Goal: Task Accomplishment & Management: Manage account settings

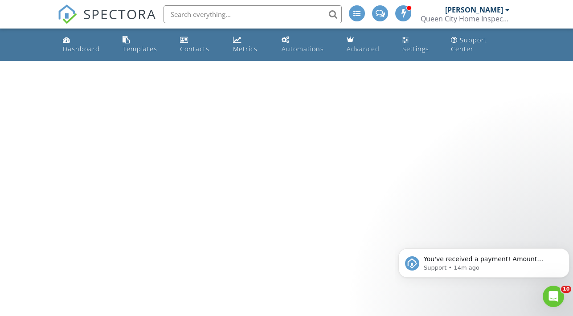
click at [85, 15] on span "SPECTORA" at bounding box center [119, 13] width 73 height 19
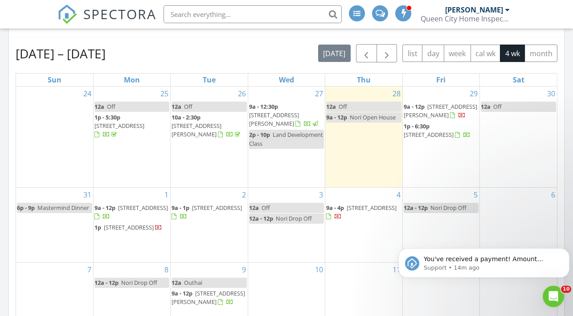
scroll to position [304, 0]
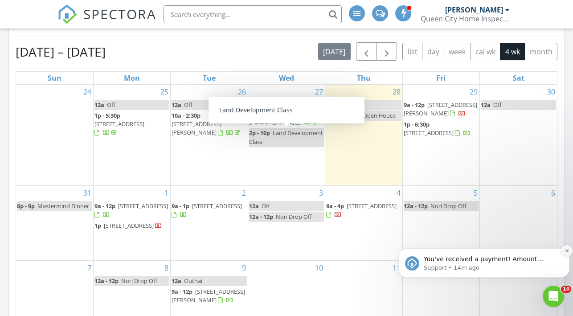
click at [565, 255] on button "Dismiss notification" at bounding box center [567, 251] width 12 height 12
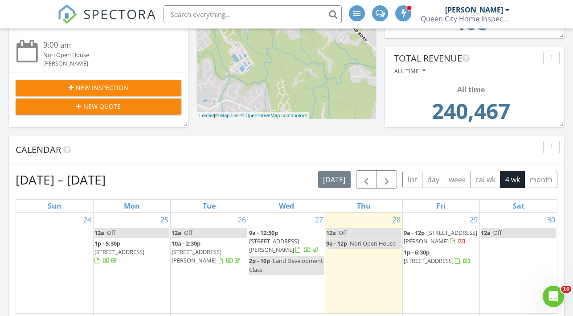
scroll to position [204, 0]
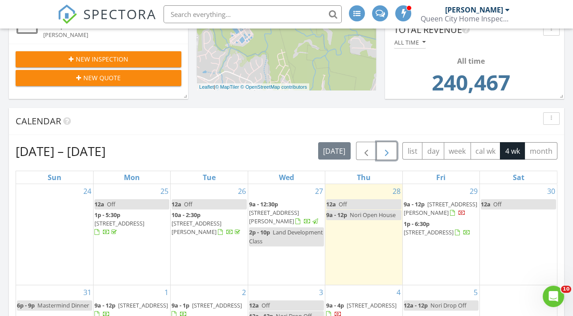
click at [392, 151] on span "button" at bounding box center [387, 151] width 11 height 11
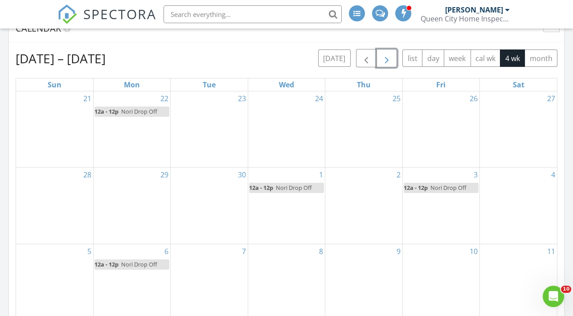
scroll to position [297, 0]
click at [371, 49] on button "button" at bounding box center [366, 58] width 21 height 18
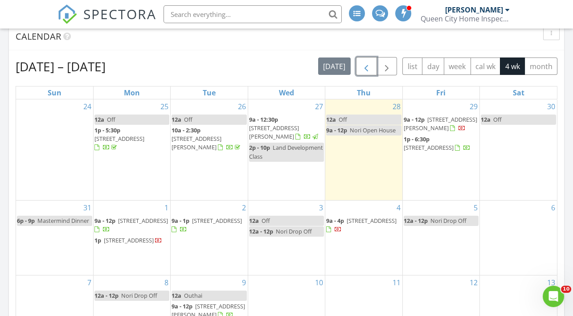
scroll to position [290, 0]
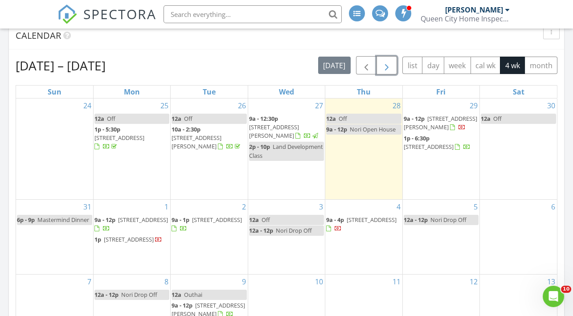
click at [392, 64] on span "button" at bounding box center [387, 65] width 11 height 11
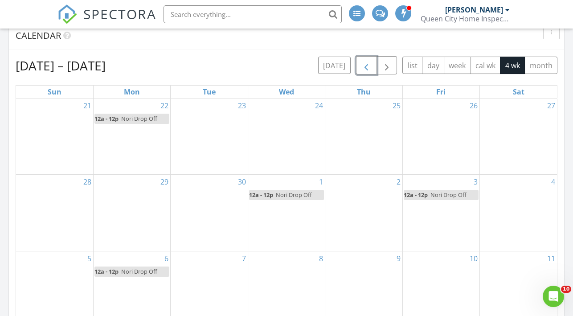
click at [364, 67] on span "button" at bounding box center [366, 65] width 11 height 11
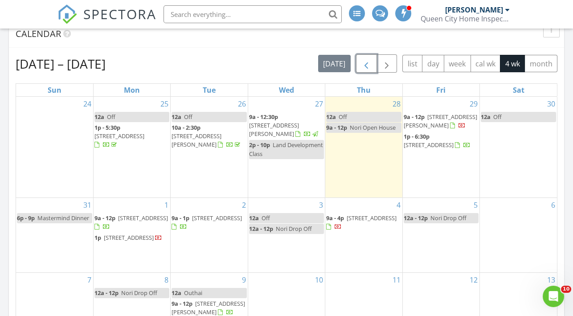
scroll to position [292, 0]
click at [538, 62] on button "month" at bounding box center [541, 62] width 33 height 17
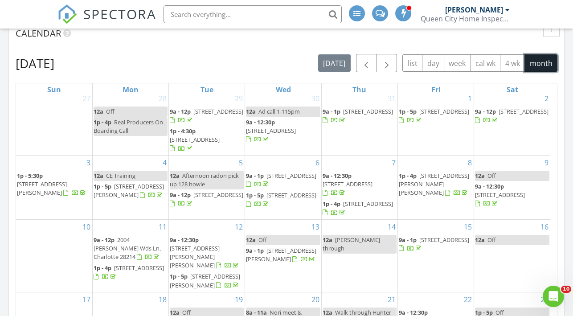
scroll to position [4, 0]
click at [392, 59] on span "button" at bounding box center [387, 63] width 11 height 11
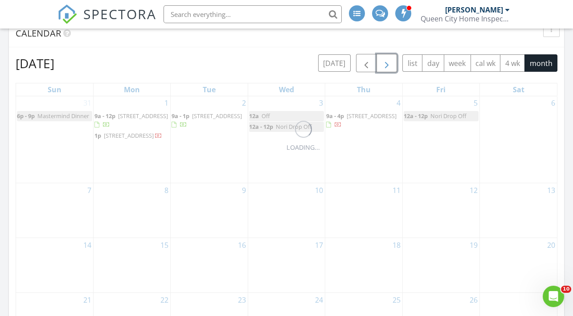
scroll to position [0, 0]
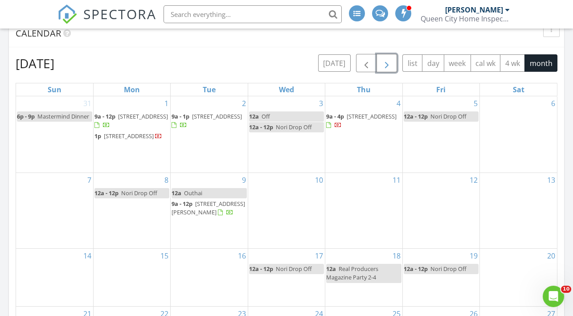
click at [392, 59] on span "button" at bounding box center [387, 63] width 11 height 11
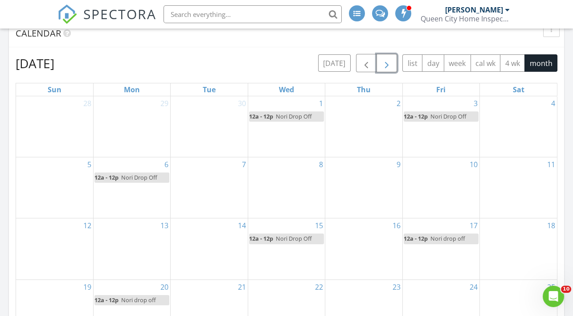
click at [392, 59] on span "button" at bounding box center [387, 63] width 11 height 11
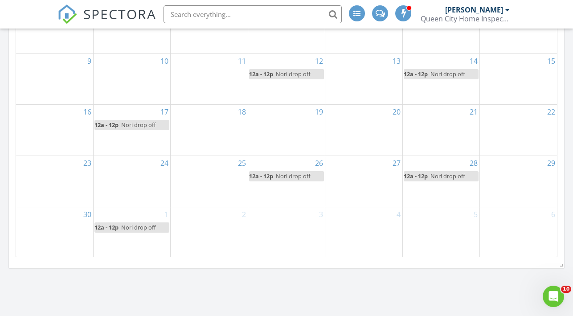
scroll to position [441, 0]
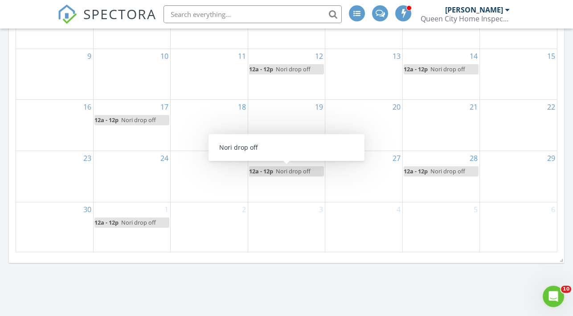
click at [293, 172] on span "Nori drop off" at bounding box center [293, 171] width 35 height 8
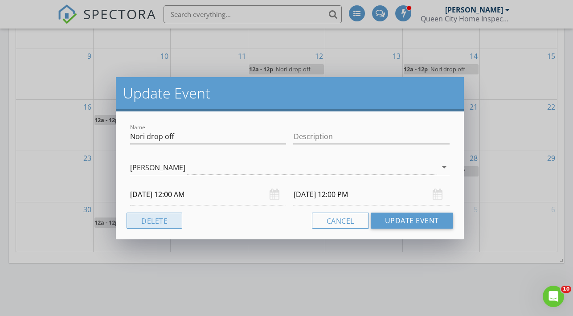
click at [167, 226] on button "Delete" at bounding box center [155, 221] width 56 height 16
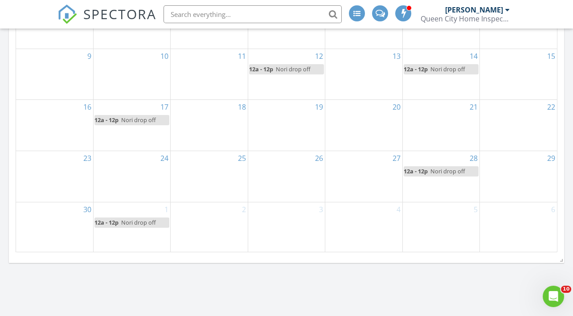
click at [440, 170] on span "Nori drop off" at bounding box center [448, 171] width 35 height 8
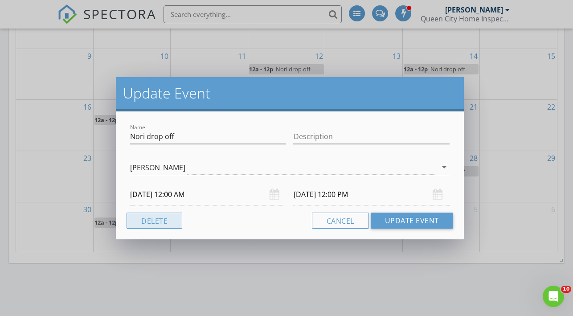
click at [152, 219] on button "Delete" at bounding box center [155, 221] width 56 height 16
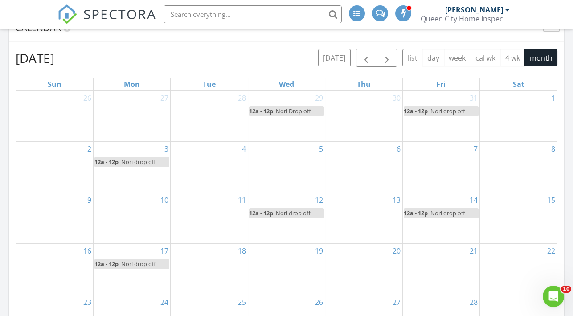
scroll to position [246, 0]
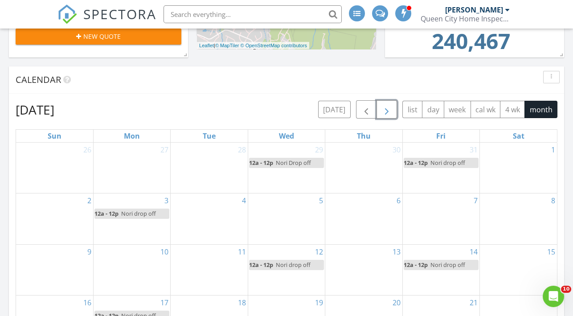
click at [389, 108] on span "button" at bounding box center [387, 109] width 11 height 11
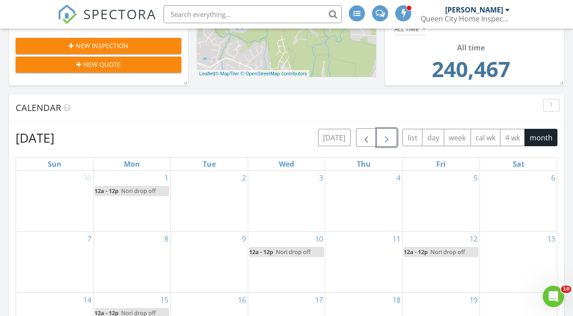
scroll to position [209, 0]
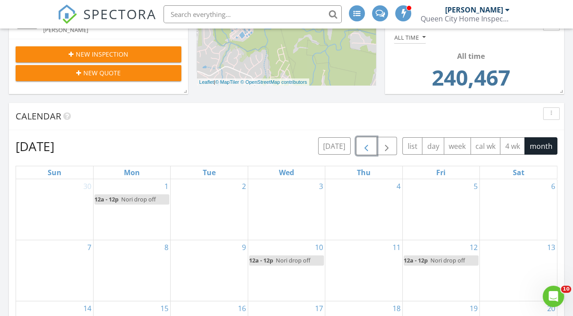
click at [370, 142] on span "button" at bounding box center [366, 146] width 11 height 11
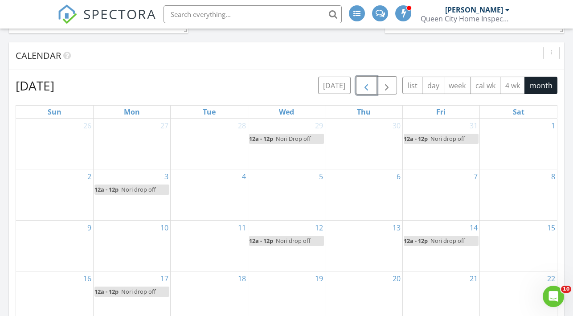
scroll to position [268, 0]
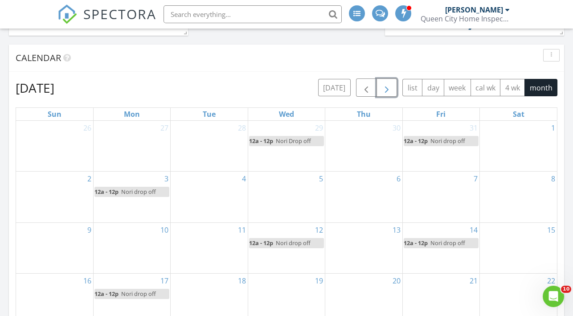
click at [396, 87] on button "button" at bounding box center [387, 87] width 21 height 18
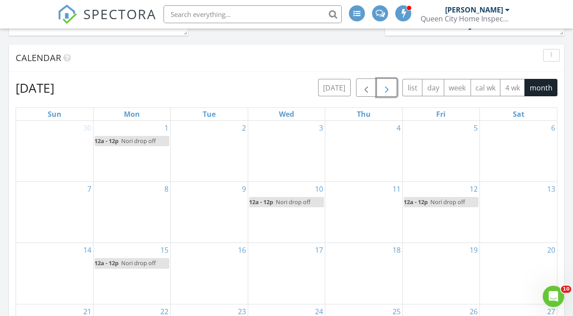
click at [111, 206] on div "8" at bounding box center [132, 212] width 77 height 61
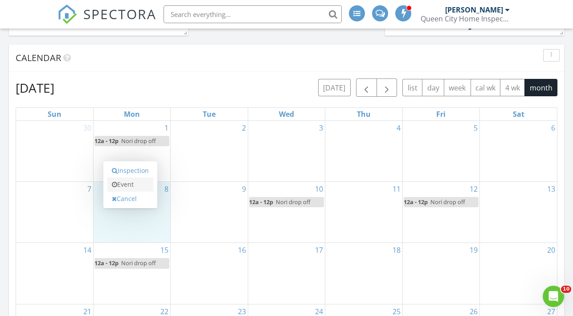
click at [131, 185] on link "Event" at bounding box center [130, 184] width 46 height 14
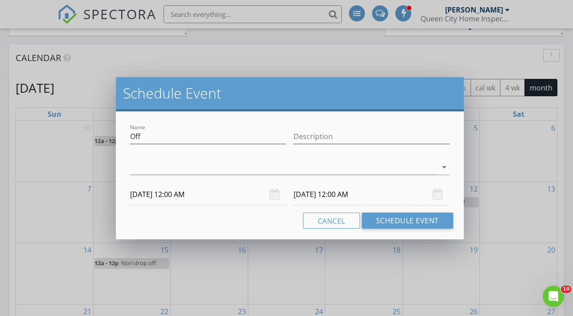
click at [372, 194] on input "12/09/2025 12:00 AM" at bounding box center [371, 195] width 156 height 22
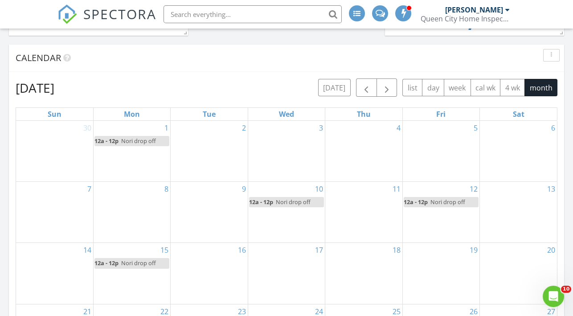
click at [98, 207] on div at bounding box center [286, 158] width 573 height 316
click at [126, 188] on div "8" at bounding box center [132, 212] width 77 height 61
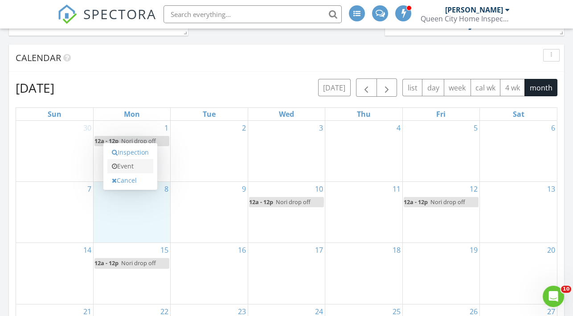
click at [132, 169] on link "Event" at bounding box center [130, 166] width 46 height 14
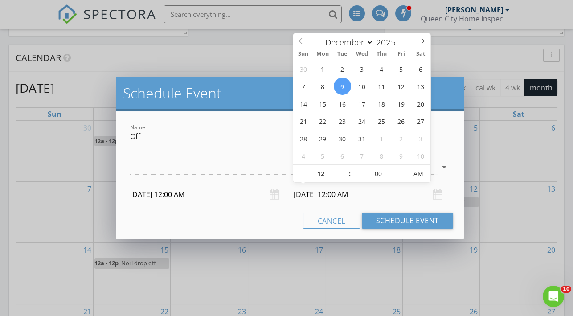
click at [351, 192] on input "12/09/2025 12:00 AM" at bounding box center [371, 195] width 156 height 22
type input "12/08/2025 12:00 PM"
click at [420, 177] on span "AM" at bounding box center [418, 174] width 25 height 18
click at [203, 136] on input "Off" at bounding box center [208, 136] width 156 height 15
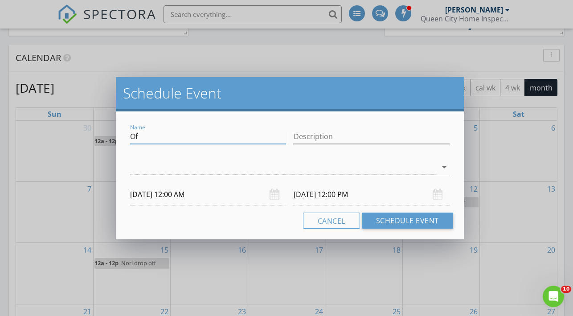
type input "O"
type input "Nori Drop Off"
click at [248, 167] on div at bounding box center [283, 167] width 307 height 15
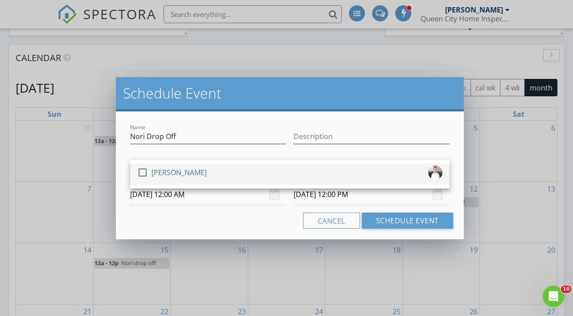
click at [254, 181] on div "check_box_outline_blank Robert Heginbotham" at bounding box center [289, 174] width 305 height 18
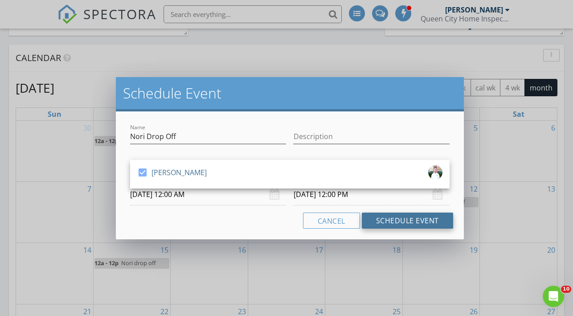
click at [393, 219] on button "Schedule Event" at bounding box center [407, 221] width 91 height 16
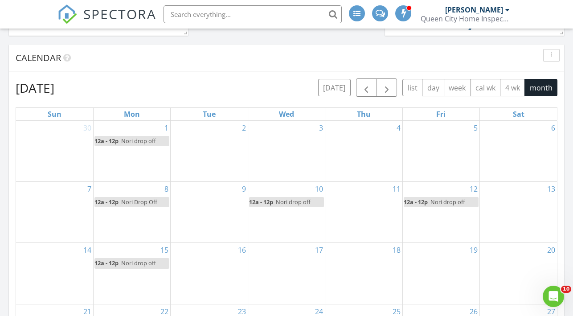
click at [437, 203] on span "Nori drop off" at bounding box center [448, 202] width 35 height 8
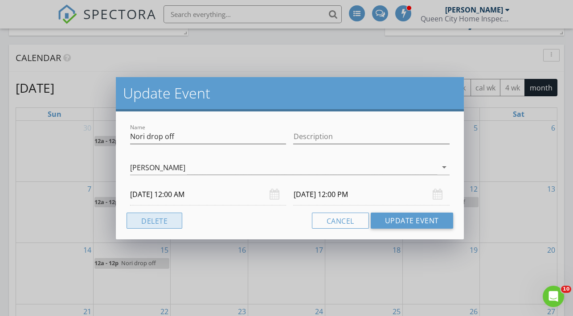
click at [156, 221] on button "Delete" at bounding box center [155, 221] width 56 height 16
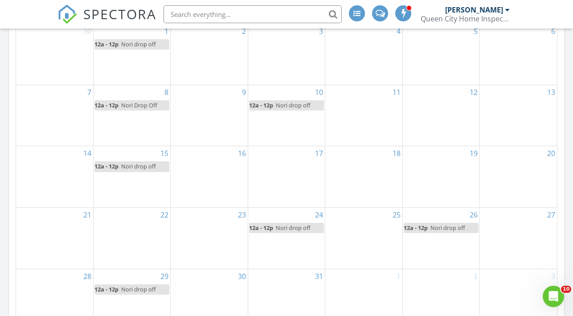
scroll to position [365, 0]
click at [145, 166] on span "Nori drop off" at bounding box center [138, 165] width 35 height 8
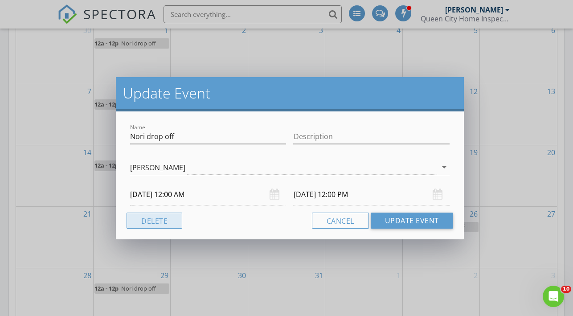
click at [164, 217] on button "Delete" at bounding box center [155, 221] width 56 height 16
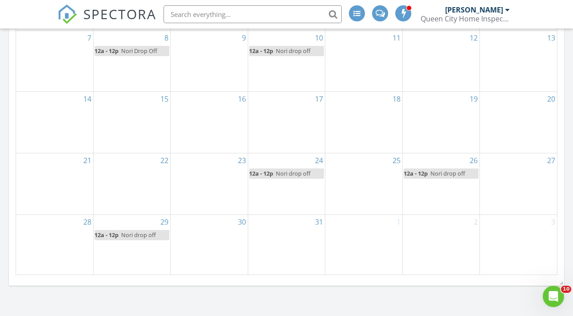
scroll to position [420, 0]
click at [289, 120] on div "17" at bounding box center [286, 121] width 77 height 61
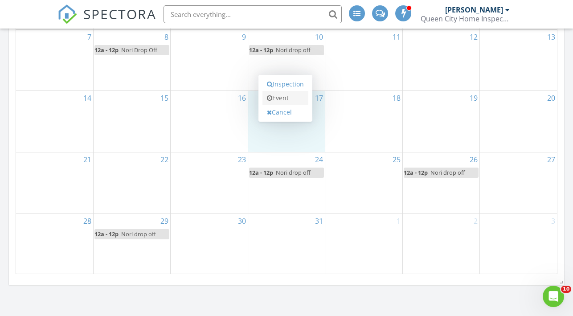
click at [286, 100] on link "Event" at bounding box center [286, 98] width 46 height 14
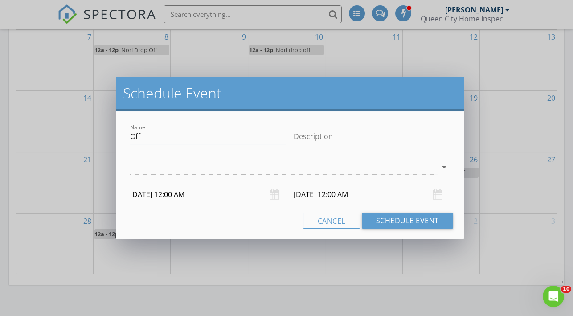
click at [209, 136] on input "Off" at bounding box center [208, 136] width 156 height 15
type input "O"
type input "n"
type input "Nori drop off"
click at [210, 166] on div at bounding box center [283, 167] width 307 height 15
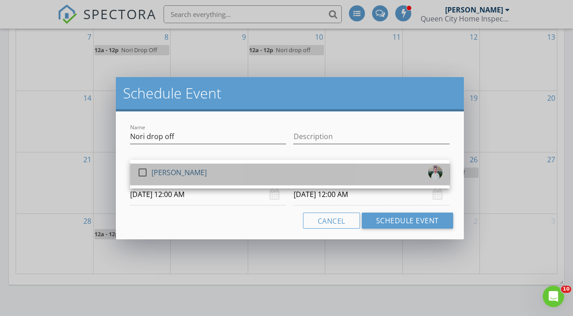
click at [207, 172] on div "[PERSON_NAME]" at bounding box center [179, 172] width 55 height 14
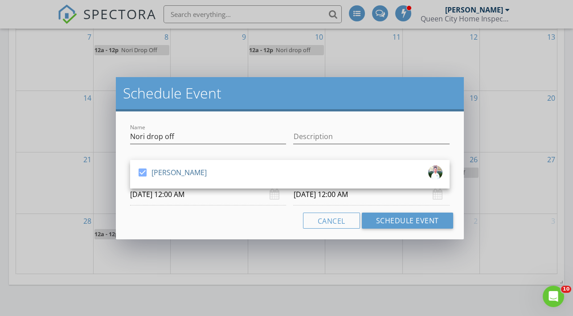
click at [354, 192] on input "12/18/2025 12:00 AM" at bounding box center [371, 195] width 156 height 22
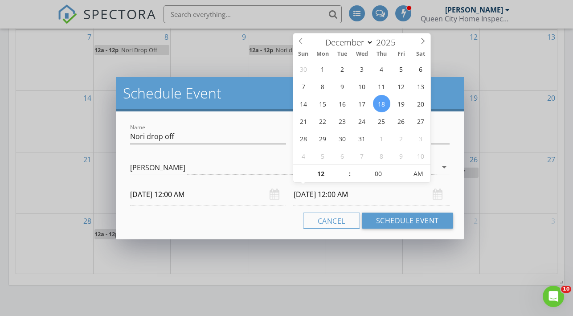
click at [370, 200] on input "12/18/2025 12:00 AM" at bounding box center [371, 195] width 156 height 22
type input "12/17/2025 12:00 PM"
click at [418, 178] on span "PM" at bounding box center [418, 174] width 25 height 18
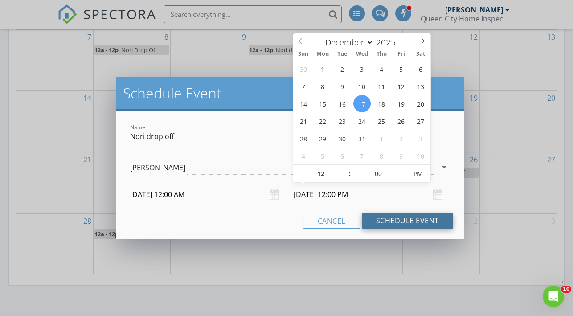
click at [411, 223] on button "Schedule Event" at bounding box center [407, 221] width 91 height 16
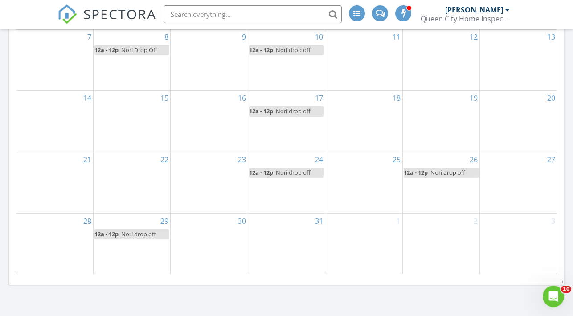
click at [432, 113] on div "19" at bounding box center [441, 121] width 77 height 61
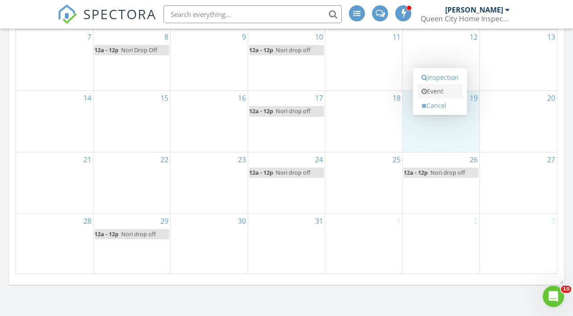
click at [438, 89] on link "Event" at bounding box center [440, 91] width 46 height 14
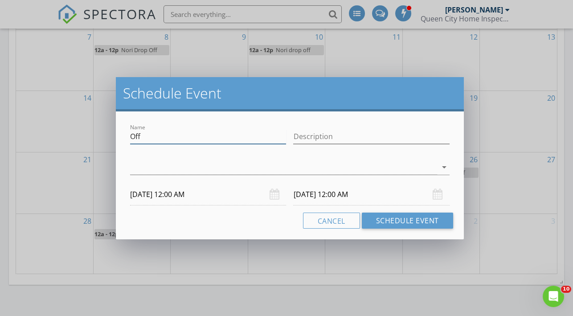
click at [238, 133] on input "Off" at bounding box center [208, 136] width 156 height 15
type input "O"
type input "Nori drop off"
click at [239, 157] on div "check_box_outline_blank Robert Heginbotham arrow_drop_down" at bounding box center [290, 169] width 320 height 29
click at [237, 163] on div at bounding box center [283, 167] width 307 height 15
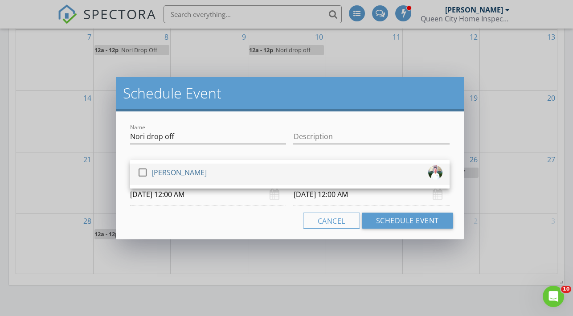
click at [241, 173] on div "check_box_outline_blank Robert Heginbotham" at bounding box center [289, 174] width 305 height 18
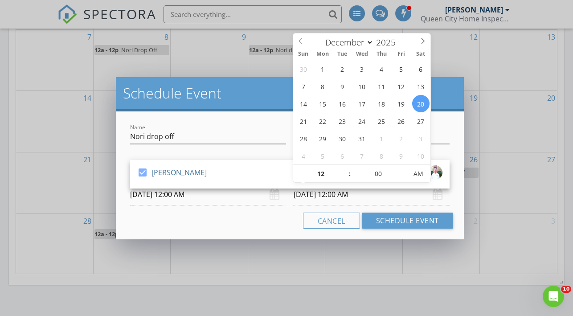
click at [341, 198] on input "12/20/2025 12:00 AM" at bounding box center [371, 195] width 156 height 22
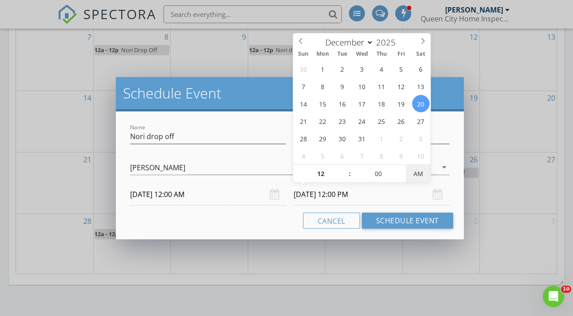
click at [416, 169] on span "AM" at bounding box center [418, 174] width 25 height 18
type input "12/19/2025 12:00 PM"
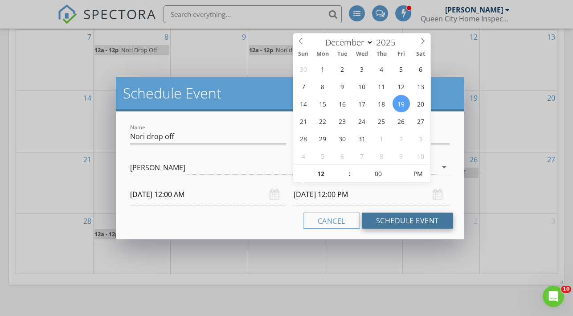
click at [391, 223] on button "Schedule Event" at bounding box center [407, 221] width 91 height 16
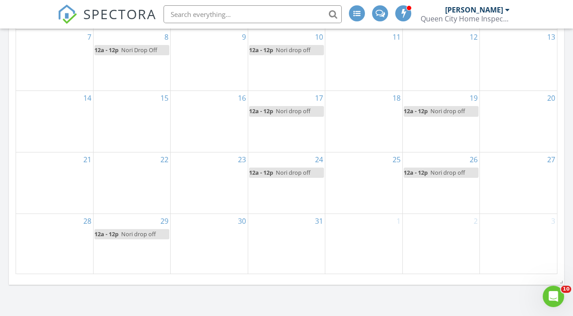
click at [295, 170] on span "Nori drop off" at bounding box center [293, 173] width 35 height 8
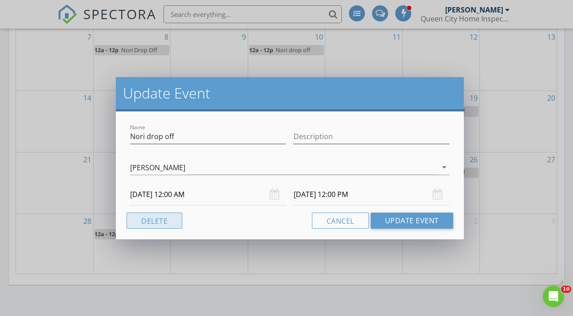
click at [167, 219] on button "Delete" at bounding box center [155, 221] width 56 height 16
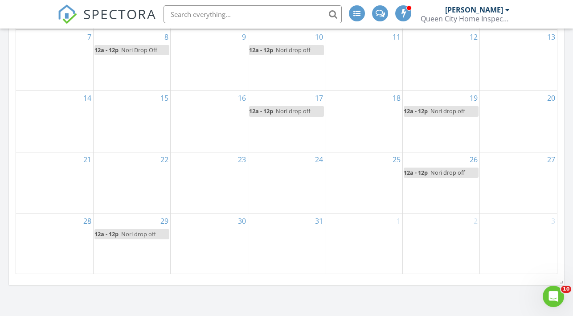
click at [444, 174] on span "Nori drop off" at bounding box center [448, 173] width 35 height 8
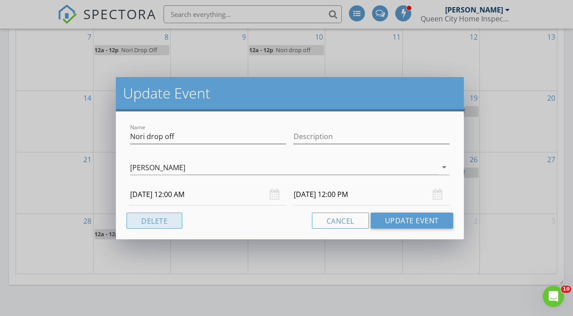
click at [171, 220] on button "Delete" at bounding box center [155, 221] width 56 height 16
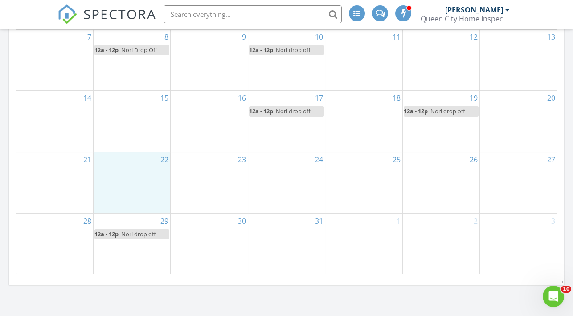
click at [123, 181] on div "22" at bounding box center [132, 182] width 77 height 61
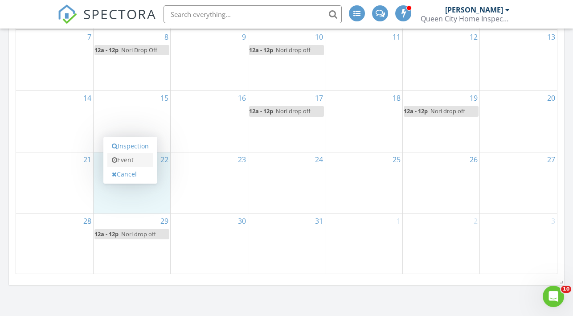
click at [123, 163] on link "Event" at bounding box center [130, 160] width 46 height 14
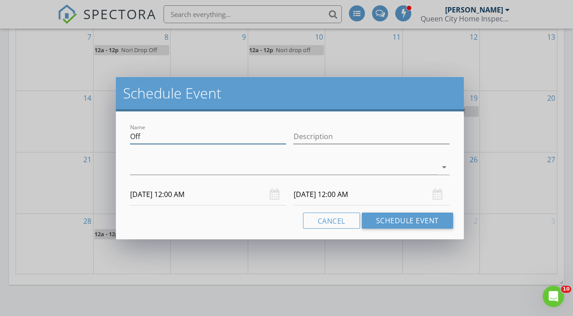
click at [150, 140] on input "Off" at bounding box center [208, 136] width 156 height 15
type input "O"
click at [154, 123] on div "Name" at bounding box center [208, 137] width 163 height 31
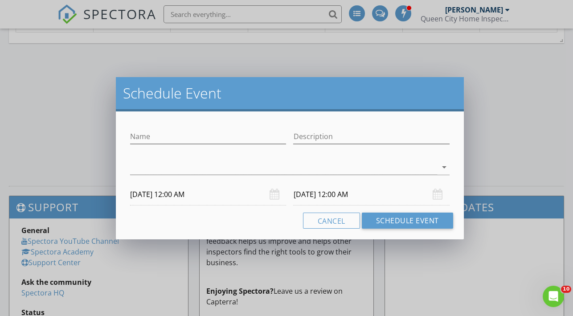
scroll to position [696, 0]
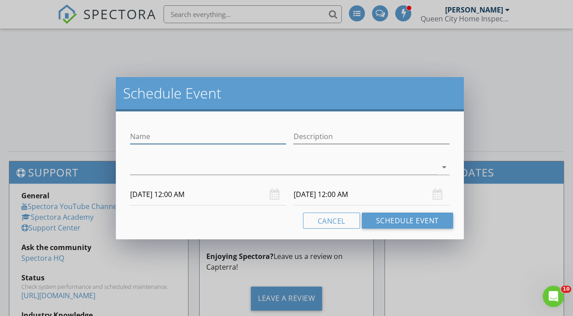
click at [161, 142] on input "Name" at bounding box center [208, 136] width 156 height 15
type input "Nori drop off"
click at [158, 171] on div at bounding box center [283, 167] width 307 height 15
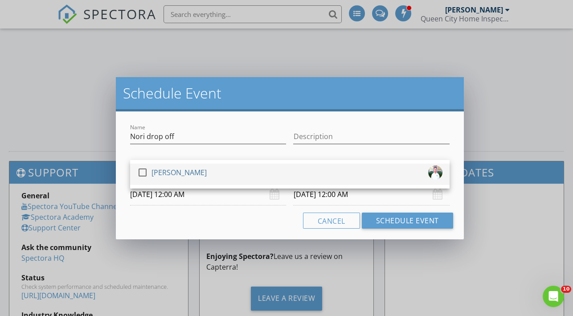
click at [169, 174] on div "[PERSON_NAME]" at bounding box center [179, 172] width 55 height 14
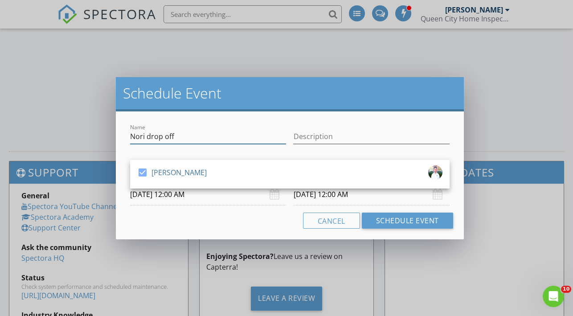
click at [200, 132] on input "Nori drop off" at bounding box center [208, 136] width 156 height 15
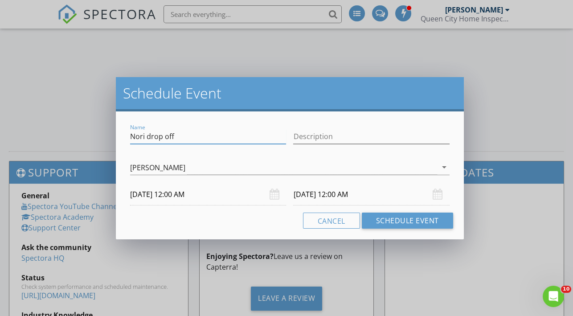
drag, startPoint x: 200, startPoint y: 132, endPoint x: 115, endPoint y: 148, distance: 85.8
click at [116, 148] on div "Name Nori drop off Description check_box Robert Heginbotham Robert Heginbotham …" at bounding box center [290, 175] width 348 height 128
click at [354, 199] on input "12/23/2025 12:00 AM" at bounding box center [371, 195] width 156 height 22
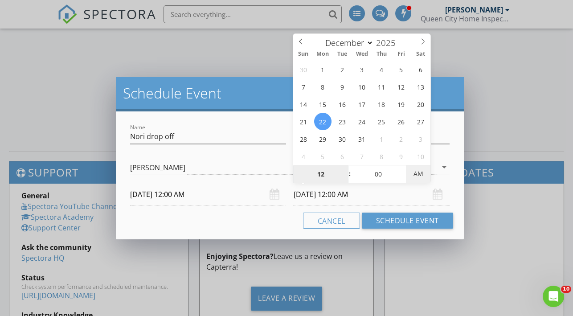
type input "12/22/2025 12:00 PM"
click at [416, 172] on span "PM" at bounding box center [418, 174] width 25 height 18
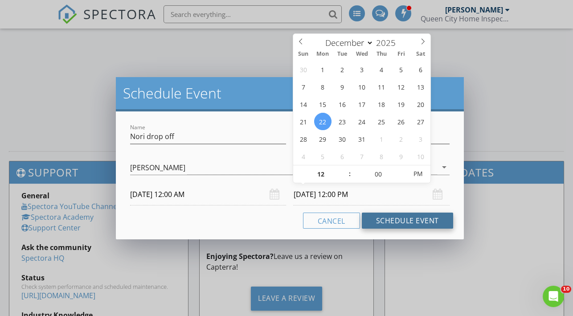
click at [408, 223] on button "Schedule Event" at bounding box center [407, 221] width 91 height 16
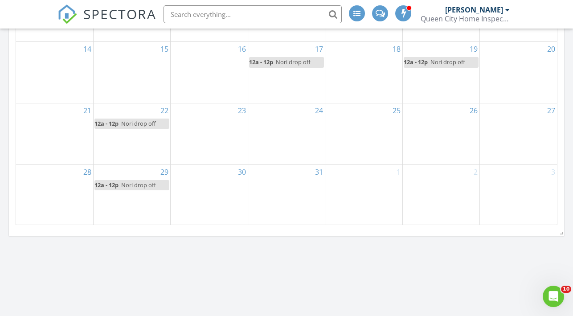
scroll to position [468, 0]
click at [128, 185] on span "Nori drop off" at bounding box center [138, 186] width 35 height 8
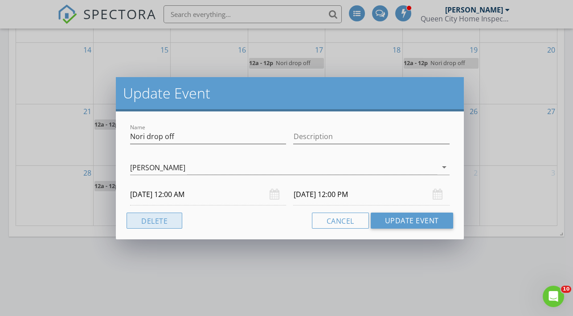
click at [152, 217] on button "Delete" at bounding box center [155, 221] width 56 height 16
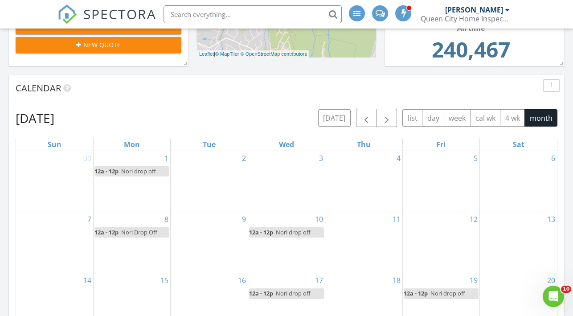
scroll to position [238, 0]
click at [397, 115] on button "button" at bounding box center [387, 117] width 21 height 18
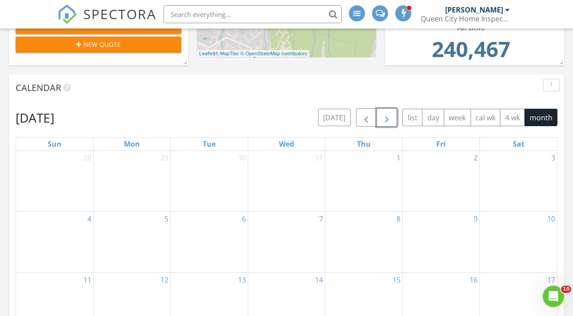
click at [299, 177] on div "31" at bounding box center [286, 181] width 77 height 61
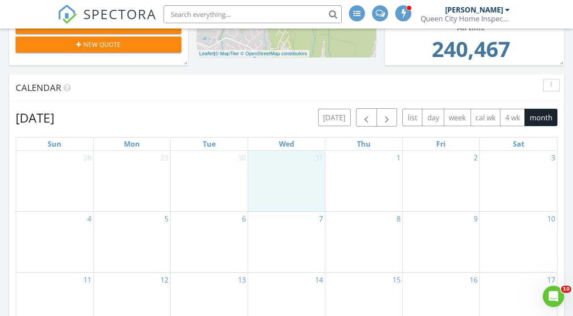
click at [277, 105] on div "January 2026 today list day week cal wk 4 wk month Sun Mon Tue Wed Thu Fri Sat …" at bounding box center [287, 282] width 556 height 361
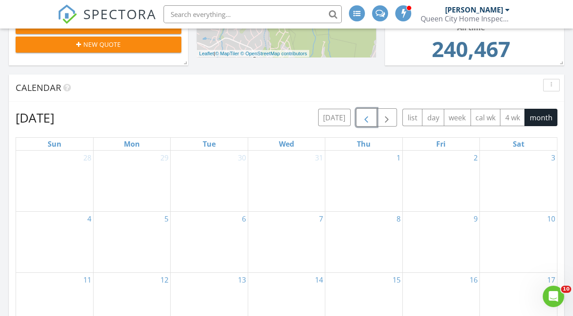
click at [371, 115] on span "button" at bounding box center [366, 117] width 11 height 11
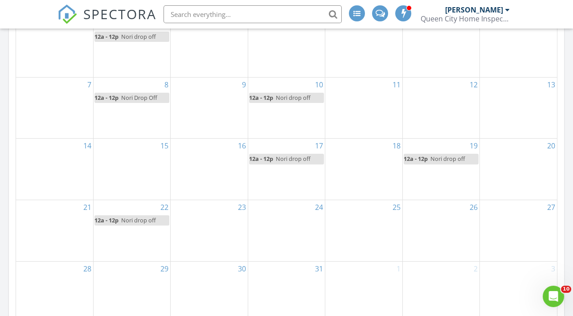
scroll to position [388, 0]
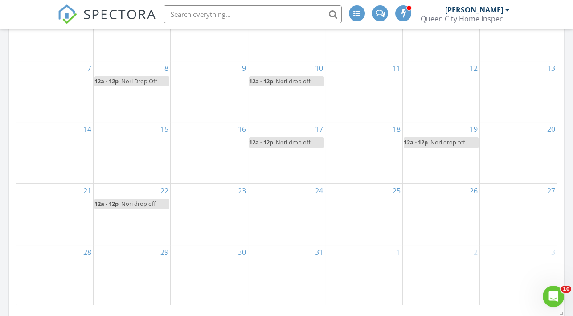
click at [448, 143] on span "Nori drop off" at bounding box center [448, 142] width 35 height 8
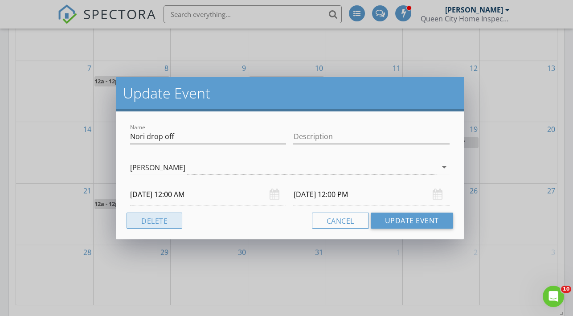
click at [149, 218] on button "Delete" at bounding box center [155, 221] width 56 height 16
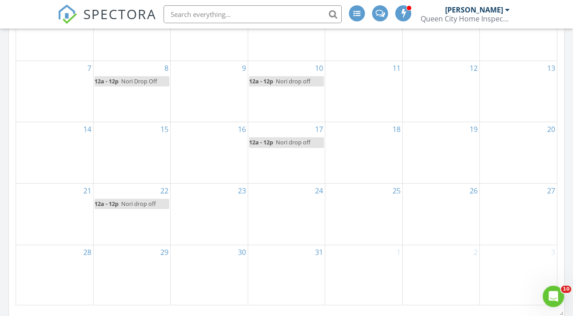
click at [123, 203] on span "Nori drop off" at bounding box center [138, 204] width 35 height 8
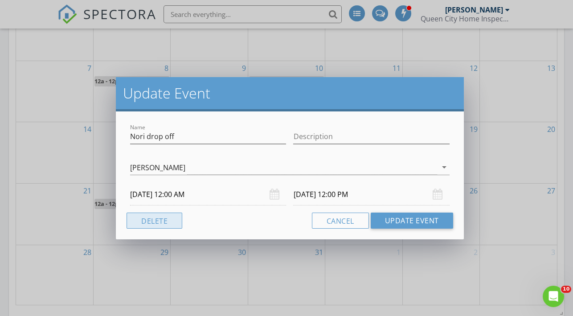
click at [154, 218] on button "Delete" at bounding box center [155, 221] width 56 height 16
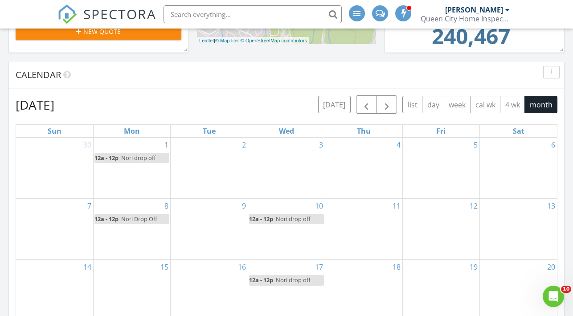
scroll to position [251, 0]
click at [397, 100] on button "button" at bounding box center [387, 104] width 21 height 18
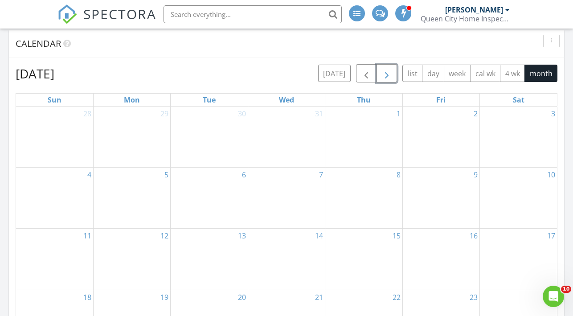
scroll to position [283, 0]
click at [132, 196] on div "5" at bounding box center [132, 196] width 77 height 61
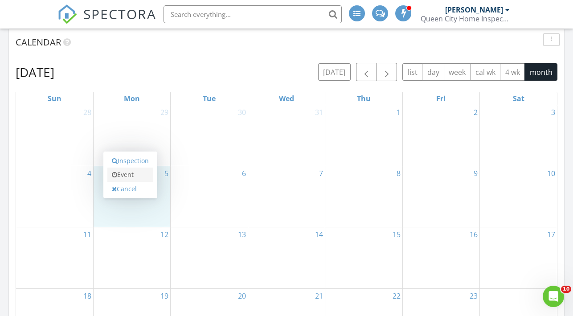
click at [136, 175] on link "Event" at bounding box center [130, 175] width 46 height 14
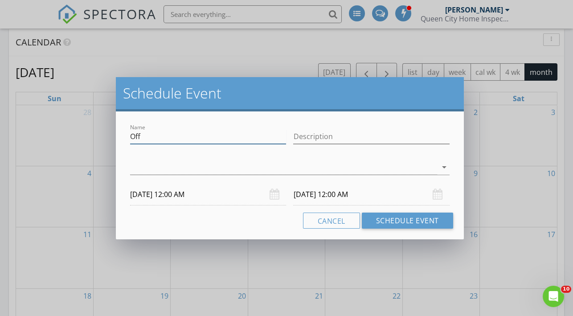
click at [155, 141] on input "Off" at bounding box center [208, 136] width 156 height 15
type input "O"
type input "N"
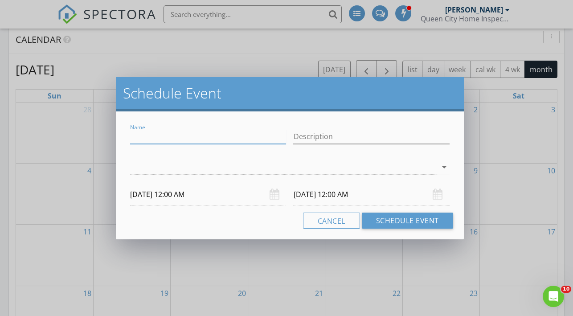
paste input "Nori drop off"
type input "Nori drop off"
click at [187, 173] on div at bounding box center [283, 167] width 307 height 15
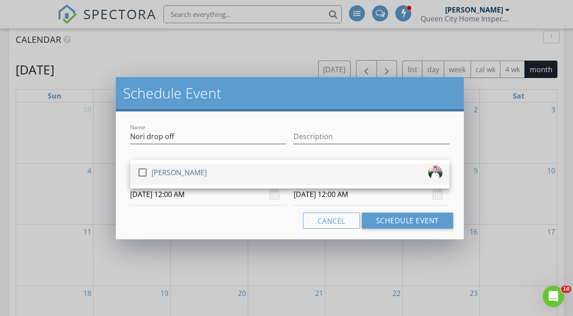
click at [202, 173] on div "[PERSON_NAME]" at bounding box center [179, 172] width 55 height 14
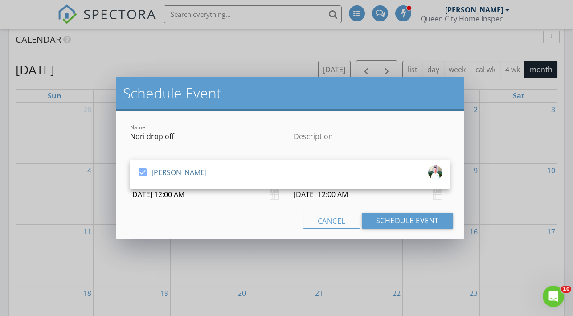
click at [369, 198] on input "01/06/2026 12:00 AM" at bounding box center [371, 195] width 156 height 22
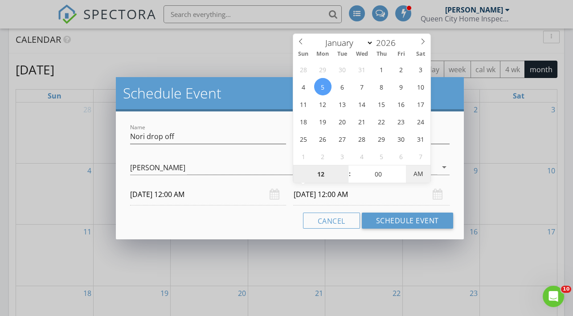
type input "01/05/2026 12:00 PM"
click at [416, 176] on span "AM" at bounding box center [418, 174] width 25 height 18
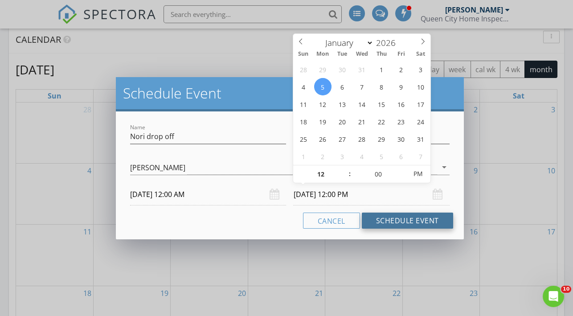
click at [404, 227] on button "Schedule Event" at bounding box center [407, 221] width 91 height 16
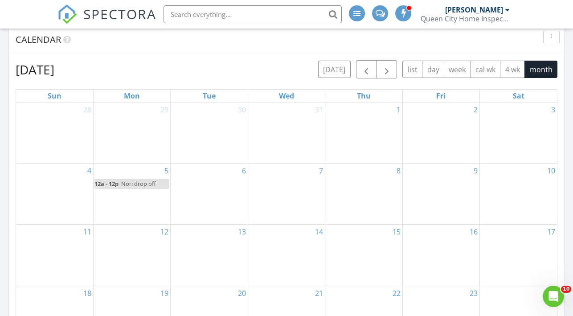
click at [294, 191] on div "7" at bounding box center [286, 194] width 77 height 61
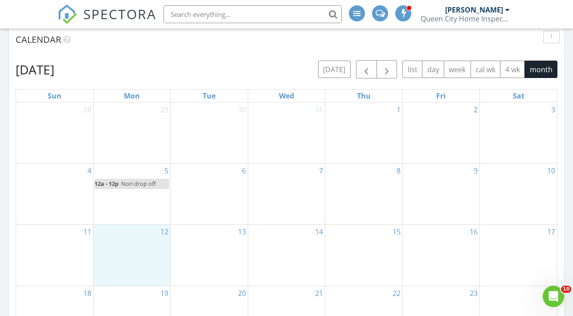
click at [138, 248] on div "12" at bounding box center [132, 255] width 77 height 61
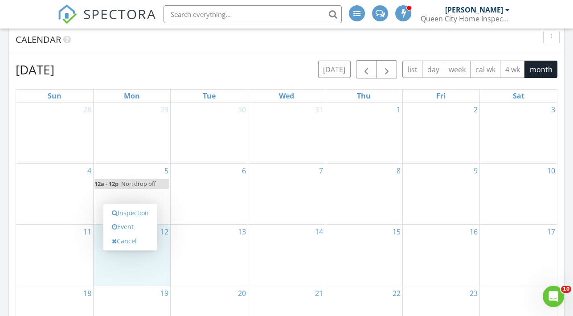
click at [293, 257] on div "14" at bounding box center [286, 255] width 77 height 61
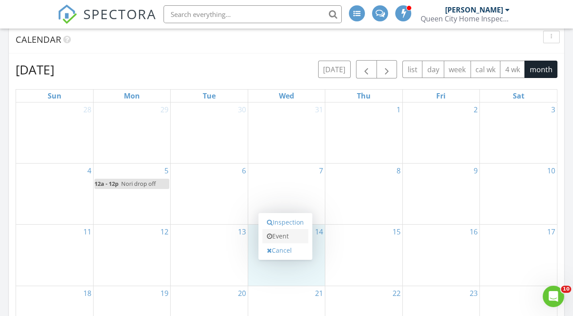
click at [287, 236] on link "Event" at bounding box center [286, 236] width 46 height 14
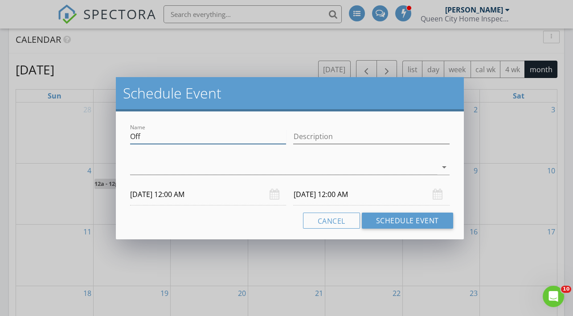
click at [148, 140] on input "Off" at bounding box center [208, 136] width 156 height 15
paste input "Nori drop off"
type input "Nori drop off"
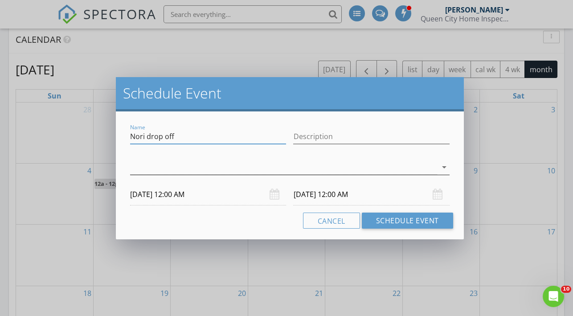
click at [218, 172] on div at bounding box center [283, 167] width 307 height 15
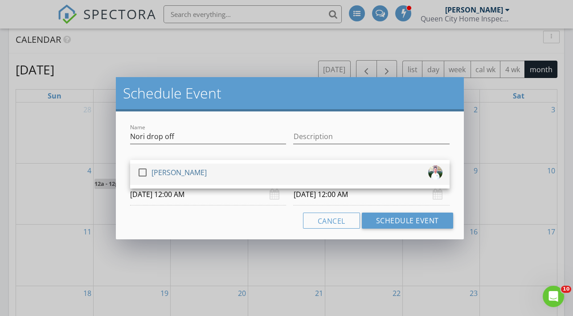
click at [224, 177] on div "check_box_outline_blank Robert Heginbotham" at bounding box center [289, 174] width 305 height 18
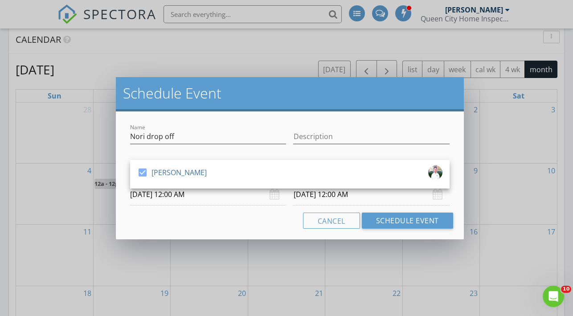
click at [383, 194] on input "01/15/2026 12:00 AM" at bounding box center [371, 195] width 156 height 22
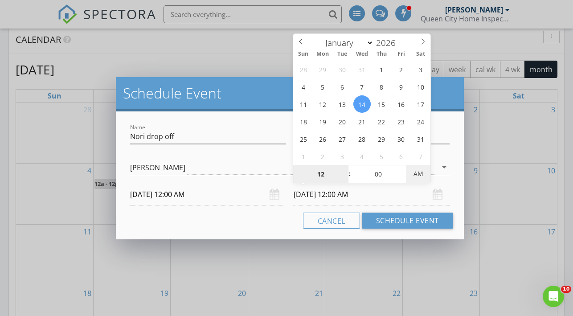
type input "01/14/2026 12:00 PM"
click at [416, 170] on span "PM" at bounding box center [418, 174] width 25 height 18
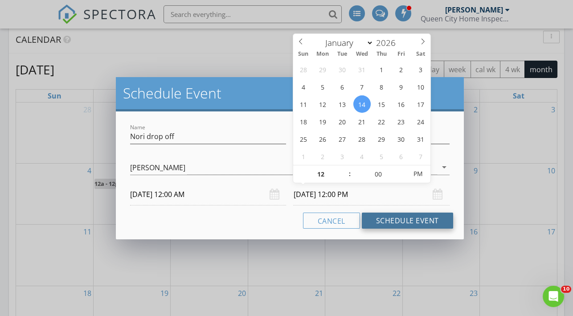
click at [400, 220] on button "Schedule Event" at bounding box center [407, 221] width 91 height 16
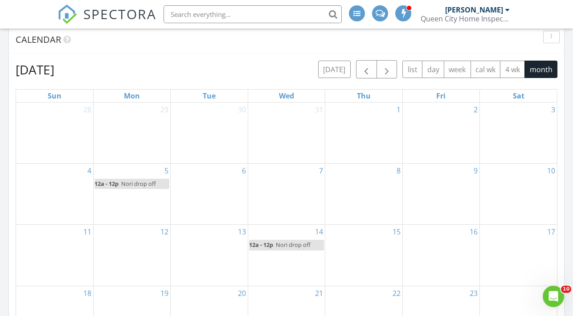
click at [455, 240] on div "16" at bounding box center [441, 255] width 77 height 61
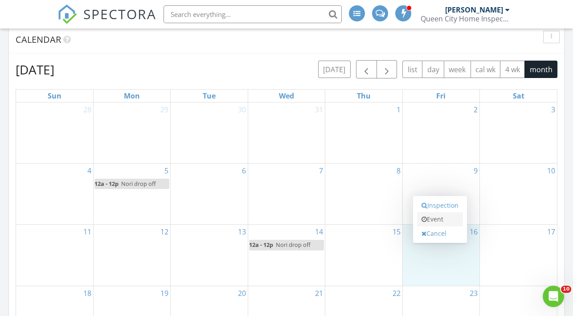
click at [436, 217] on link "Event" at bounding box center [440, 219] width 46 height 14
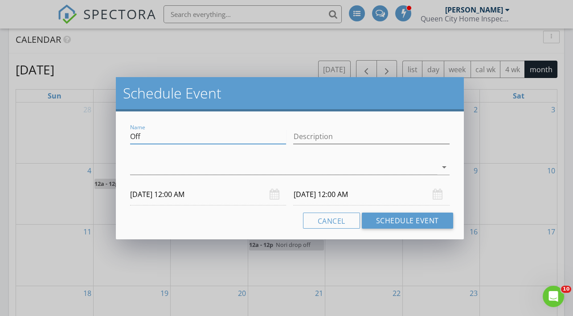
click at [162, 137] on input "Off" at bounding box center [208, 136] width 156 height 15
paste input "Nori drop o"
type input "Nori drop off"
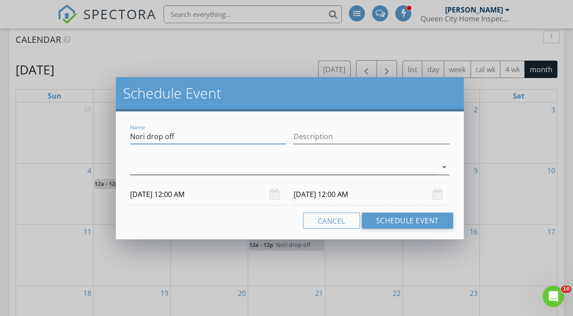
click at [181, 165] on div at bounding box center [283, 167] width 307 height 15
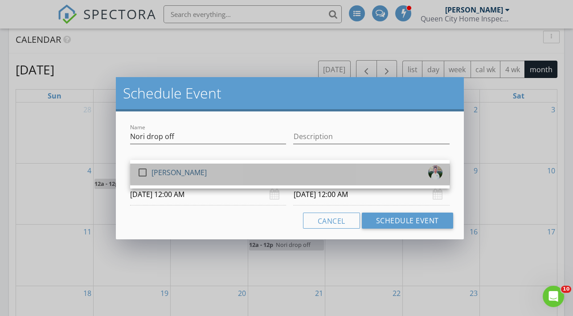
click at [185, 172] on div "[PERSON_NAME]" at bounding box center [179, 172] width 55 height 14
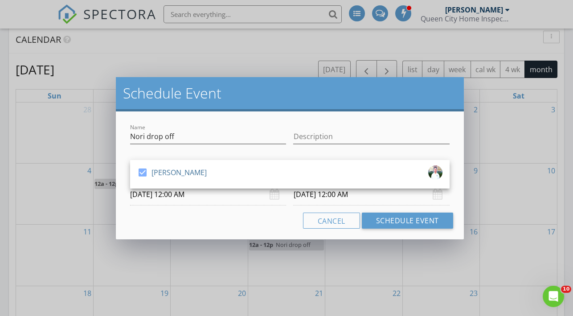
click at [382, 195] on input "01/17/2026 12:00 AM" at bounding box center [371, 195] width 156 height 22
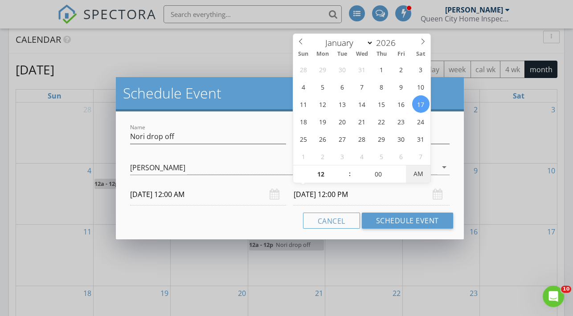
click at [424, 174] on span "AM" at bounding box center [418, 174] width 25 height 18
type input "01/16/2026 12:00 PM"
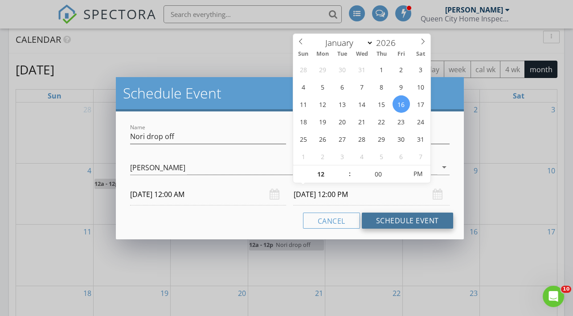
click at [429, 215] on button "Schedule Event" at bounding box center [407, 221] width 91 height 16
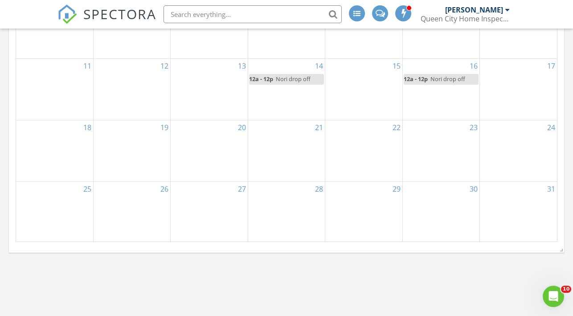
scroll to position [453, 0]
click at [298, 214] on div "28" at bounding box center [286, 210] width 77 height 61
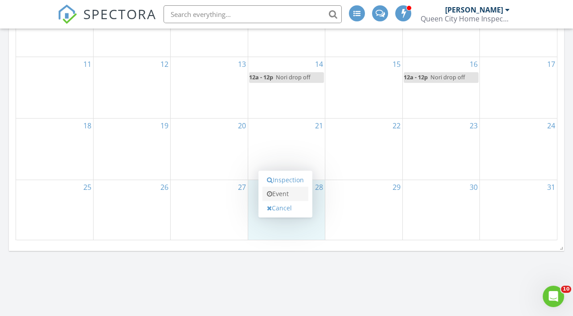
click at [289, 196] on link "Event" at bounding box center [286, 194] width 46 height 14
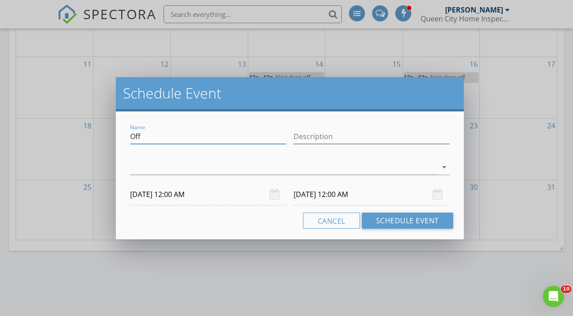
click at [165, 142] on input "Off" at bounding box center [208, 136] width 156 height 15
paste input "Nori drop o"
type input "Nori drop off"
click at [238, 165] on div at bounding box center [283, 167] width 307 height 15
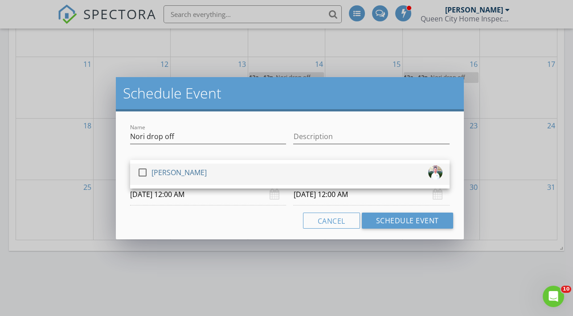
click at [256, 170] on div "check_box_outline_blank Robert Heginbotham" at bounding box center [289, 174] width 305 height 18
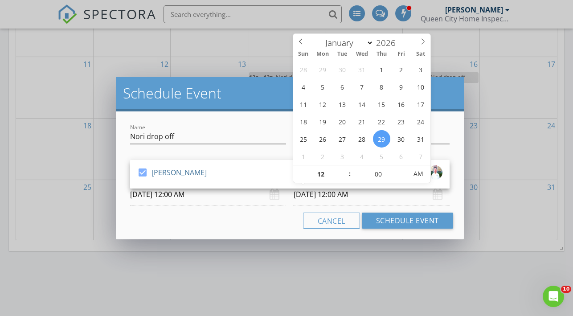
click at [406, 194] on input "01/29/2026 12:00 AM" at bounding box center [371, 195] width 156 height 22
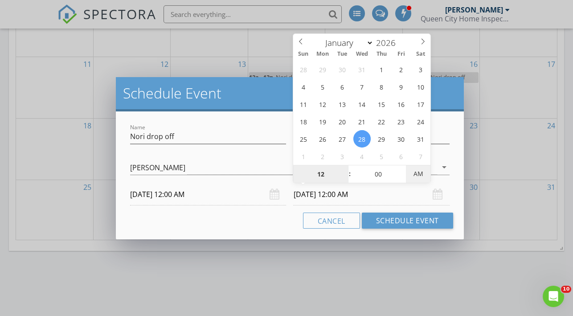
type input "01/28/2026 12:00 PM"
click at [423, 171] on span "PM" at bounding box center [418, 174] width 25 height 18
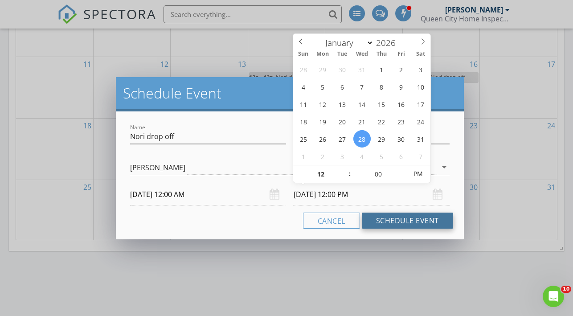
click at [414, 225] on button "Schedule Event" at bounding box center [407, 221] width 91 height 16
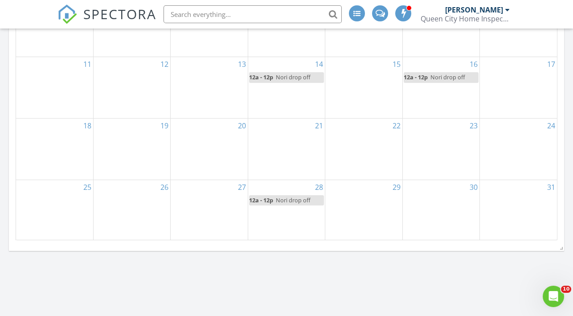
click at [462, 208] on div "30" at bounding box center [441, 210] width 77 height 61
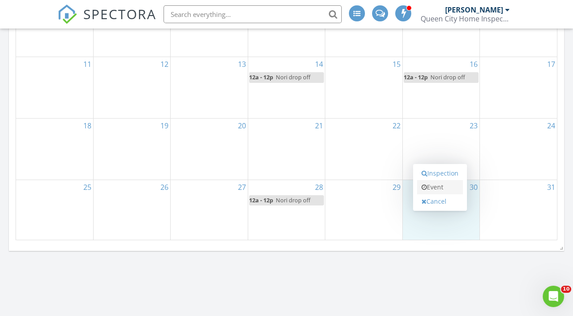
click at [435, 185] on link "Event" at bounding box center [440, 187] width 46 height 14
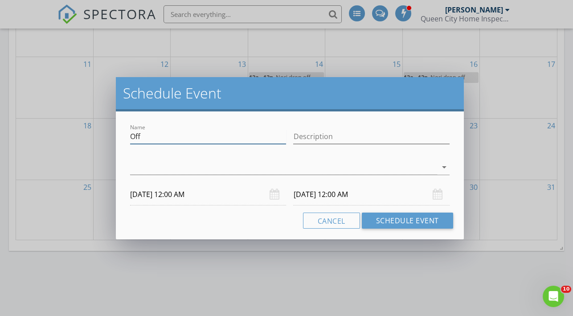
click at [210, 135] on input "Off" at bounding box center [208, 136] width 156 height 15
paste input "Nori drop o"
type input "Nori drop off"
click at [296, 172] on div at bounding box center [283, 167] width 307 height 15
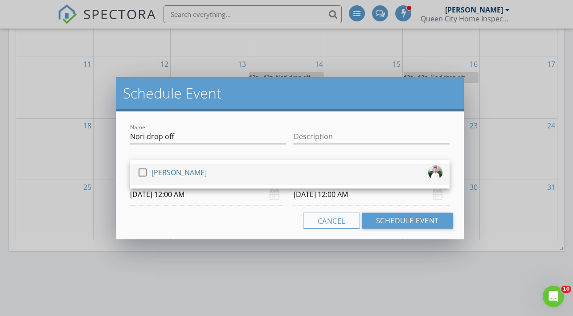
click at [300, 177] on div "check_box_outline_blank Robert Heginbotham" at bounding box center [289, 174] width 305 height 18
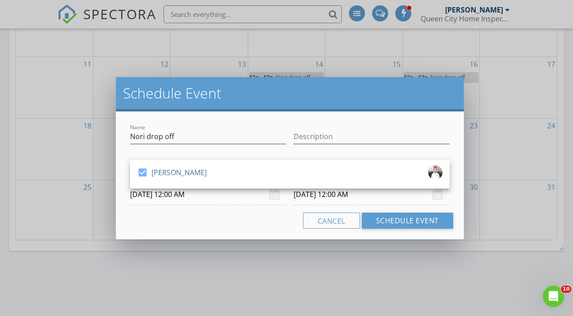
click at [389, 196] on input "01/31/2026 12:00 AM" at bounding box center [371, 195] width 156 height 22
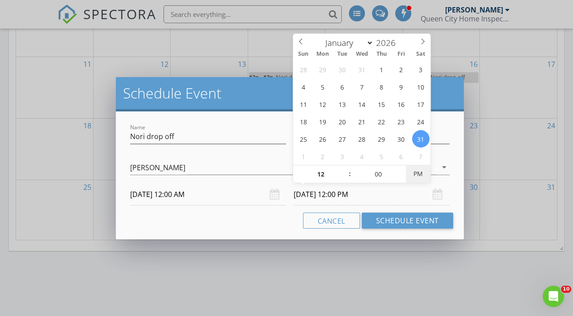
click at [418, 177] on span "PM" at bounding box center [418, 174] width 25 height 18
type input "01/30/2026 12:00 PM"
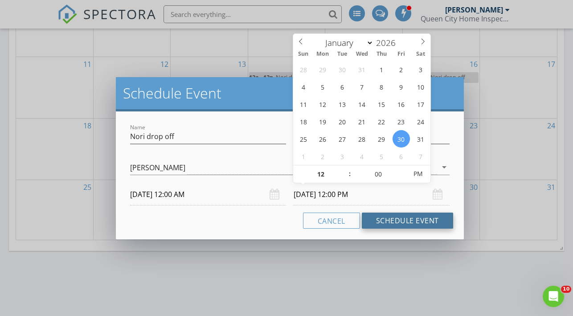
click at [408, 218] on button "Schedule Event" at bounding box center [407, 221] width 91 height 16
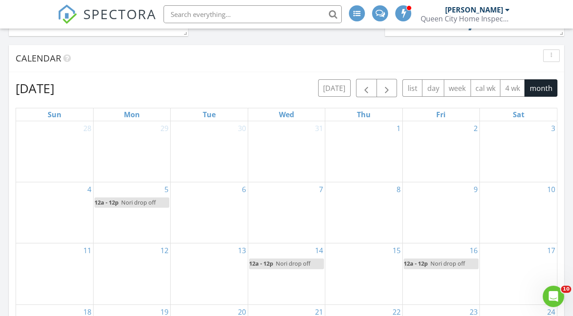
scroll to position [265, 0]
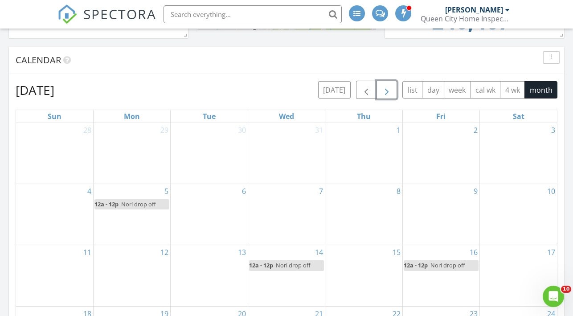
click at [391, 91] on span "button" at bounding box center [387, 90] width 11 height 11
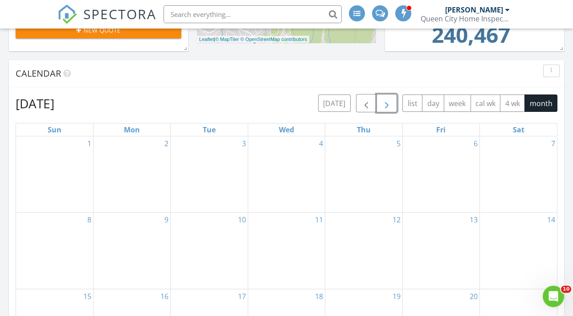
scroll to position [252, 0]
click at [126, 149] on div "2" at bounding box center [132, 174] width 77 height 76
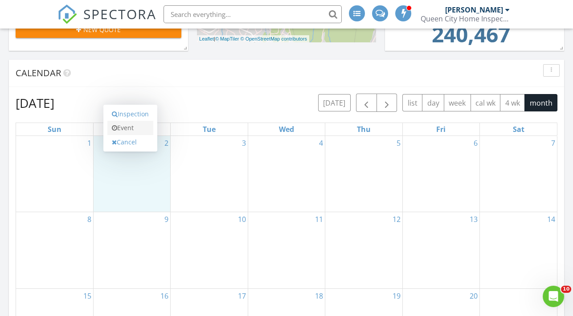
click at [128, 130] on link "Event" at bounding box center [130, 128] width 46 height 14
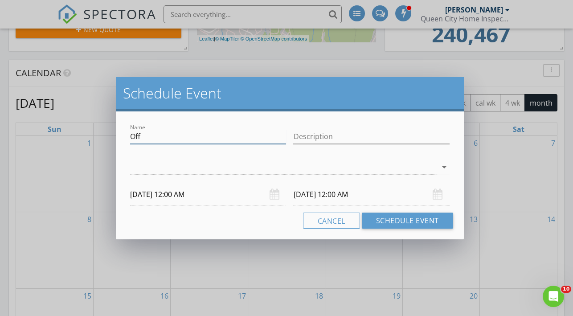
click at [157, 138] on input "Off" at bounding box center [208, 136] width 156 height 15
paste input "Nori drop o"
type input "Nori drop off"
click at [316, 166] on div at bounding box center [283, 167] width 307 height 15
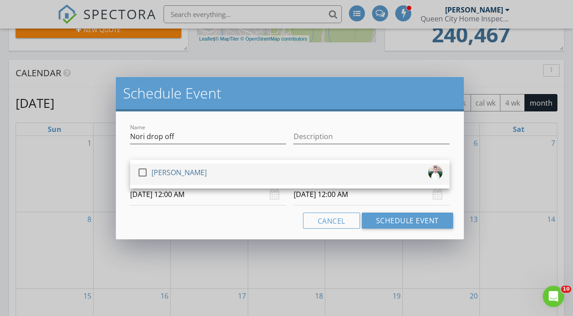
click at [316, 171] on div "check_box_outline_blank Robert Heginbotham" at bounding box center [289, 174] width 305 height 18
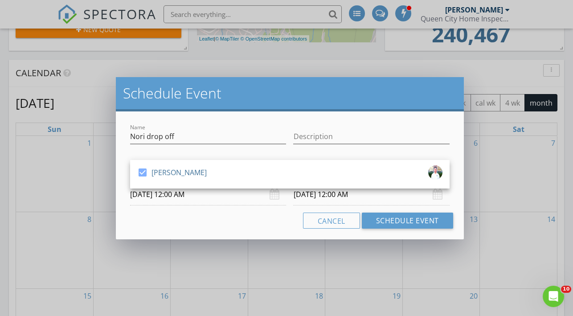
click at [433, 200] on div "02/03/2026 12:00 AM" at bounding box center [371, 195] width 156 height 22
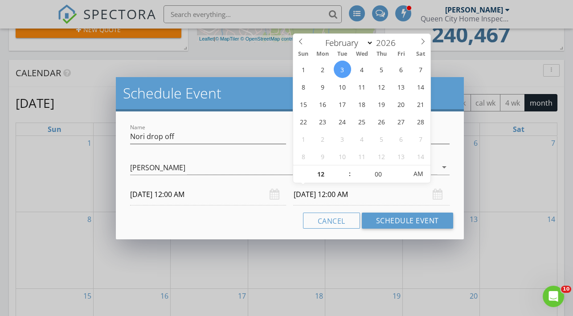
click at [414, 190] on input "02/03/2026 12:00 AM" at bounding box center [371, 195] width 156 height 22
click at [419, 178] on span "PM" at bounding box center [418, 174] width 25 height 18
type input "02/02/2026 12:00 PM"
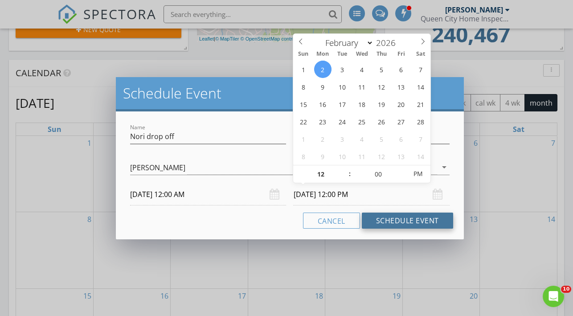
click at [421, 218] on button "Schedule Event" at bounding box center [407, 221] width 91 height 16
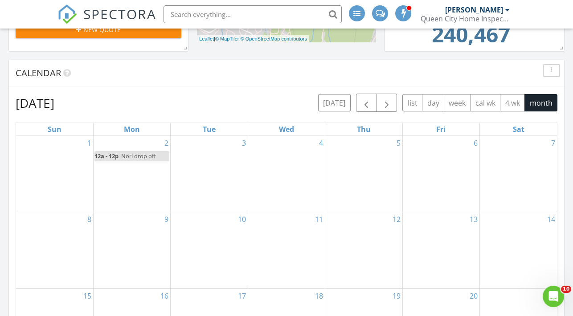
click at [297, 229] on div "11" at bounding box center [286, 250] width 77 height 76
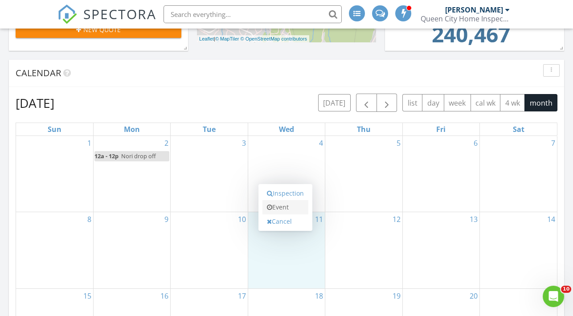
click at [291, 205] on link "Event" at bounding box center [286, 207] width 46 height 14
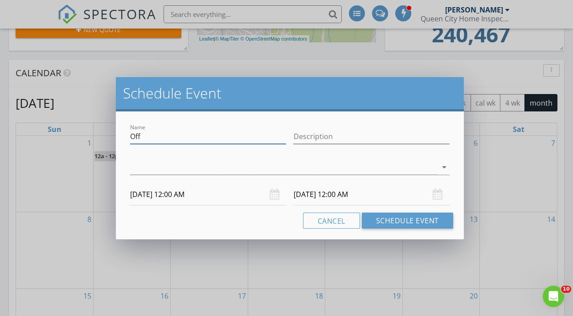
click at [161, 135] on input "Off" at bounding box center [208, 136] width 156 height 15
paste input "Nori drop o"
type input "Nori drop off"
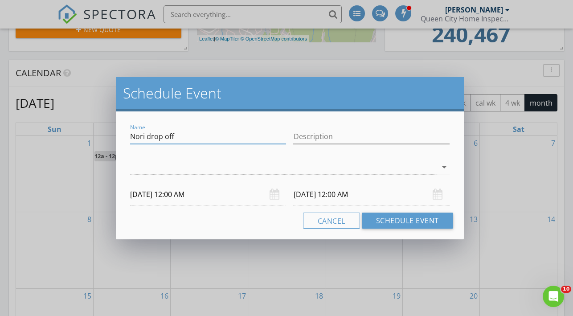
click at [187, 166] on div at bounding box center [283, 167] width 307 height 15
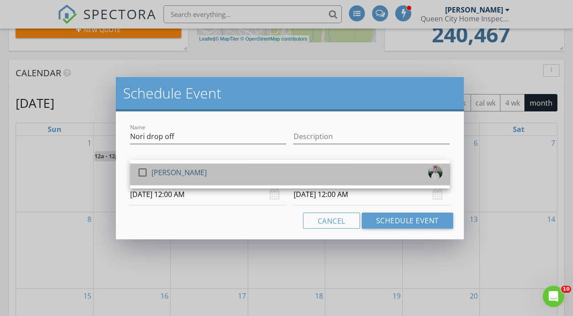
click at [196, 177] on div "[PERSON_NAME]" at bounding box center [179, 172] width 55 height 14
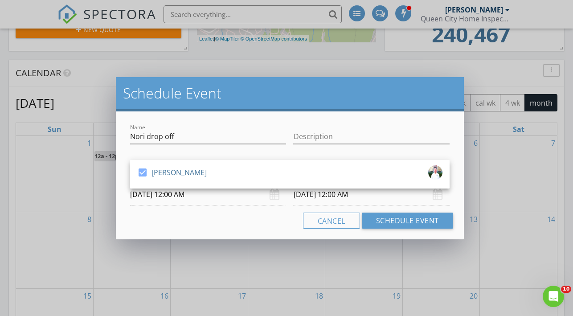
click at [340, 192] on input "02/12/2026 12:00 AM" at bounding box center [371, 195] width 156 height 22
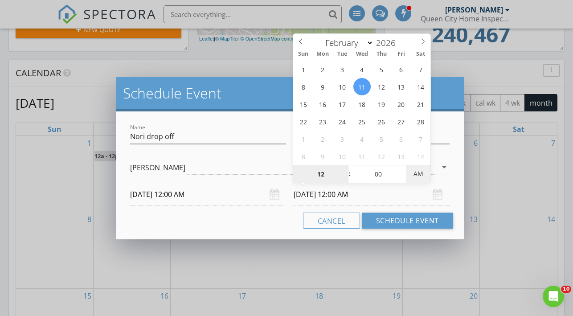
type input "02/11/2026 12:00 PM"
click at [419, 175] on span "AM" at bounding box center [418, 174] width 25 height 18
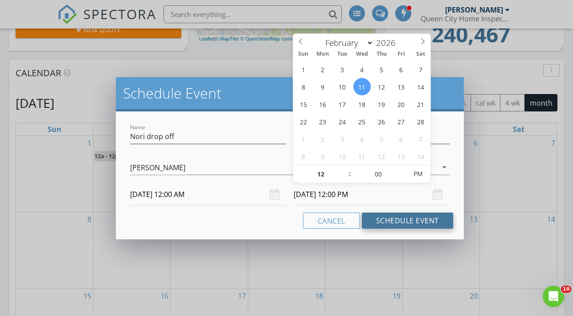
click at [414, 220] on button "Schedule Event" at bounding box center [407, 221] width 91 height 16
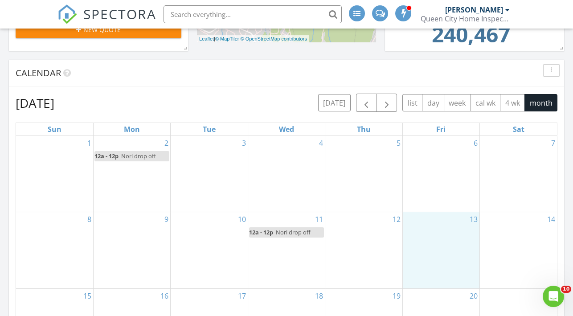
click at [444, 228] on div "13" at bounding box center [441, 250] width 77 height 76
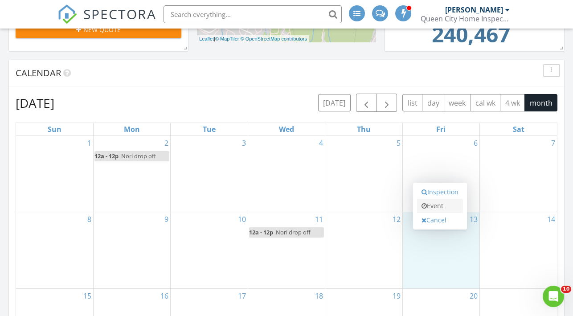
click at [429, 203] on link "Event" at bounding box center [440, 206] width 46 height 14
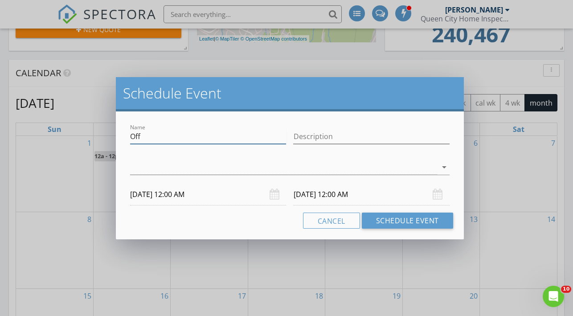
click at [215, 136] on input "Off" at bounding box center [208, 136] width 156 height 15
paste input "Nori drop o"
type input "Nori drop off"
click at [218, 169] on div at bounding box center [283, 167] width 307 height 15
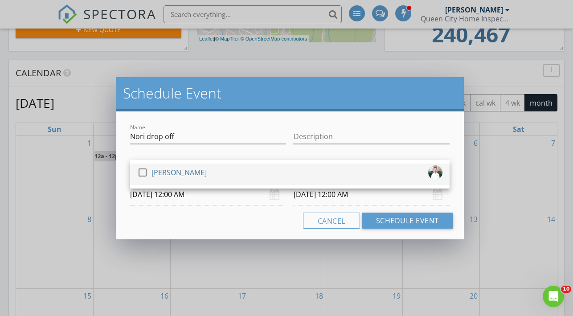
click at [223, 175] on div "check_box_outline_blank Robert Heginbotham" at bounding box center [289, 174] width 305 height 18
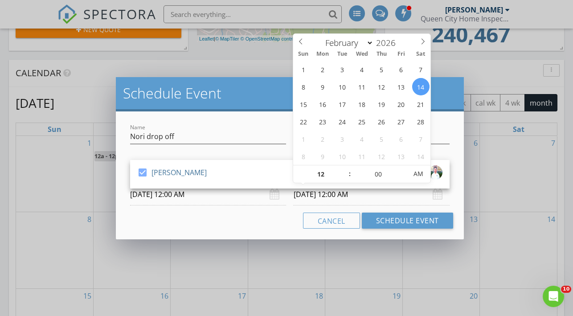
click at [326, 200] on input "02/14/2026 12:00 AM" at bounding box center [371, 195] width 156 height 22
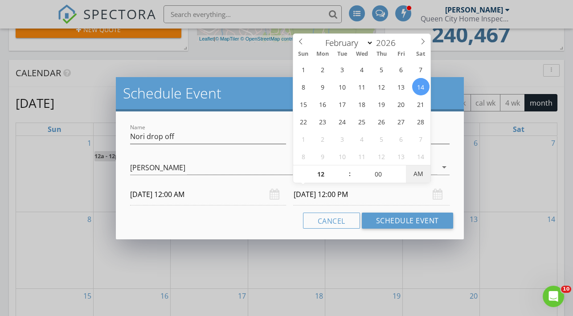
click at [417, 170] on span "AM" at bounding box center [418, 174] width 25 height 18
type input "02/13/2026 12:00 PM"
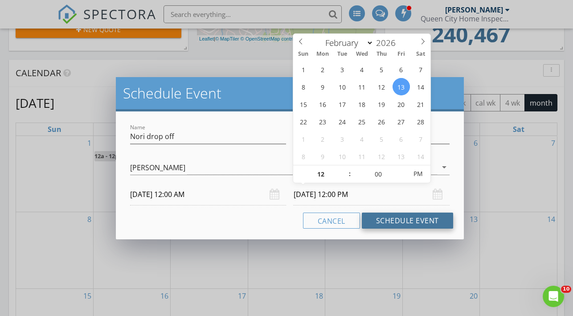
click at [402, 220] on button "Schedule Event" at bounding box center [407, 221] width 91 height 16
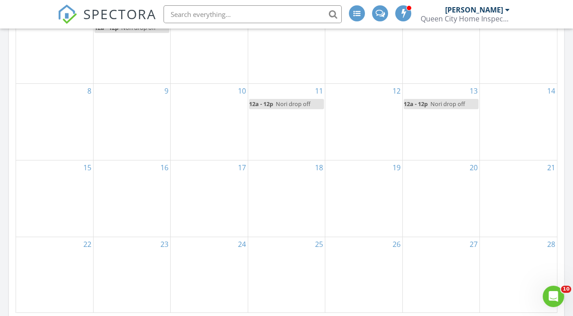
scroll to position [385, 0]
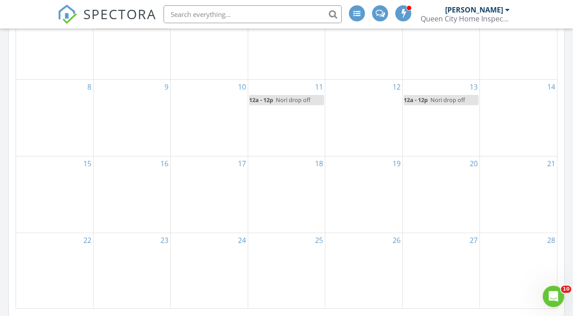
click at [278, 258] on div "25" at bounding box center [286, 271] width 77 height 76
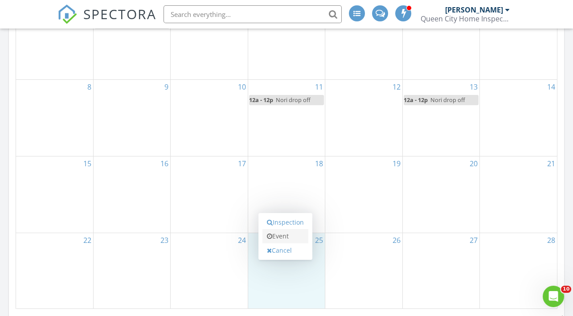
drag, startPoint x: 278, startPoint y: 258, endPoint x: 270, endPoint y: 231, distance: 27.8
click at [270, 231] on link "Event" at bounding box center [286, 236] width 46 height 14
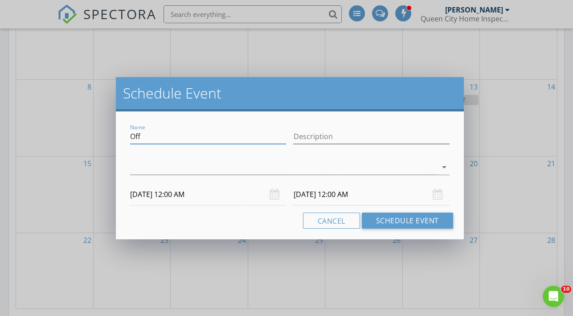
click at [149, 140] on input "Off" at bounding box center [208, 136] width 156 height 15
paste input "Nori drop o"
type input "Nori drop off"
click at [174, 165] on div at bounding box center [283, 167] width 307 height 15
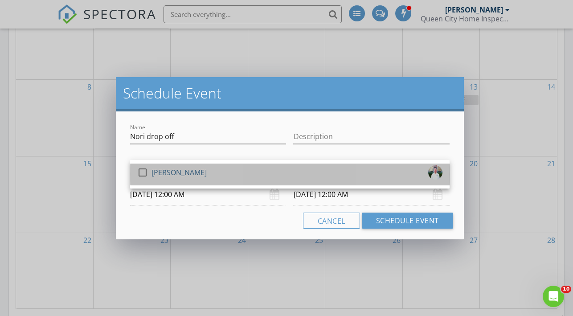
click at [184, 176] on div "[PERSON_NAME]" at bounding box center [179, 172] width 55 height 14
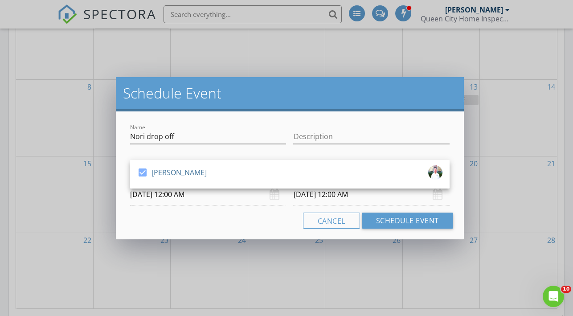
click at [420, 197] on input "02/26/2026 12:00 AM" at bounding box center [371, 195] width 156 height 22
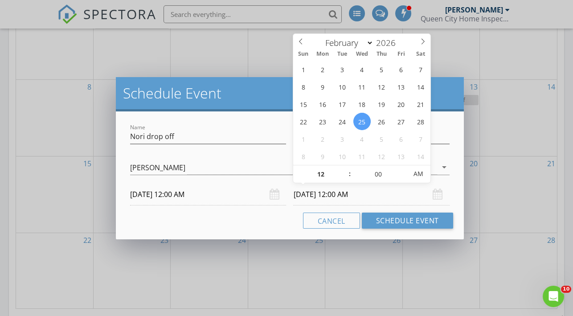
click at [425, 185] on input "02/25/2026 12:00 AM" at bounding box center [371, 195] width 156 height 22
type input "02/25/2026 12:00 PM"
click at [421, 177] on span "PM" at bounding box center [418, 174] width 25 height 18
click at [412, 216] on button "Schedule Event" at bounding box center [407, 221] width 91 height 16
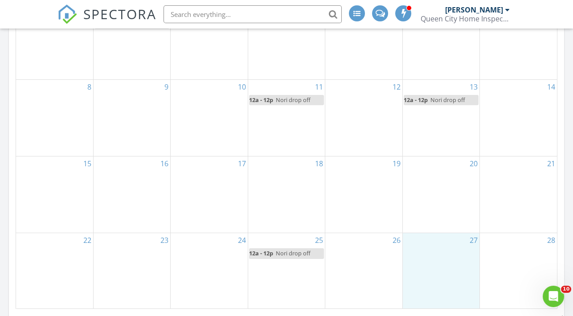
click at [432, 249] on div "27" at bounding box center [441, 271] width 77 height 76
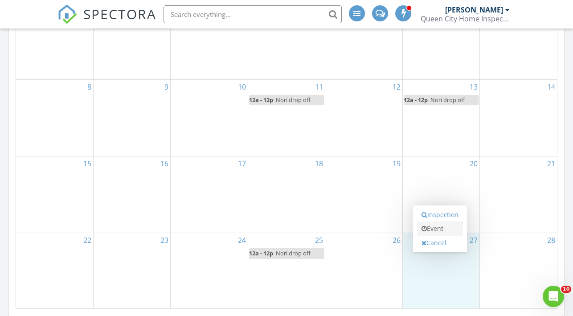
click at [425, 226] on icon at bounding box center [424, 229] width 5 height 6
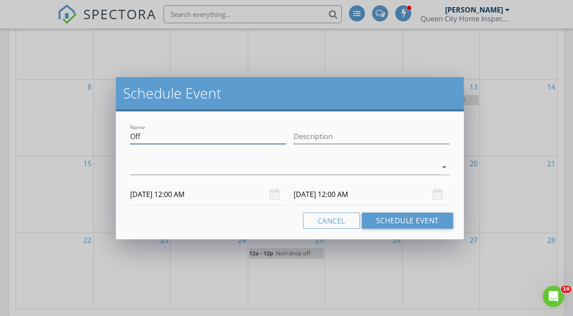
click at [195, 134] on input "Off" at bounding box center [208, 136] width 156 height 15
paste input "Nori drop o"
type input "Nori drop off"
click at [211, 168] on div at bounding box center [283, 167] width 307 height 15
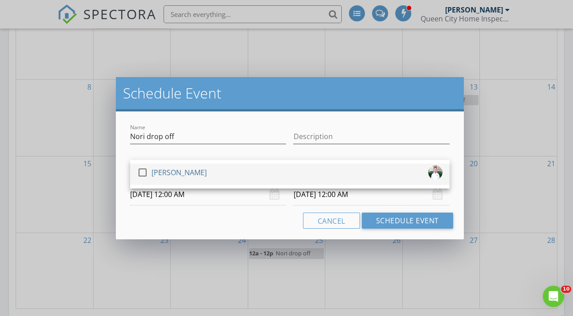
click at [207, 172] on div "[PERSON_NAME]" at bounding box center [179, 172] width 55 height 14
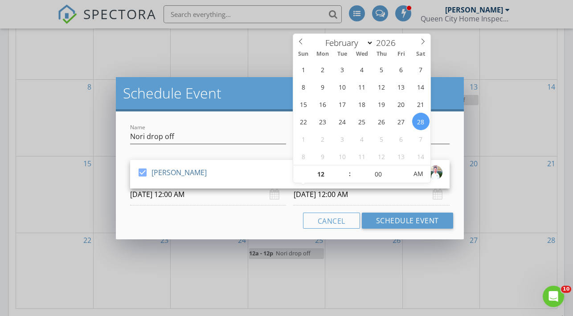
click at [334, 199] on input "02/28/2026 12:00 AM" at bounding box center [371, 195] width 156 height 22
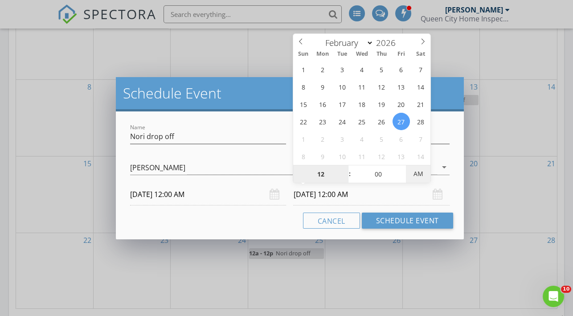
type input "02/27/2026 12:00 PM"
click at [421, 167] on span "PM" at bounding box center [418, 174] width 25 height 18
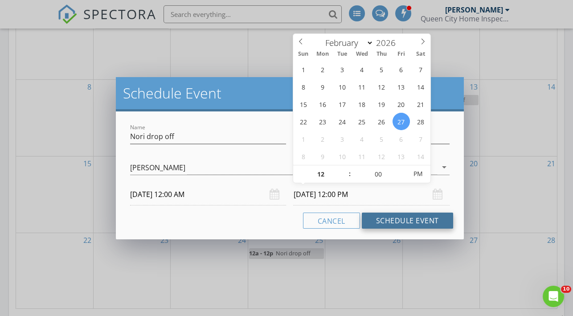
click at [421, 215] on button "Schedule Event" at bounding box center [407, 221] width 91 height 16
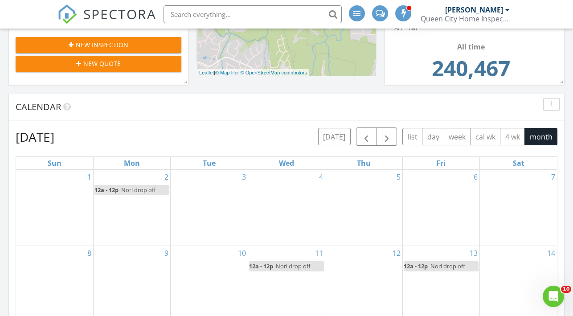
scroll to position [207, 0]
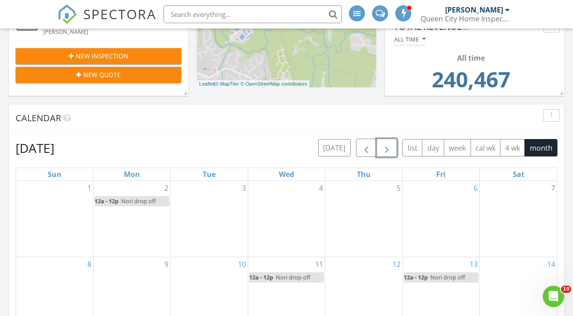
click at [392, 151] on span "button" at bounding box center [387, 148] width 11 height 11
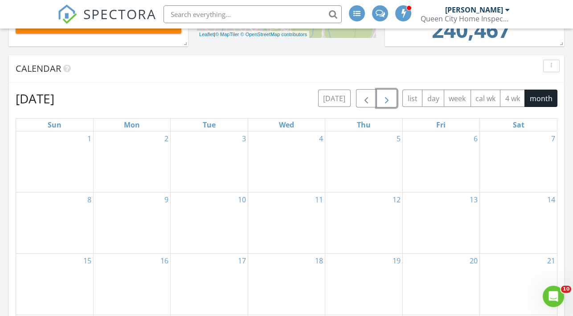
scroll to position [259, 0]
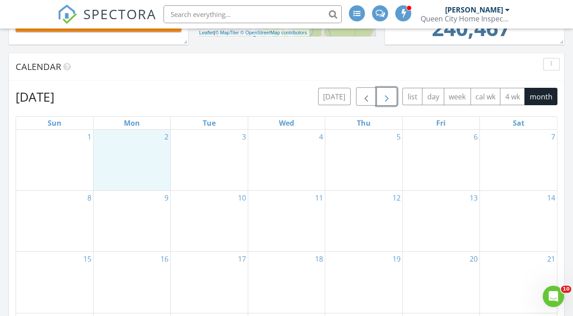
click at [143, 155] on div "2" at bounding box center [132, 160] width 77 height 61
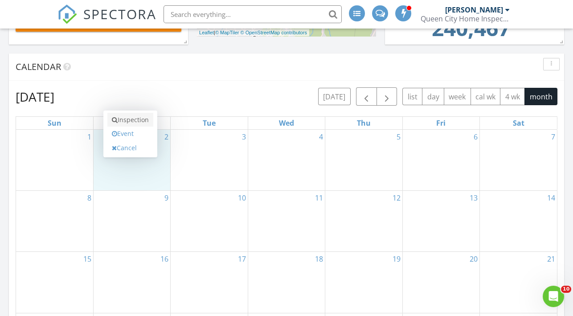
click at [143, 117] on link "Inspection" at bounding box center [130, 120] width 46 height 14
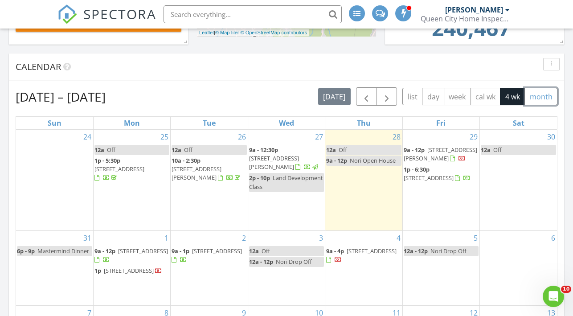
click at [541, 93] on button "month" at bounding box center [541, 96] width 33 height 17
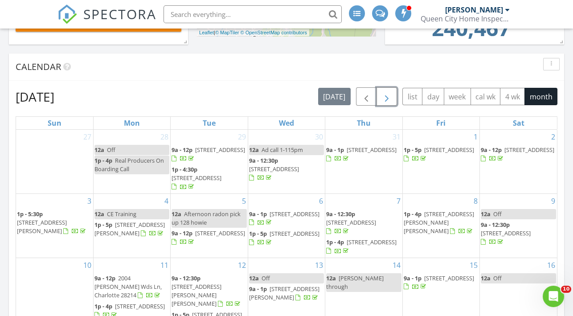
click at [392, 95] on span "button" at bounding box center [387, 96] width 11 height 11
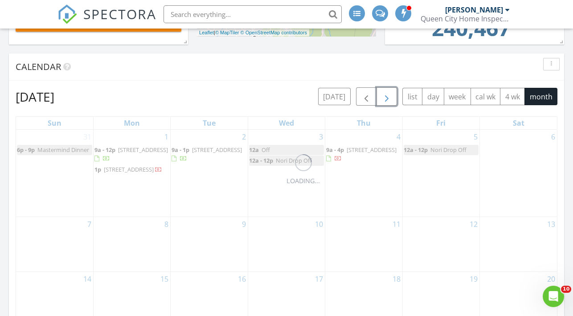
click at [392, 95] on span "button" at bounding box center [387, 96] width 11 height 11
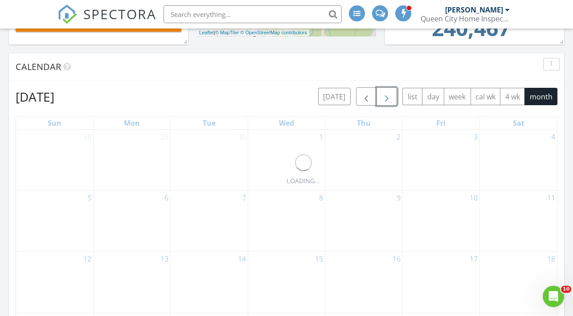
click at [392, 95] on span "button" at bounding box center [387, 96] width 11 height 11
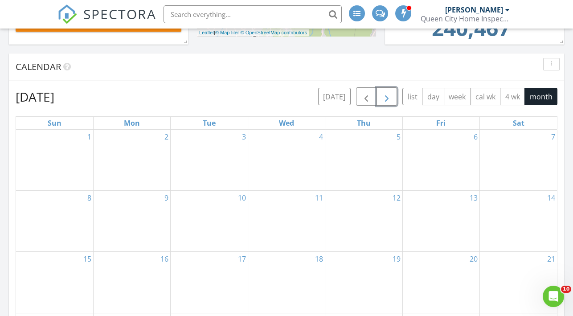
click at [149, 156] on div "2" at bounding box center [132, 160] width 77 height 61
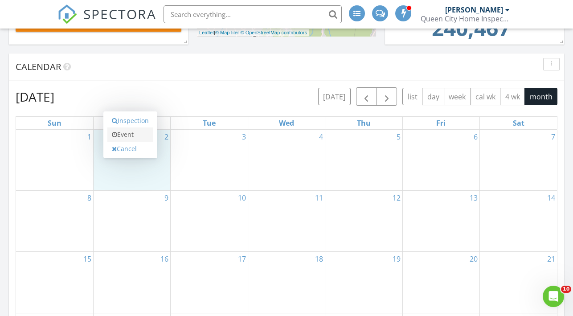
click at [121, 132] on link "Event" at bounding box center [130, 135] width 46 height 14
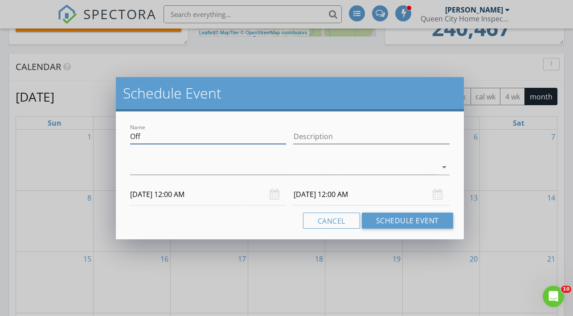
click at [143, 136] on input "Off" at bounding box center [208, 136] width 156 height 15
paste input "Nori drop o"
type input "Nori drop off"
click at [188, 163] on div at bounding box center [283, 167] width 307 height 15
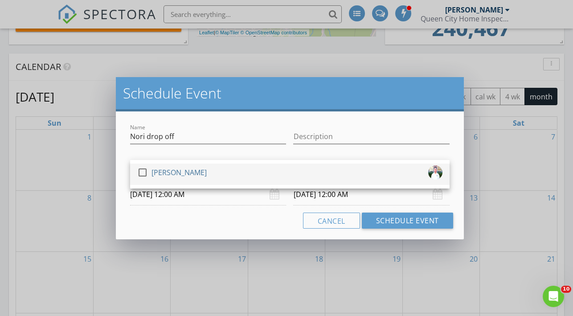
click at [194, 174] on div "[PERSON_NAME]" at bounding box center [179, 172] width 55 height 14
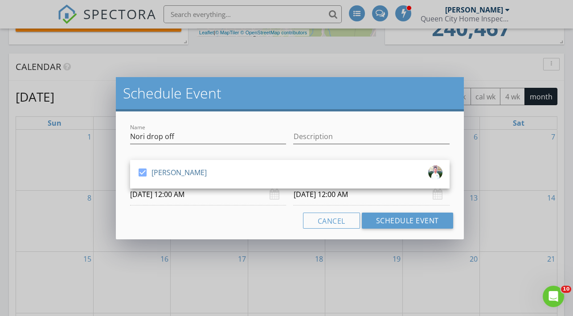
click at [396, 194] on input "03/03/2026 12:00 AM" at bounding box center [371, 195] width 156 height 22
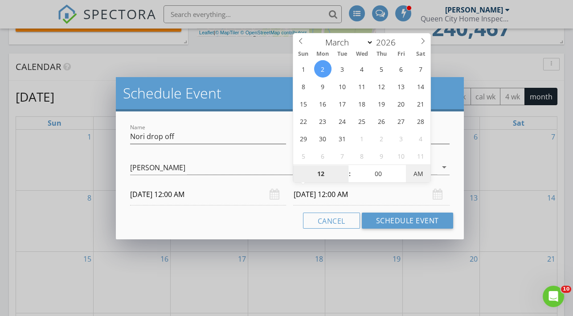
type input "03/02/2026 12:00 PM"
click at [414, 171] on span "AM" at bounding box center [418, 174] width 25 height 18
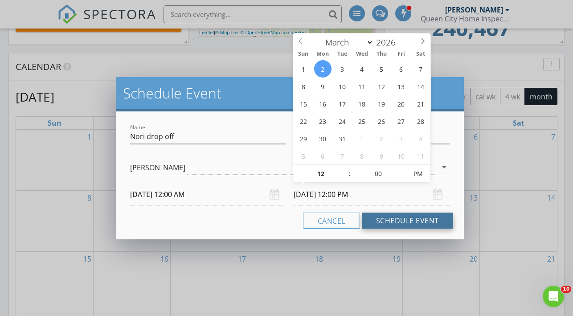
click at [418, 218] on button "Schedule Event" at bounding box center [407, 221] width 91 height 16
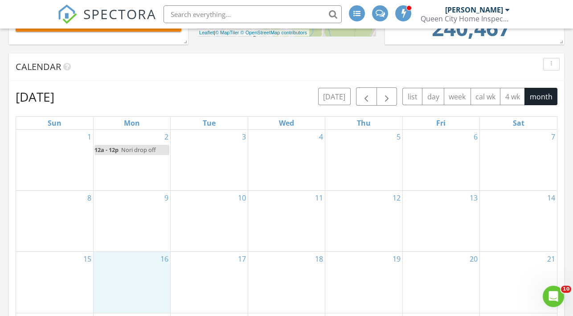
click at [135, 275] on div "16" at bounding box center [132, 282] width 77 height 61
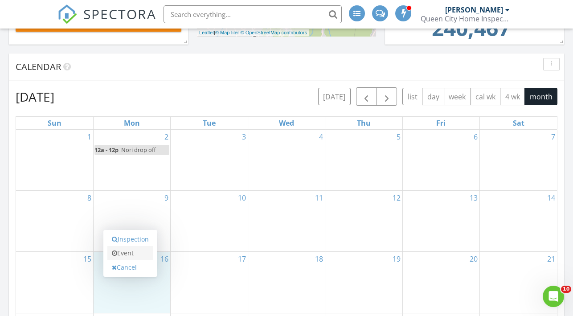
click at [125, 249] on link "Event" at bounding box center [130, 253] width 46 height 14
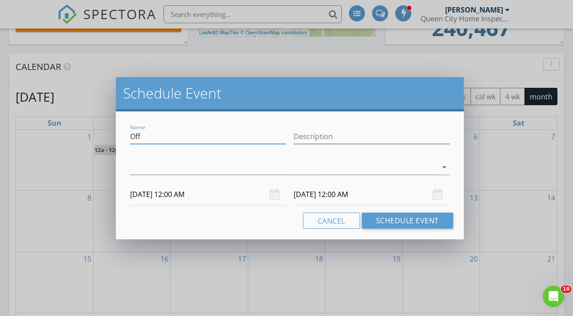
click at [145, 138] on input "Off" at bounding box center [208, 136] width 156 height 15
paste input "Nori drop o"
type input "Nori drop off"
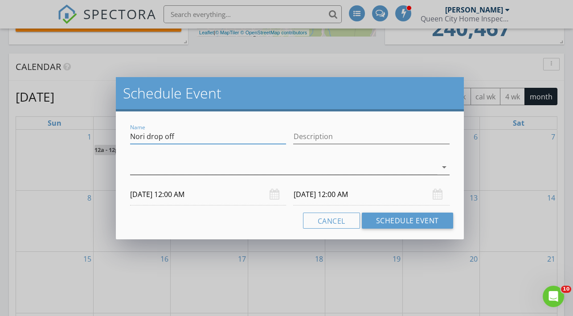
click at [157, 165] on div at bounding box center [283, 167] width 307 height 15
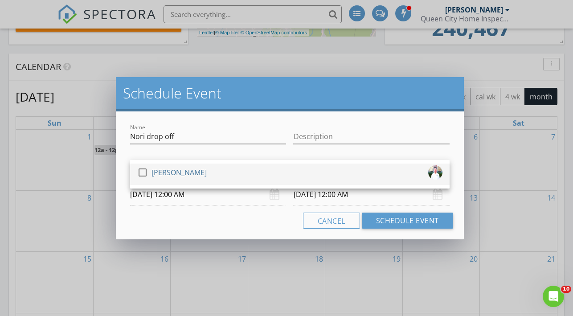
click at [161, 174] on div "[PERSON_NAME]" at bounding box center [179, 172] width 55 height 14
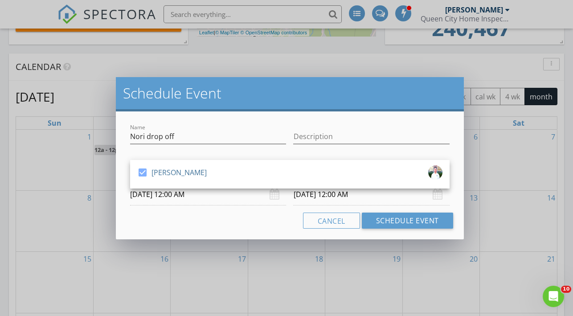
click at [331, 197] on input "03/17/2026 12:00 AM" at bounding box center [371, 195] width 156 height 22
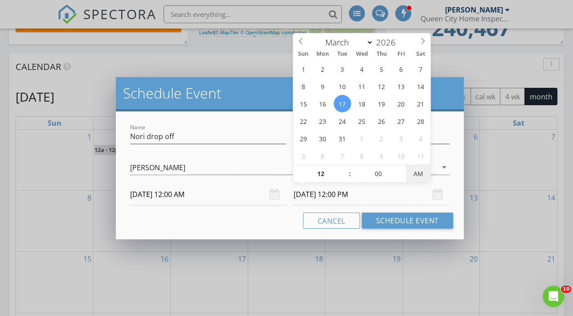
click at [419, 177] on span "AM" at bounding box center [418, 174] width 25 height 18
type input "03/16/2026 12:00 PM"
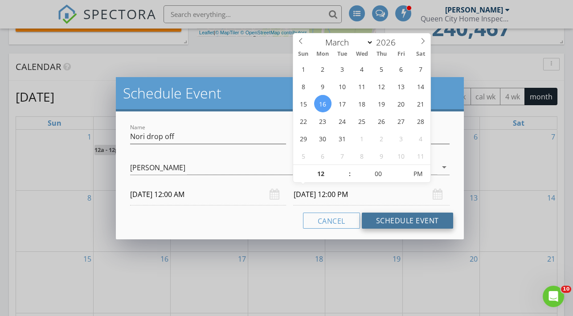
click at [396, 223] on button "Schedule Event" at bounding box center [407, 221] width 91 height 16
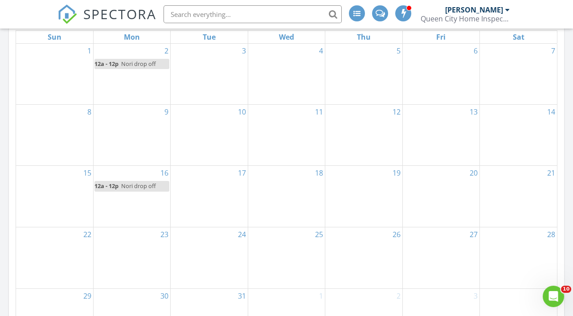
scroll to position [345, 0]
click at [278, 246] on div "25" at bounding box center [286, 257] width 77 height 61
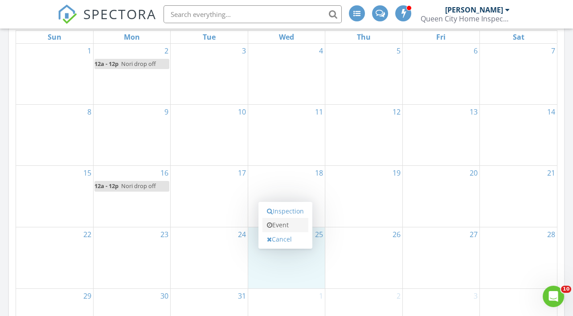
click at [280, 228] on link "Event" at bounding box center [286, 225] width 46 height 14
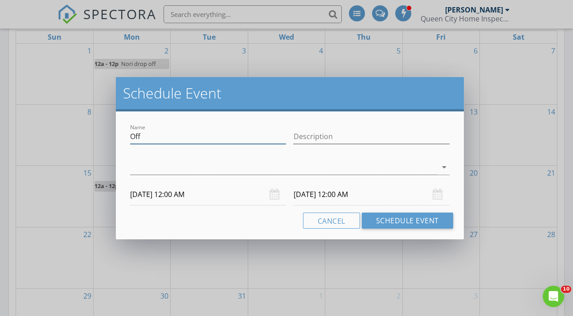
click at [156, 136] on input "Off" at bounding box center [208, 136] width 156 height 15
paste input "text"
type input "O"
click at [148, 137] on input "Nori drop off" at bounding box center [208, 136] width 156 height 15
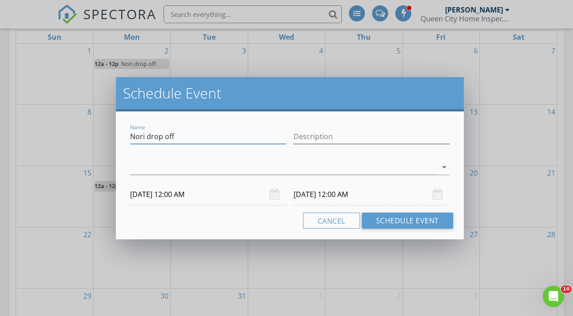
click at [148, 137] on input "Nori drop off" at bounding box center [208, 136] width 156 height 15
type input "Nori drop off"
click at [158, 164] on div at bounding box center [283, 167] width 307 height 15
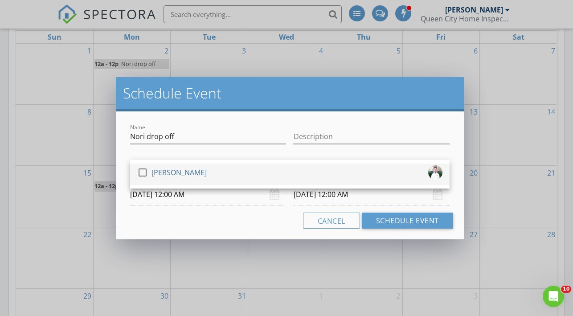
click at [160, 170] on div "[PERSON_NAME]" at bounding box center [179, 172] width 55 height 14
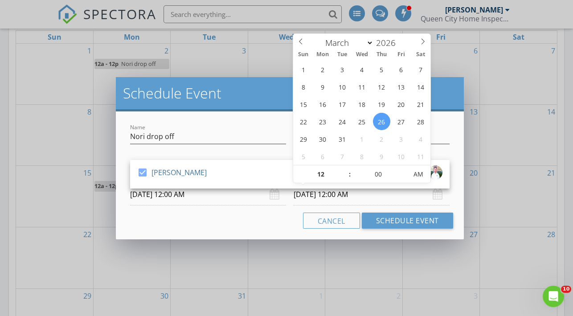
click at [377, 201] on input "03/26/2026 12:00 AM" at bounding box center [371, 195] width 156 height 22
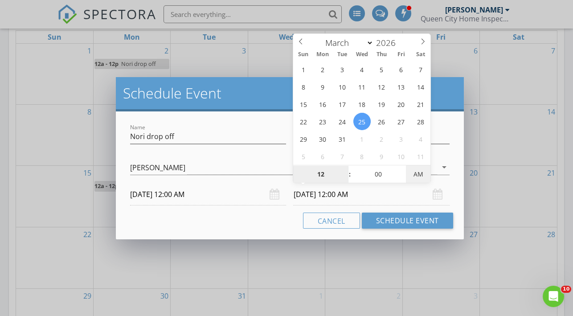
type input "03/25/2026 12:00 PM"
click at [417, 173] on span "AM" at bounding box center [418, 174] width 25 height 18
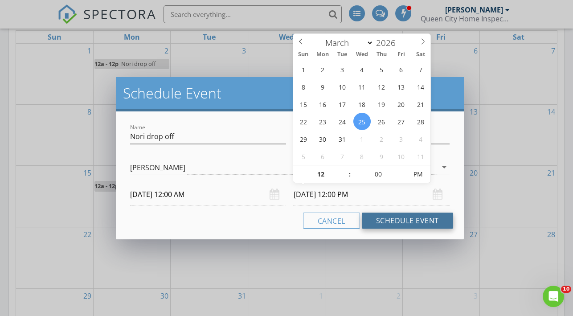
click at [404, 222] on button "Schedule Event" at bounding box center [407, 221] width 91 height 16
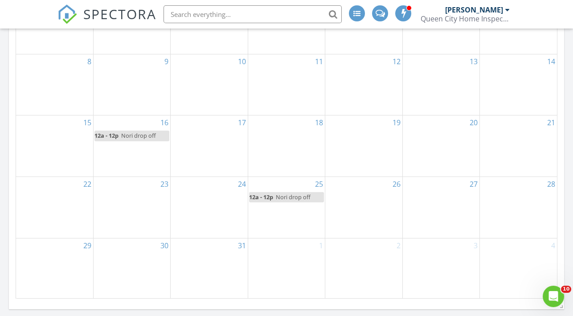
scroll to position [395, 0]
click at [427, 214] on div "27" at bounding box center [441, 207] width 77 height 61
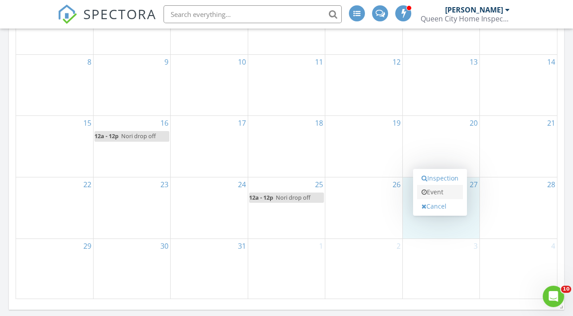
click at [423, 190] on icon at bounding box center [424, 192] width 5 height 6
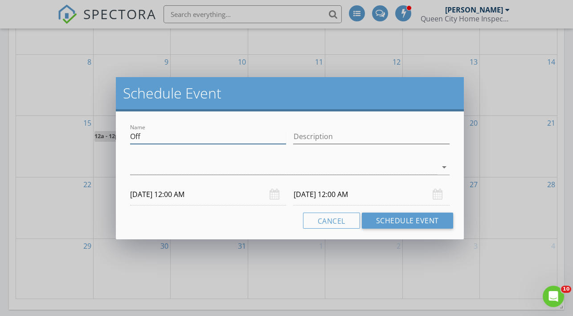
click at [154, 140] on input "Off" at bounding box center [208, 136] width 156 height 15
paste input "Nori drop o"
type input "Nori drop off"
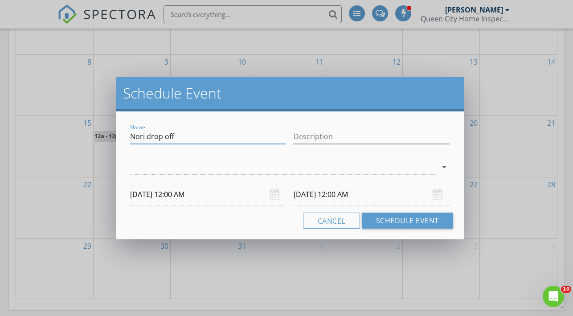
click at [165, 168] on div at bounding box center [283, 167] width 307 height 15
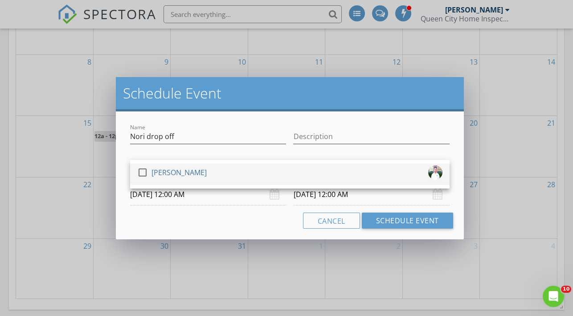
click at [166, 174] on div "[PERSON_NAME]" at bounding box center [179, 172] width 55 height 14
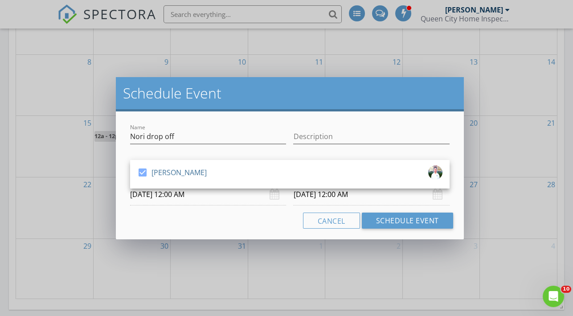
click at [368, 200] on input "03/28/2026 12:00 AM" at bounding box center [371, 195] width 156 height 22
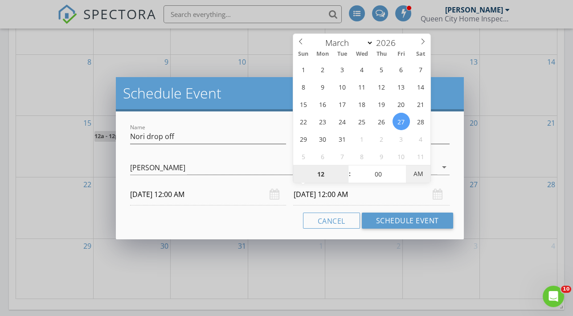
type input "03/27/2026 12:00 PM"
click at [416, 181] on span "AM" at bounding box center [418, 174] width 25 height 18
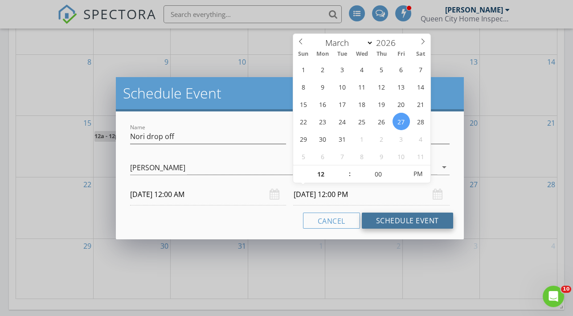
click at [413, 219] on button "Schedule Event" at bounding box center [407, 221] width 91 height 16
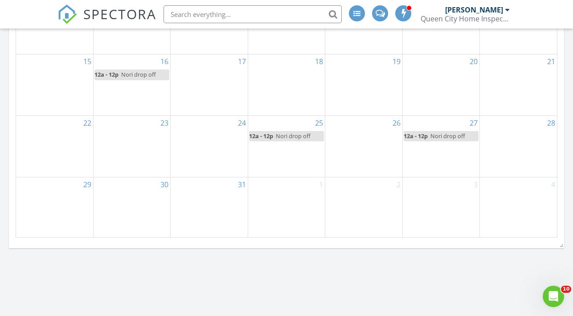
scroll to position [461, 0]
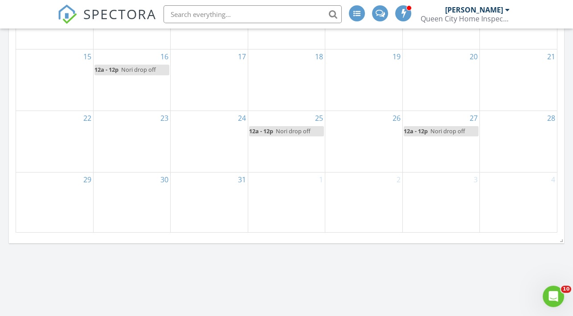
click at [125, 199] on div "30" at bounding box center [132, 203] width 77 height 61
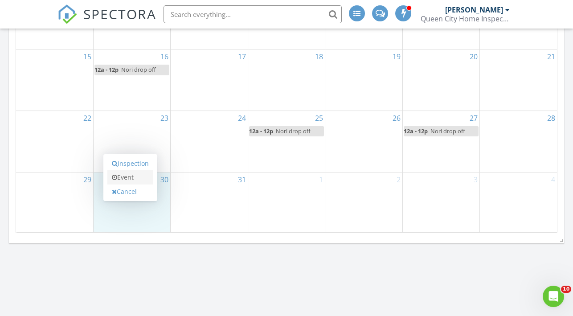
click at [139, 178] on link "Event" at bounding box center [130, 177] width 46 height 14
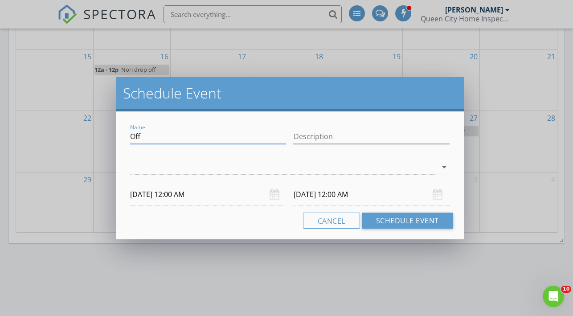
click at [149, 136] on input "Off" at bounding box center [208, 136] width 156 height 15
paste input "Nori drop o"
type input "Nori drop off"
click at [175, 167] on div at bounding box center [283, 167] width 307 height 15
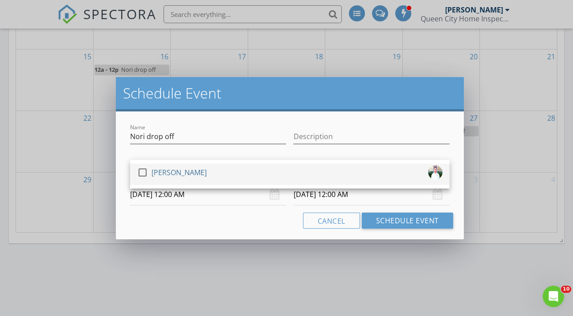
click at [180, 174] on div "[PERSON_NAME]" at bounding box center [179, 172] width 55 height 14
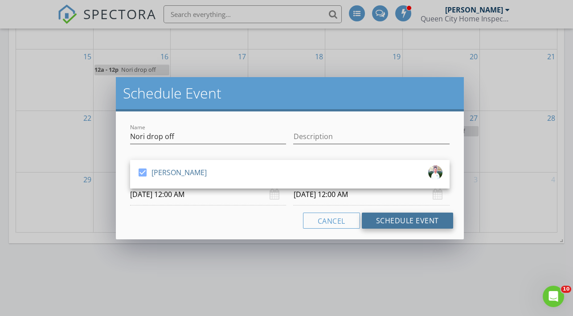
click at [381, 217] on button "Schedule Event" at bounding box center [407, 221] width 91 height 16
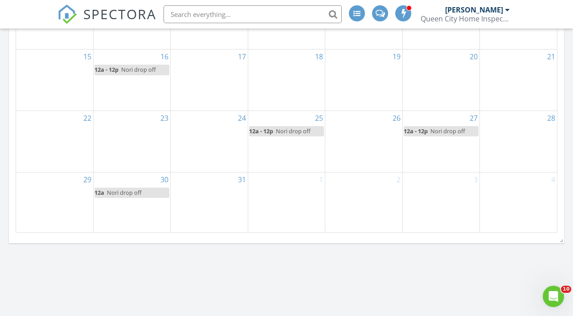
click at [161, 194] on link "12a Nori drop off" at bounding box center [132, 193] width 75 height 10
select select "2"
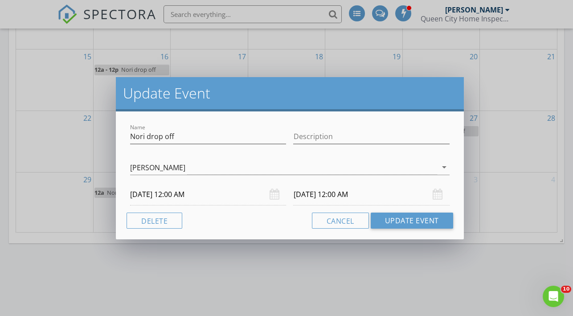
click at [161, 194] on div "Name Nori drop off Description Robert Heginbotham arrow_drop_down 03/30/2026 12…" at bounding box center [290, 175] width 348 height 128
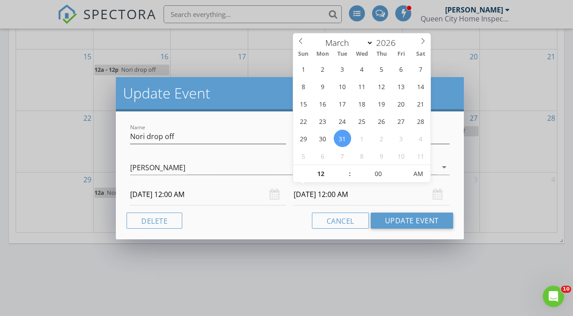
click at [403, 194] on input "03/31/2026 12:00 AM" at bounding box center [371, 195] width 156 height 22
type input "03/30/2026 12:00 PM"
click at [422, 177] on span "AM" at bounding box center [418, 174] width 25 height 18
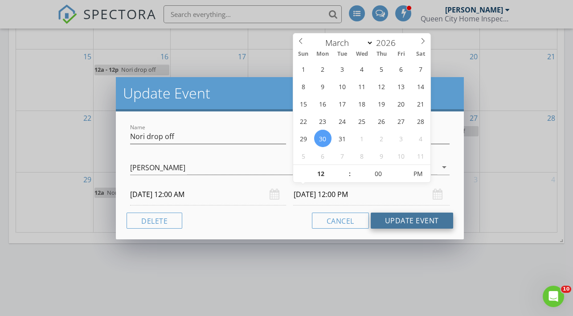
click at [420, 220] on button "Update Event" at bounding box center [412, 221] width 82 height 16
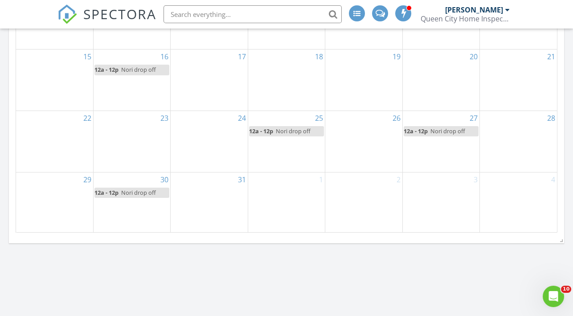
click at [282, 262] on div "Total Revenue All time All time 240,467 Inspection Count All time All time 483 …" at bounding box center [286, 25] width 573 height 722
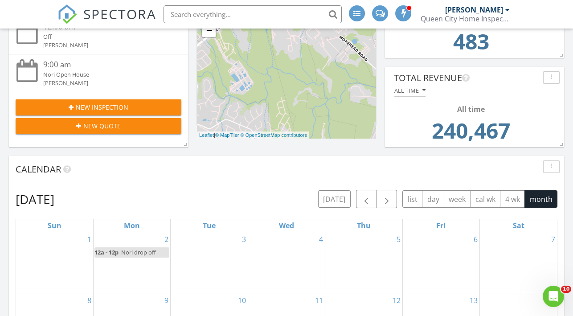
scroll to position [158, 0]
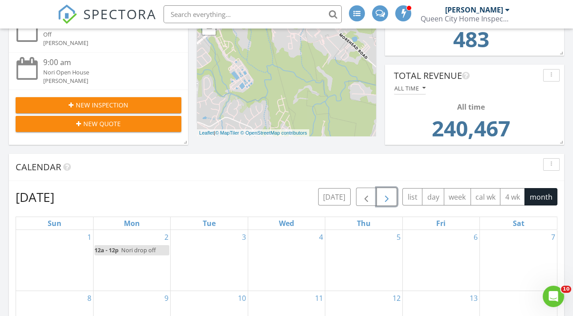
click at [392, 194] on span "button" at bounding box center [387, 197] width 11 height 11
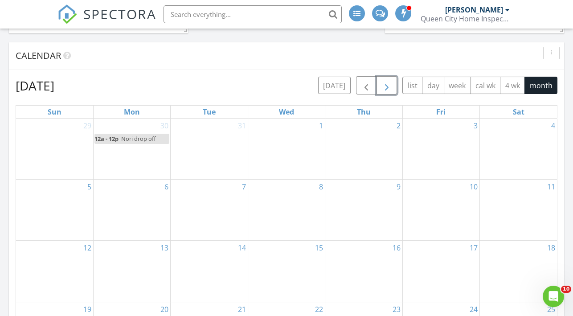
scroll to position [271, 0]
click at [365, 87] on span "button" at bounding box center [366, 84] width 11 height 11
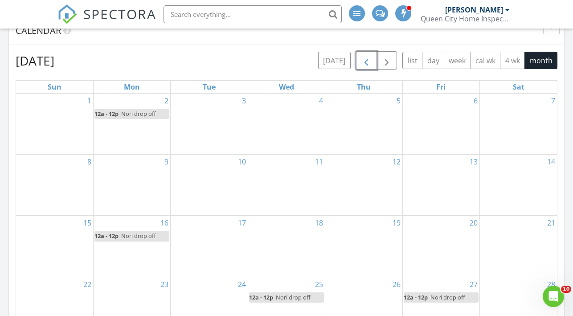
scroll to position [293, 0]
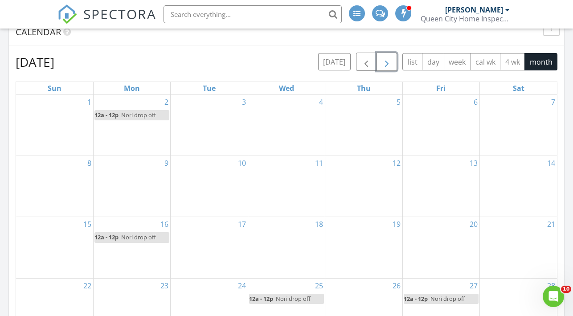
click at [390, 61] on span "button" at bounding box center [387, 62] width 11 height 11
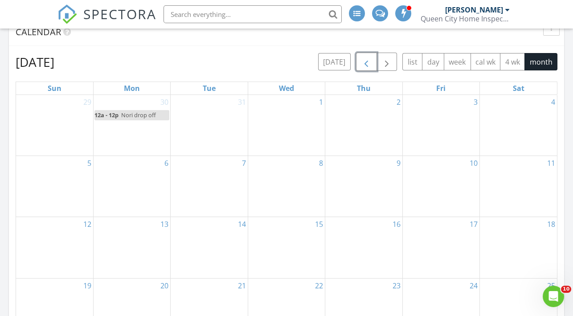
click at [369, 63] on span "button" at bounding box center [366, 62] width 11 height 11
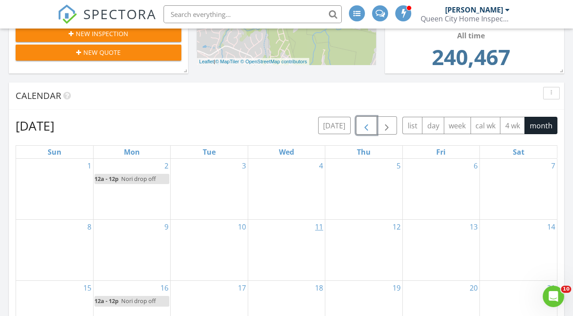
scroll to position [229, 0]
click at [391, 123] on span "button" at bounding box center [387, 126] width 11 height 11
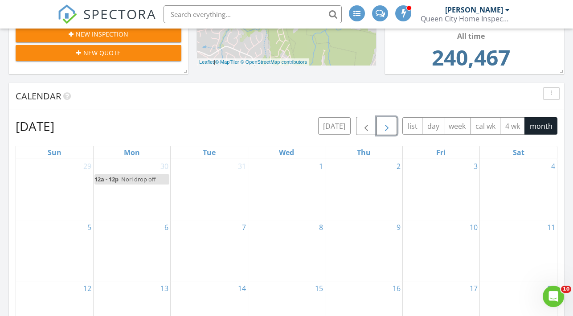
click at [283, 256] on div "8" at bounding box center [286, 250] width 77 height 61
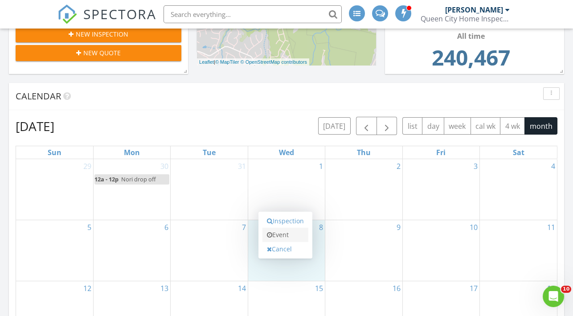
click at [276, 233] on link "Event" at bounding box center [286, 235] width 46 height 14
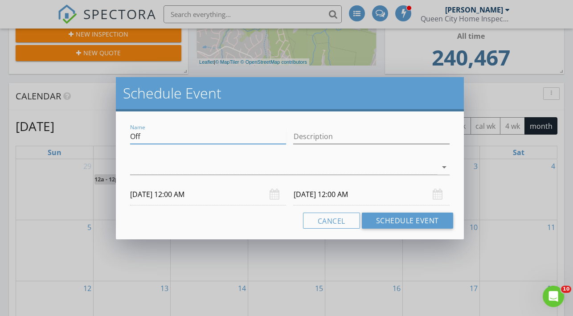
click at [154, 139] on input "Off" at bounding box center [208, 136] width 156 height 15
paste input "Nori drop o"
type input "Nori drop off"
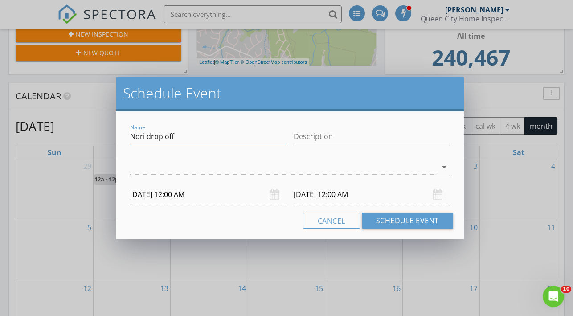
click at [166, 168] on div at bounding box center [283, 167] width 307 height 15
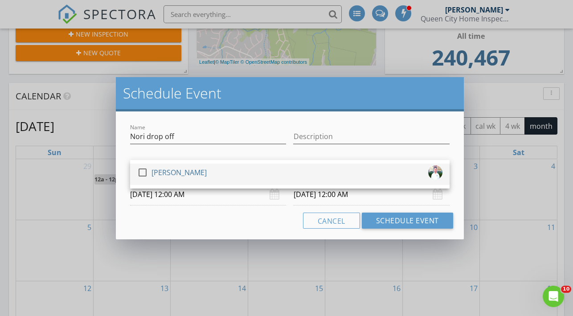
click at [166, 175] on div "[PERSON_NAME]" at bounding box center [179, 172] width 55 height 14
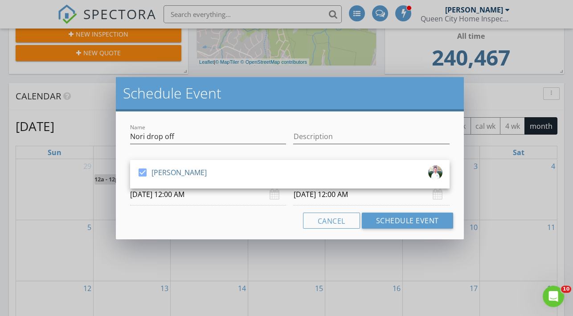
click at [416, 199] on input "04/09/2026 12:00 AM" at bounding box center [371, 195] width 156 height 22
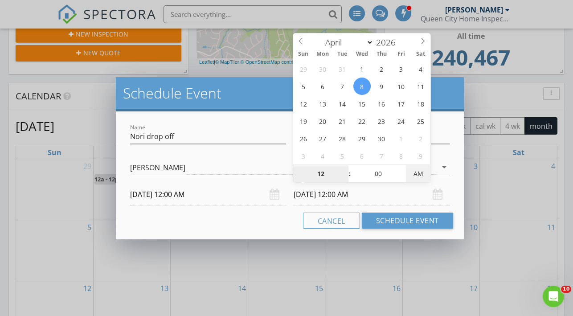
type input "04/08/2026 12:00 PM"
click at [416, 172] on span "AM" at bounding box center [418, 174] width 25 height 18
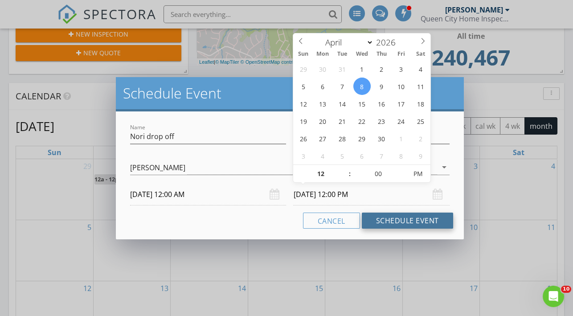
click at [417, 215] on button "Schedule Event" at bounding box center [407, 221] width 91 height 16
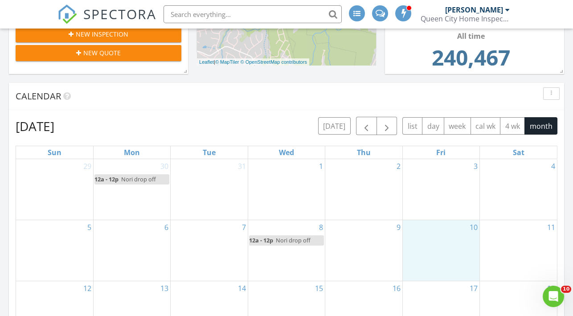
click at [441, 242] on div "10" at bounding box center [441, 250] width 77 height 61
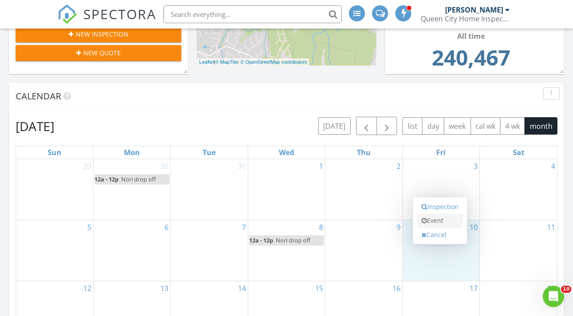
click at [436, 215] on link "Event" at bounding box center [440, 221] width 46 height 14
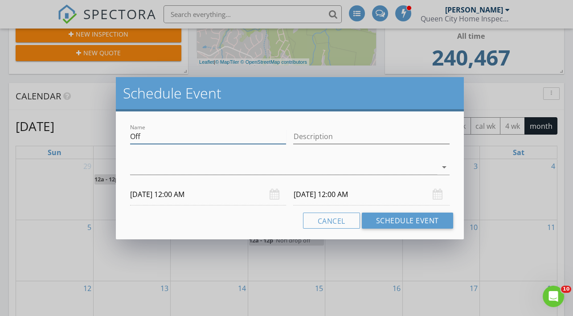
click at [181, 131] on input "Off" at bounding box center [208, 136] width 156 height 15
paste input "Nori drop o"
type input "Nori drop off"
click at [205, 169] on div at bounding box center [283, 167] width 307 height 15
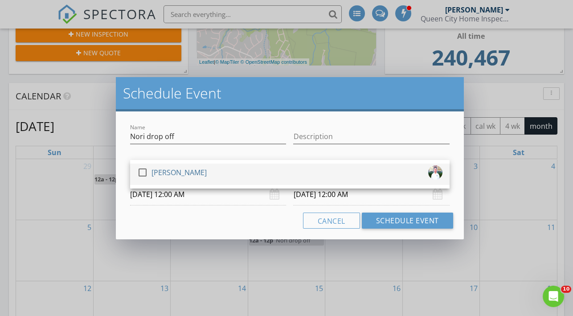
click at [207, 175] on div "[PERSON_NAME]" at bounding box center [179, 172] width 55 height 14
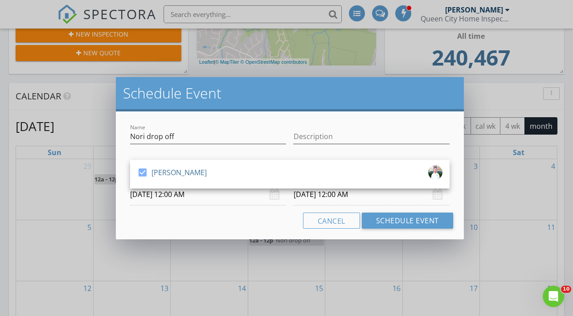
click at [339, 193] on input "04/11/2026 12:00 AM" at bounding box center [371, 195] width 156 height 22
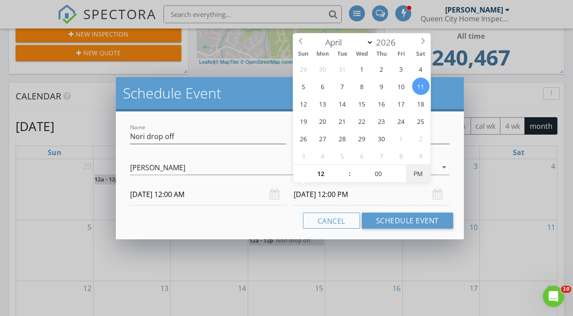
click at [421, 177] on span "PM" at bounding box center [418, 174] width 25 height 18
type input "04/10/2026 12:00 PM"
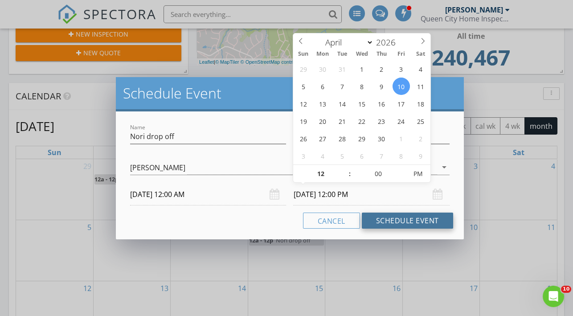
click at [408, 223] on button "Schedule Event" at bounding box center [407, 221] width 91 height 16
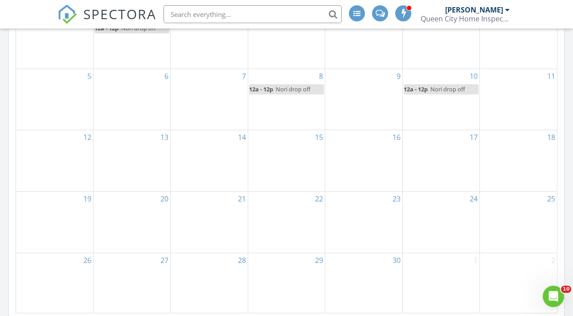
scroll to position [382, 0]
click at [140, 157] on div "13" at bounding box center [132, 159] width 77 height 61
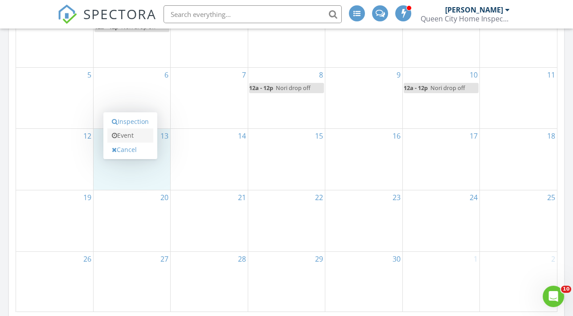
click at [131, 137] on link "Event" at bounding box center [130, 135] width 46 height 14
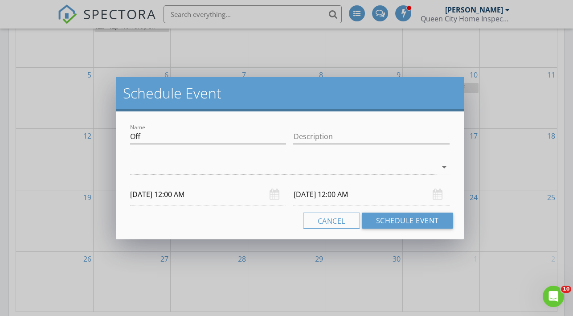
click at [148, 145] on div "Name Off" at bounding box center [208, 141] width 156 height 24
click at [141, 136] on input "Off" at bounding box center [208, 136] width 156 height 15
paste input "Nori drop o"
type input "Nori drop off"
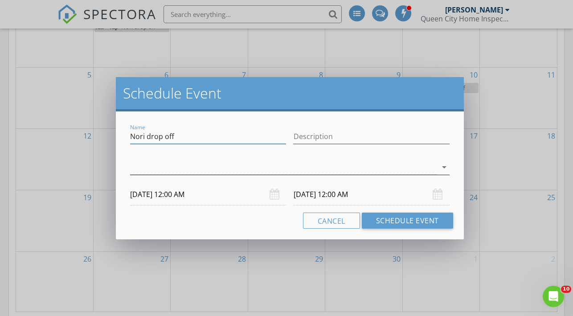
click at [165, 168] on div at bounding box center [283, 167] width 307 height 15
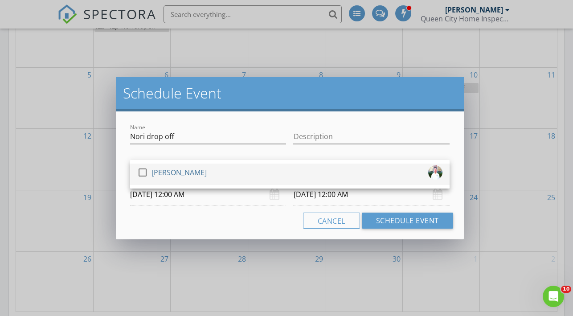
click at [170, 175] on div "[PERSON_NAME]" at bounding box center [179, 172] width 55 height 14
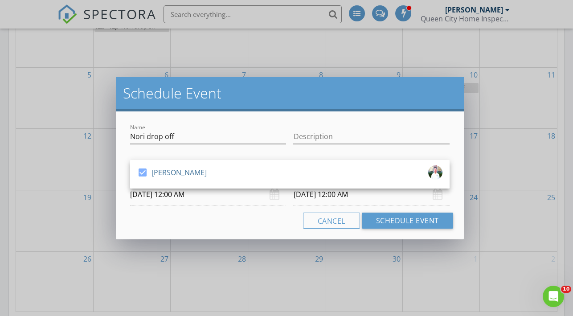
click at [366, 198] on input "04/14/2026 12:00 AM" at bounding box center [371, 195] width 156 height 22
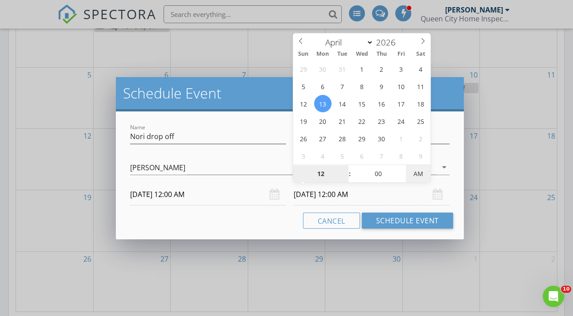
type input "04/13/2026 12:00 PM"
click at [414, 176] on span "AM" at bounding box center [418, 174] width 25 height 18
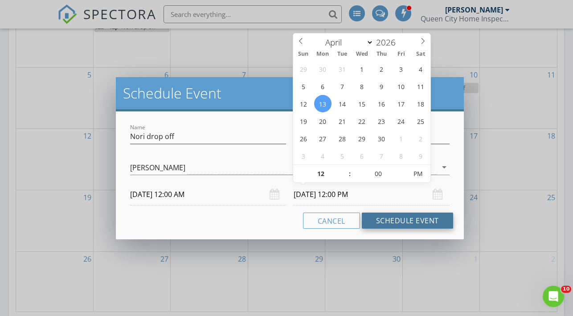
click at [415, 214] on button "Schedule Event" at bounding box center [407, 221] width 91 height 16
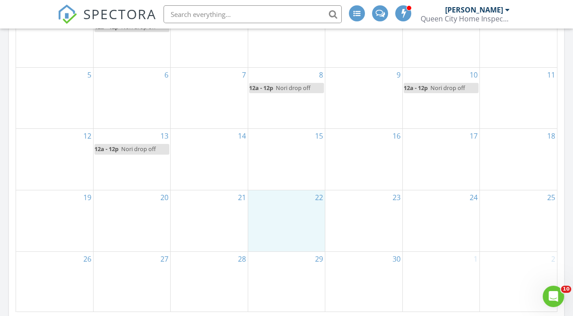
click at [281, 205] on div "22" at bounding box center [286, 220] width 77 height 61
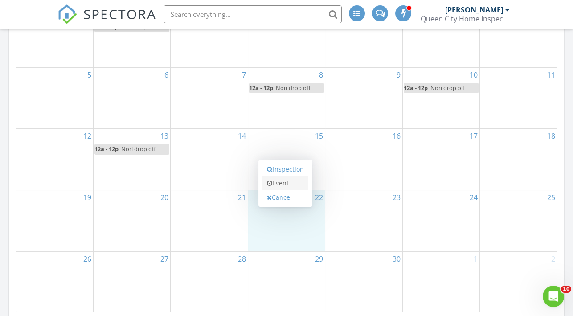
click at [276, 185] on link "Event" at bounding box center [286, 183] width 46 height 14
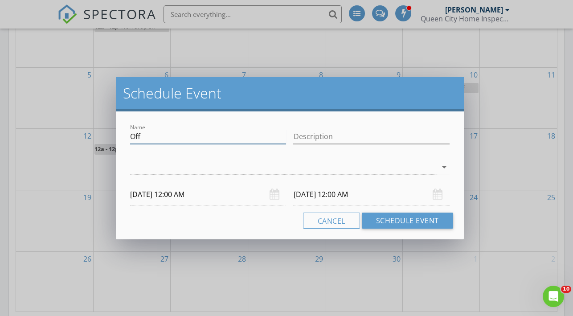
click at [183, 137] on input "Off" at bounding box center [208, 136] width 156 height 15
click at [134, 137] on input "Off" at bounding box center [208, 136] width 156 height 15
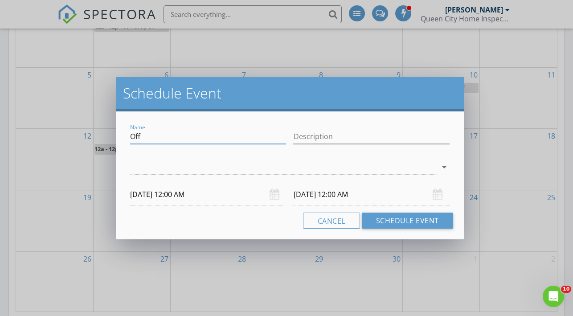
click at [134, 137] on input "Off" at bounding box center [208, 136] width 156 height 15
paste input "Nori drop o"
type input "Nori drop off"
click at [155, 165] on div at bounding box center [283, 167] width 307 height 15
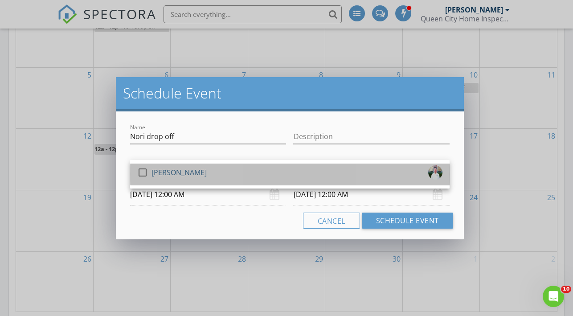
click at [158, 171] on div "[PERSON_NAME]" at bounding box center [179, 172] width 55 height 14
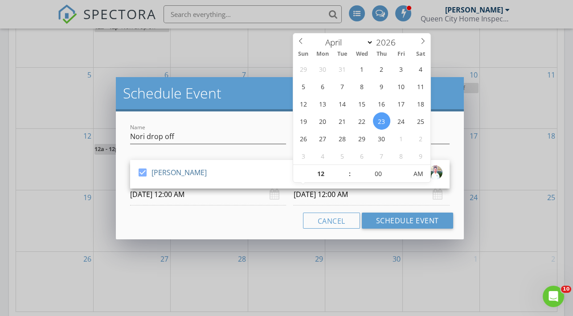
click at [368, 195] on input "04/23/2026 12:00 AM" at bounding box center [371, 195] width 156 height 22
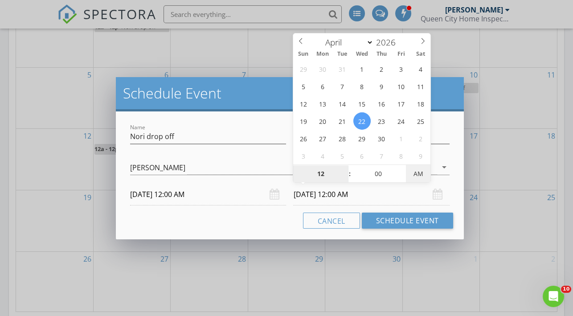
type input "04/22/2026 12:00 PM"
click at [415, 172] on span "AM" at bounding box center [418, 174] width 25 height 18
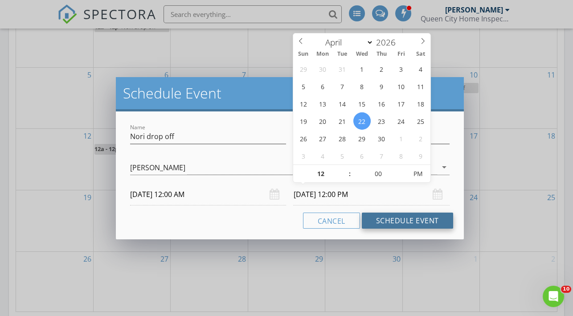
click at [397, 219] on button "Schedule Event" at bounding box center [407, 221] width 91 height 16
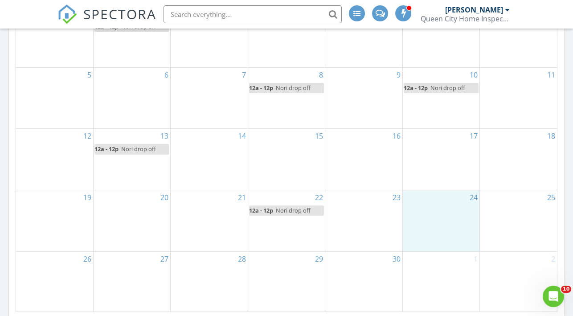
click at [453, 218] on div "24" at bounding box center [441, 220] width 77 height 61
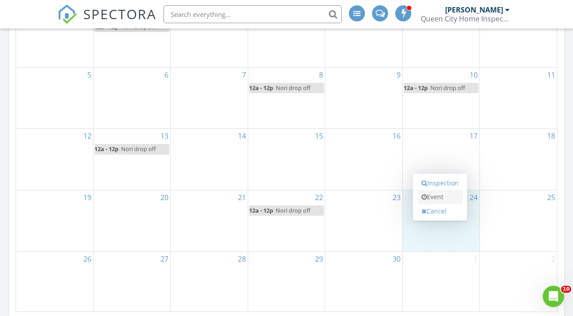
click at [439, 192] on link "Event" at bounding box center [440, 197] width 46 height 14
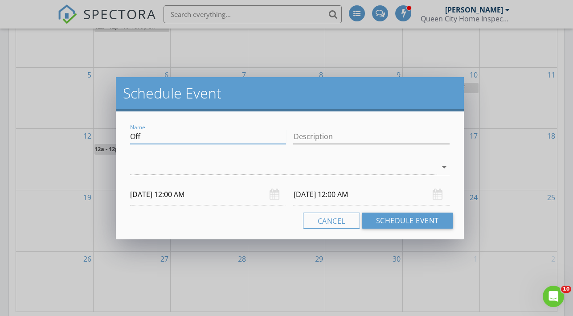
click at [164, 130] on input "Off" at bounding box center [208, 136] width 156 height 15
paste input "Nori drop o"
type input "Nori drop off"
click at [182, 171] on div at bounding box center [283, 167] width 307 height 15
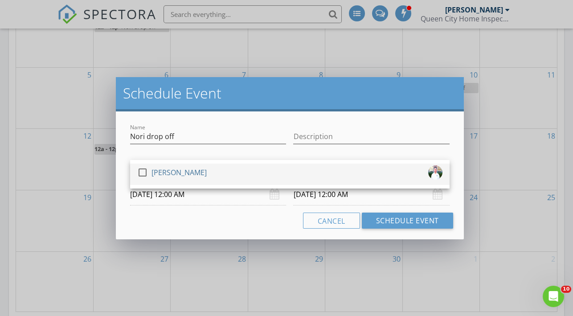
click at [187, 175] on div "[PERSON_NAME]" at bounding box center [179, 172] width 55 height 14
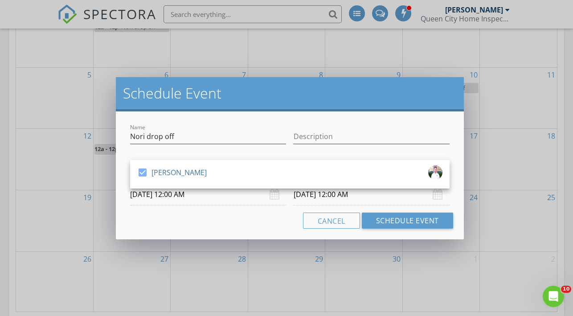
click at [342, 190] on input "04/25/2026 12:00 AM" at bounding box center [371, 195] width 156 height 22
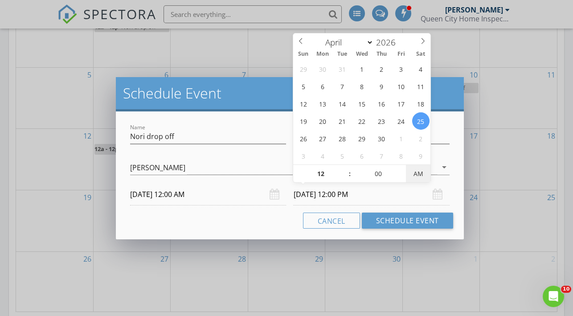
click at [417, 170] on span "AM" at bounding box center [418, 174] width 25 height 18
click at [410, 128] on div "29 30 31 1 2 3 4 5 6 7 8 9 10 11 12 13 14 15 16 17 18 19 20 21 22 23 24 25 26 2…" at bounding box center [361, 112] width 137 height 104
type input "04/24/2026 12:00 PM"
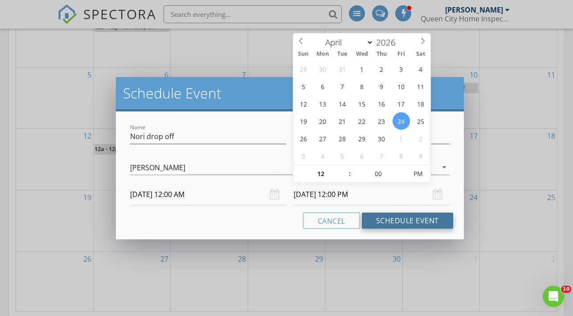
click at [405, 217] on button "Schedule Event" at bounding box center [407, 221] width 91 height 16
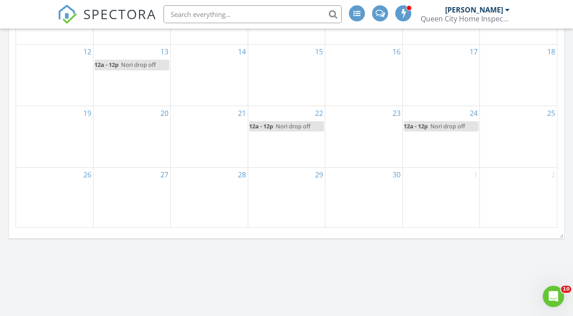
scroll to position [467, 0]
click at [117, 184] on div "27" at bounding box center [132, 196] width 77 height 61
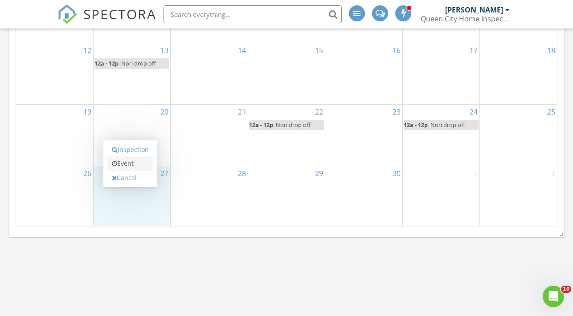
click at [118, 166] on link "Event" at bounding box center [130, 164] width 46 height 14
select select "3"
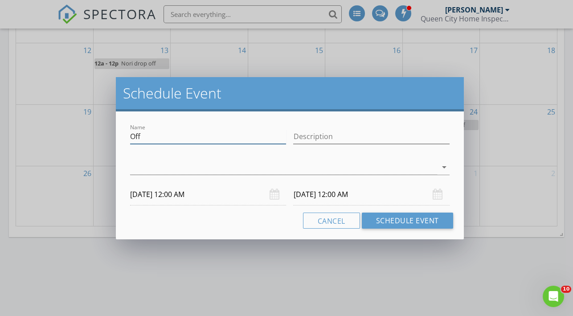
click at [154, 138] on input "Off" at bounding box center [208, 136] width 156 height 15
paste input "Nori drop o"
type input "Nori drop off"
click at [166, 165] on div at bounding box center [283, 167] width 307 height 15
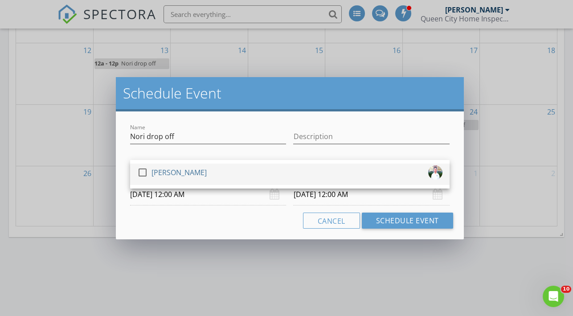
click at [170, 173] on div "[PERSON_NAME]" at bounding box center [179, 172] width 55 height 14
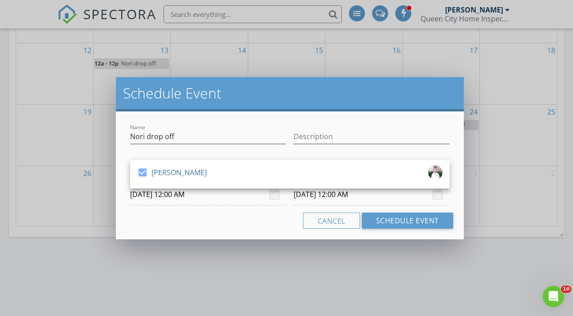
click at [393, 197] on input "04/28/2026 12:00 AM" at bounding box center [371, 195] width 156 height 22
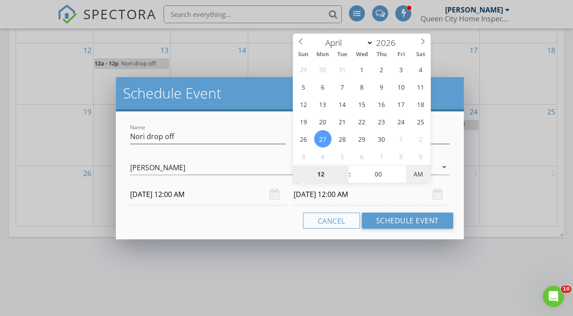
type input "04/27/2026 12:00 PM"
click at [415, 174] on span "AM" at bounding box center [418, 174] width 25 height 18
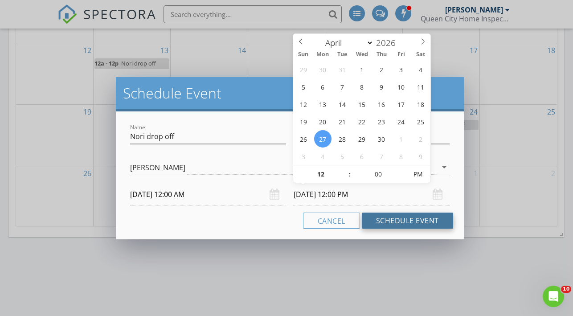
click at [410, 221] on button "Schedule Event" at bounding box center [407, 221] width 91 height 16
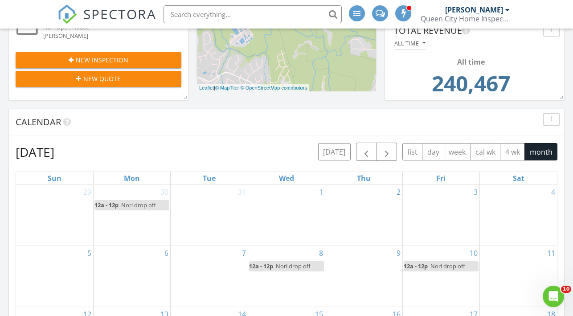
scroll to position [219, 0]
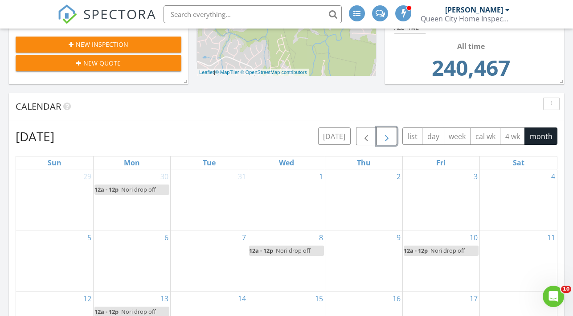
click at [391, 130] on button "button" at bounding box center [387, 136] width 21 height 18
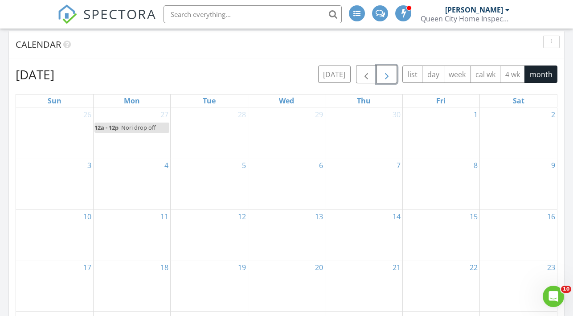
scroll to position [281, 0]
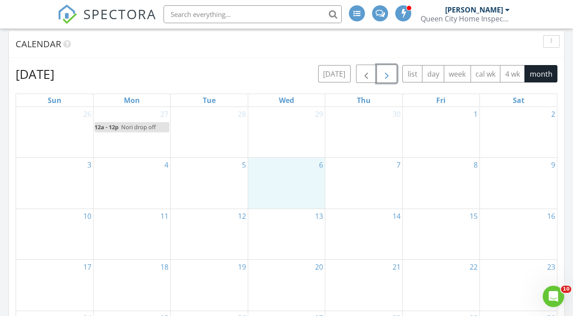
click at [273, 187] on div "6" at bounding box center [286, 183] width 77 height 51
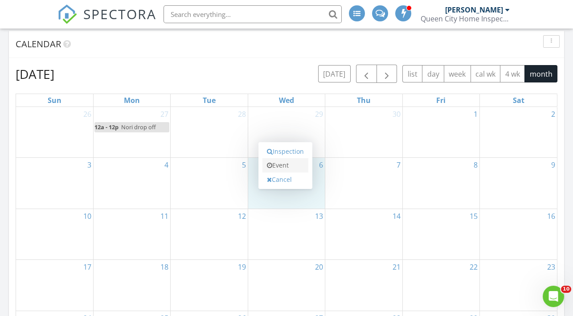
click at [276, 169] on link "Event" at bounding box center [286, 165] width 46 height 14
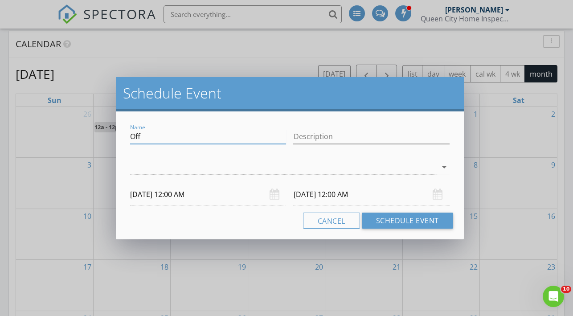
click at [157, 135] on input "Off" at bounding box center [208, 136] width 156 height 15
paste input "Nori drop o"
type input "Nori drop off"
click at [171, 167] on div at bounding box center [283, 167] width 307 height 15
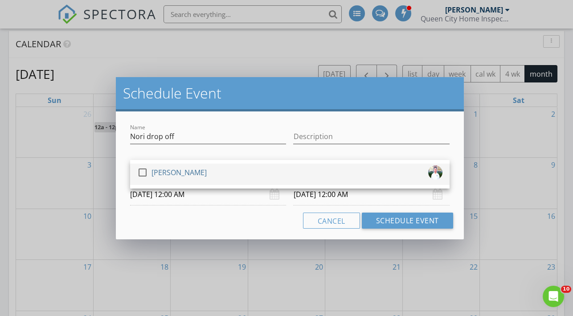
click at [177, 176] on div "[PERSON_NAME]" at bounding box center [179, 172] width 55 height 14
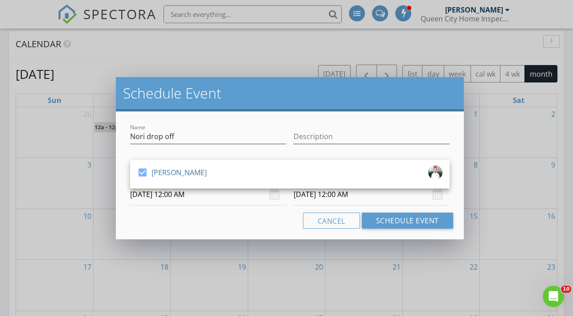
click at [383, 203] on input "05/07/2026 12:00 AM" at bounding box center [371, 195] width 156 height 22
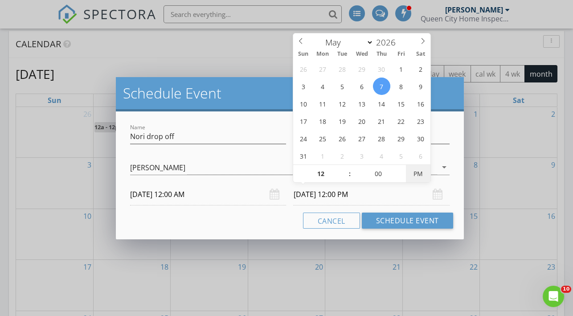
click at [415, 178] on span "PM" at bounding box center [418, 174] width 25 height 18
type input "05/06/2026 12:00 PM"
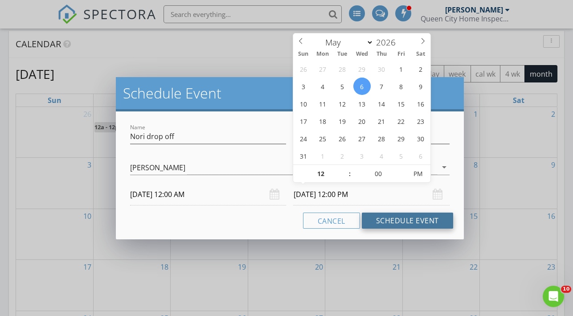
click at [395, 222] on button "Schedule Event" at bounding box center [407, 221] width 91 height 16
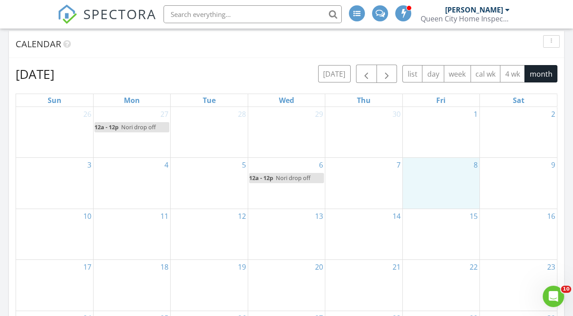
click at [424, 182] on div "8" at bounding box center [441, 183] width 77 height 51
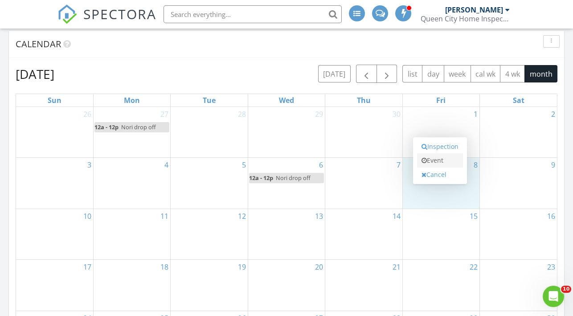
click at [426, 158] on icon at bounding box center [424, 160] width 5 height 6
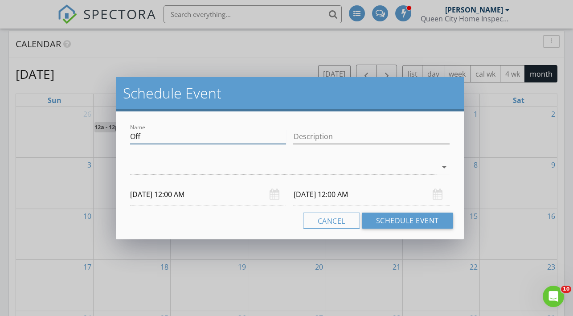
click at [185, 138] on input "Off" at bounding box center [208, 136] width 156 height 15
click at [139, 141] on input "Off" at bounding box center [208, 136] width 156 height 15
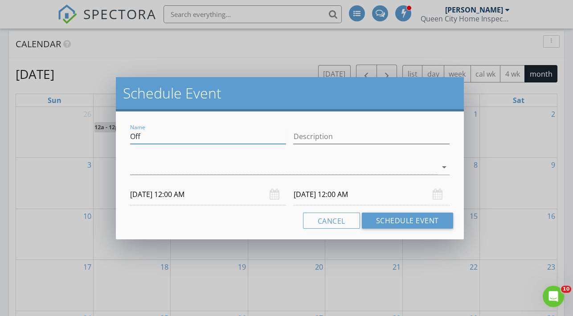
paste input "Nori drop o"
type input "Nori drop off"
click at [153, 165] on div at bounding box center [283, 167] width 307 height 15
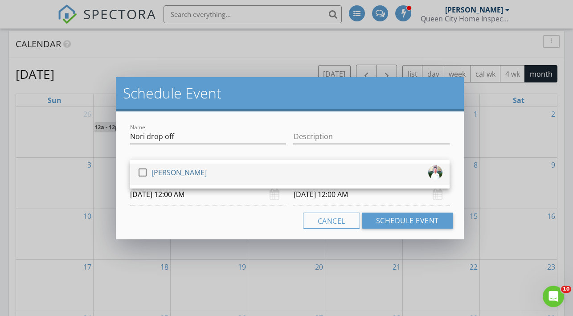
click at [159, 173] on div "[PERSON_NAME]" at bounding box center [179, 172] width 55 height 14
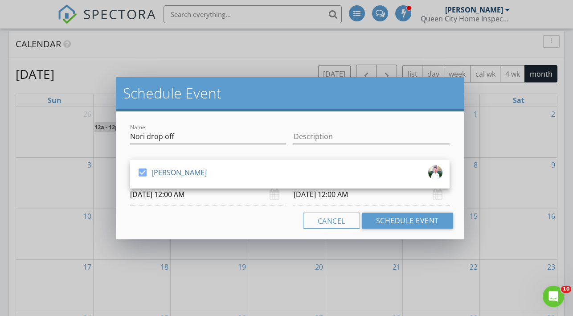
click at [368, 194] on input "05/09/2026 12:00 AM" at bounding box center [371, 195] width 156 height 22
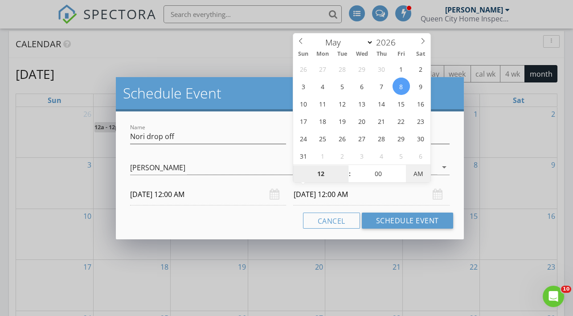
type input "05/08/2026 12:00 PM"
click at [416, 173] on span "PM" at bounding box center [418, 174] width 25 height 18
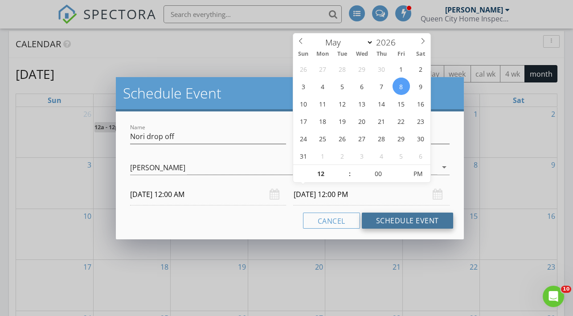
click at [402, 217] on button "Schedule Event" at bounding box center [407, 221] width 91 height 16
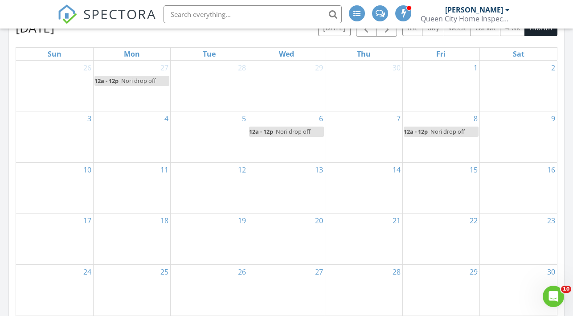
scroll to position [329, 0]
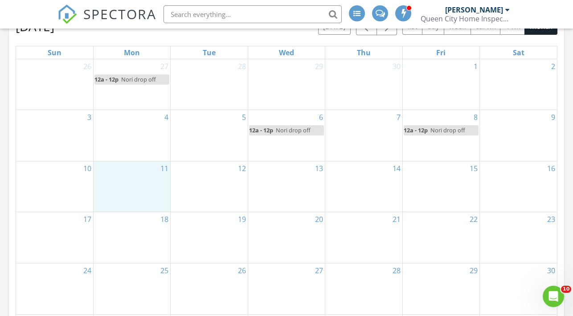
click at [145, 185] on div "11" at bounding box center [132, 186] width 77 height 51
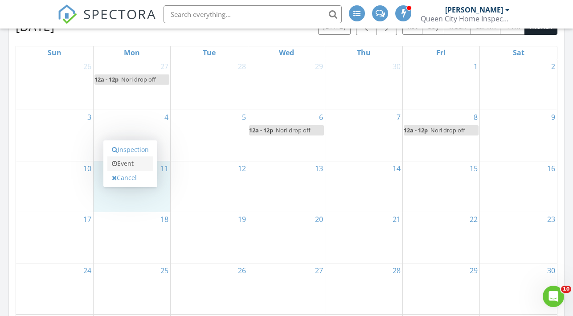
click at [140, 167] on link "Event" at bounding box center [130, 164] width 46 height 14
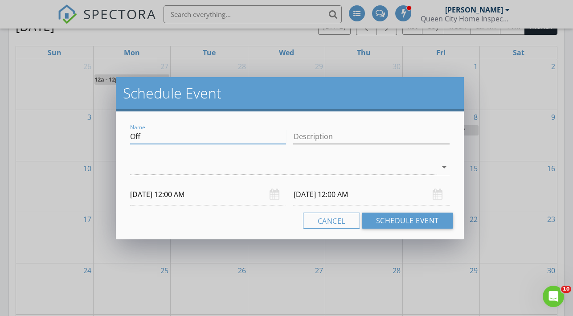
click at [156, 135] on input "Off" at bounding box center [208, 136] width 156 height 15
paste input "Nori drop o"
type input "Nori drop off"
click at [164, 163] on div at bounding box center [283, 167] width 307 height 15
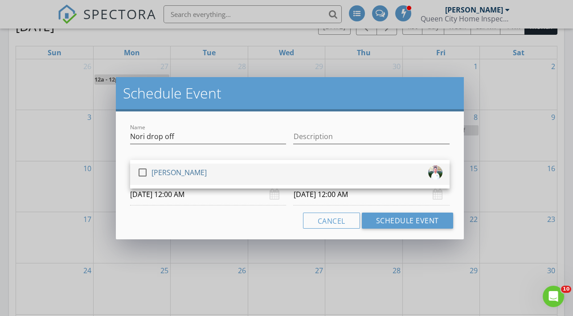
click at [168, 171] on div "[PERSON_NAME]" at bounding box center [179, 172] width 55 height 14
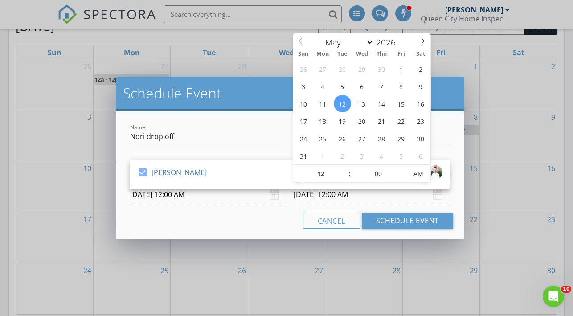
click at [322, 195] on input "05/12/2026 12:00 AM" at bounding box center [371, 195] width 156 height 22
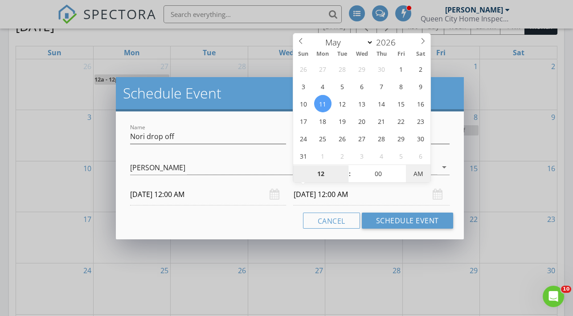
type input "05/11/2026 12:00 PM"
click at [415, 171] on span "AM" at bounding box center [418, 174] width 25 height 18
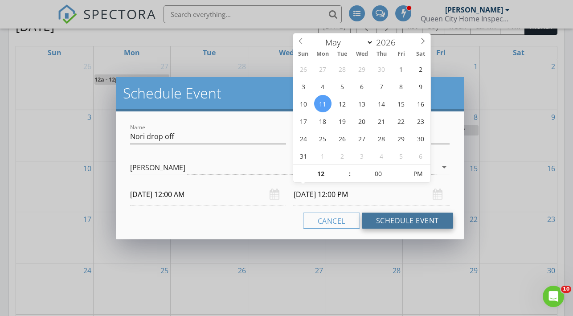
click at [405, 218] on button "Schedule Event" at bounding box center [407, 221] width 91 height 16
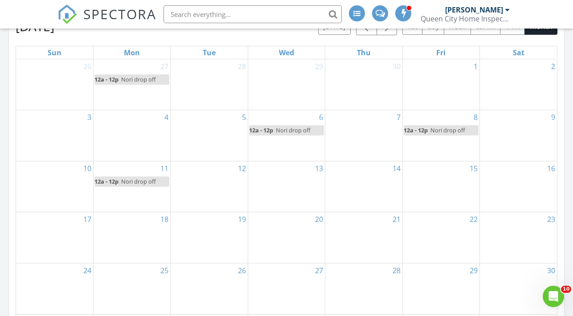
click at [310, 232] on div "20" at bounding box center [286, 237] width 77 height 51
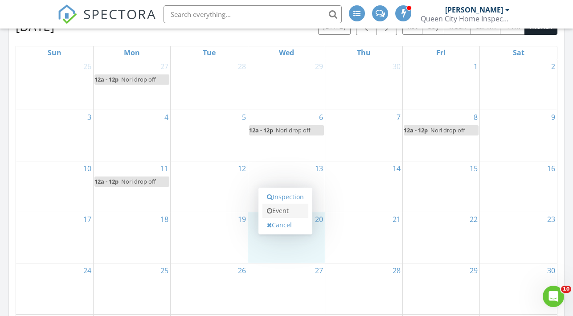
click at [289, 213] on link "Event" at bounding box center [286, 211] width 46 height 14
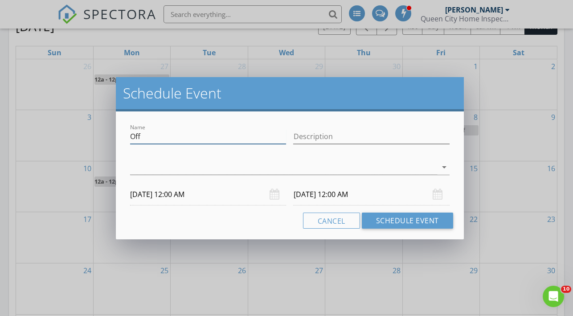
click at [147, 134] on input "Off" at bounding box center [208, 136] width 156 height 15
paste input "Nori drop o"
type input "Nori drop off"
click at [156, 165] on div at bounding box center [283, 167] width 307 height 15
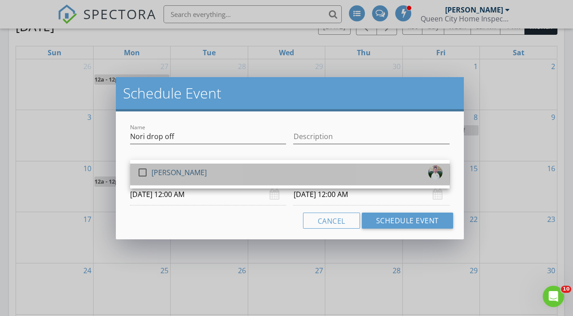
click at [162, 173] on div "[PERSON_NAME]" at bounding box center [179, 172] width 55 height 14
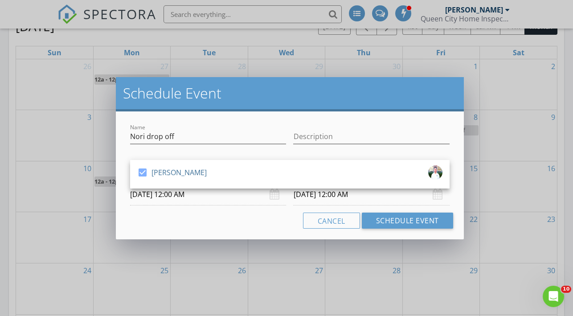
click at [436, 196] on div "05/21/2026 12:00 AM" at bounding box center [371, 195] width 156 height 22
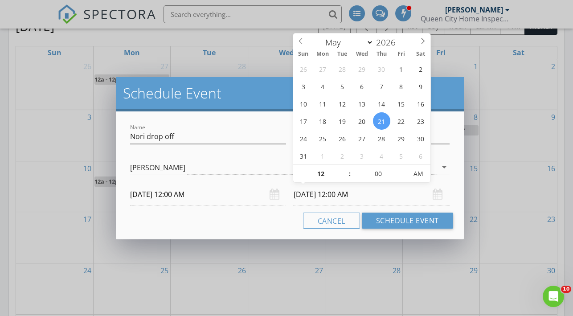
click at [430, 193] on input "05/21/2026 12:00 AM" at bounding box center [371, 195] width 156 height 22
type input "05/20/2026 12:00 PM"
click at [418, 175] on span "AM" at bounding box center [418, 174] width 25 height 18
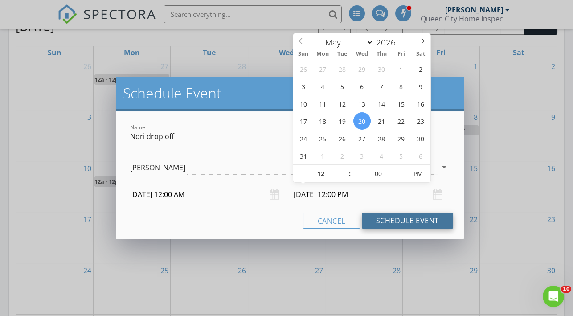
click at [410, 219] on button "Schedule Event" at bounding box center [407, 221] width 91 height 16
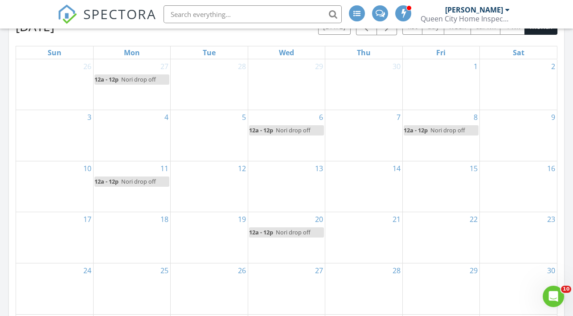
scroll to position [0, 0]
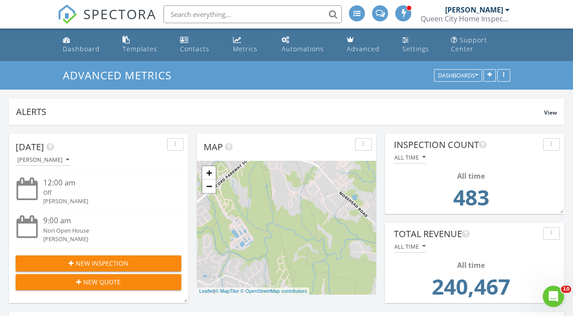
click at [113, 9] on span "SPECTORA" at bounding box center [119, 13] width 73 height 19
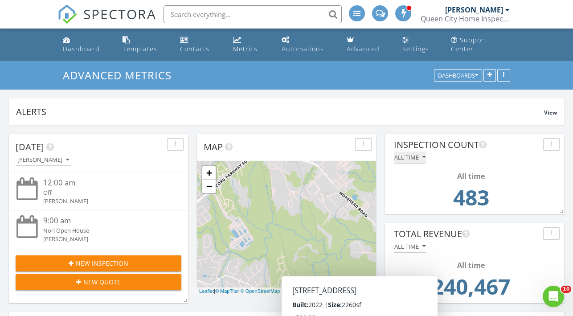
click at [415, 160] on div "All time" at bounding box center [410, 157] width 31 height 6
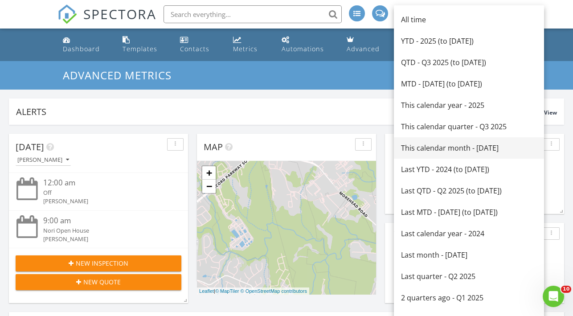
click at [430, 151] on div "This calendar month - [DATE]" at bounding box center [469, 148] width 136 height 11
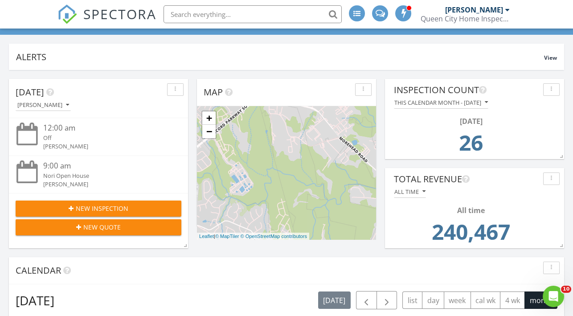
scroll to position [70, 0]
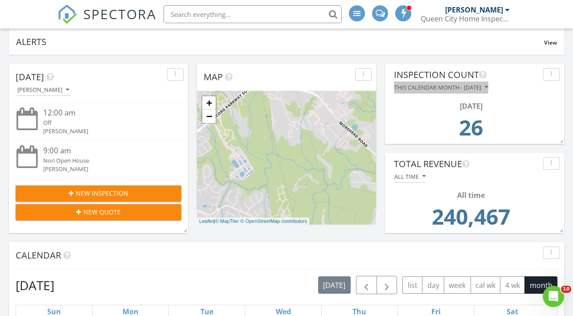
click at [428, 86] on div "This calendar month - [DATE]" at bounding box center [442, 87] width 94 height 6
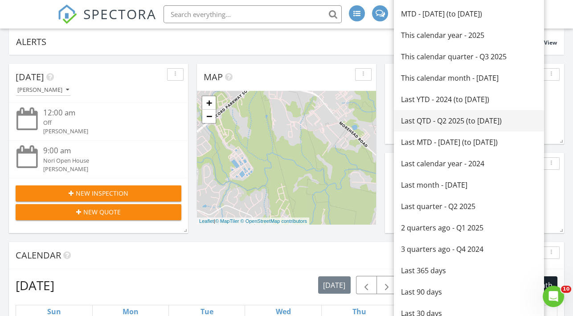
scroll to position [0, 0]
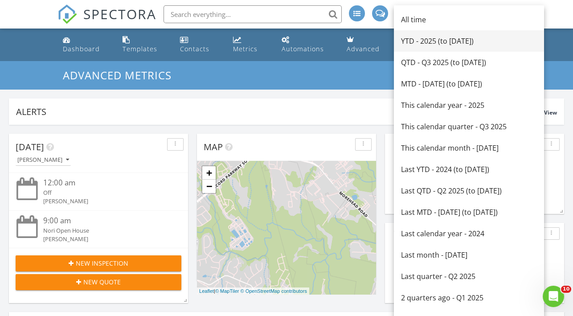
click at [421, 41] on div "YTD - 2025 (to [DATE])" at bounding box center [469, 41] width 136 height 11
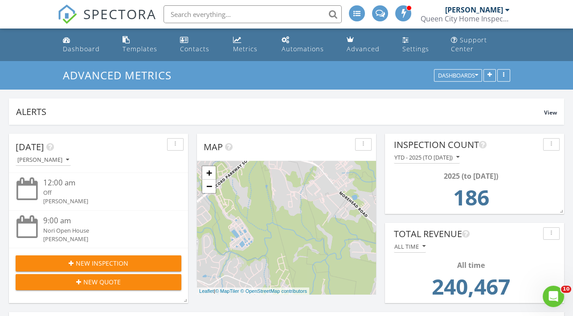
click at [414, 156] on div "YTD - 2025 (to [DATE])" at bounding box center [427, 157] width 65 height 6
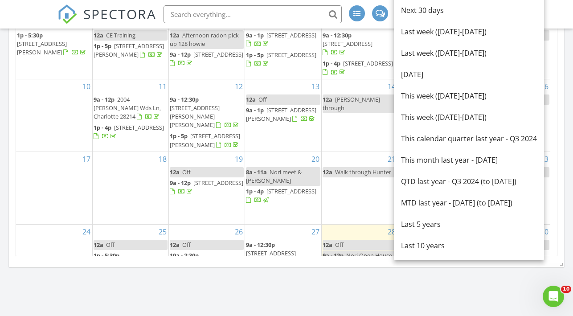
scroll to position [437, 0]
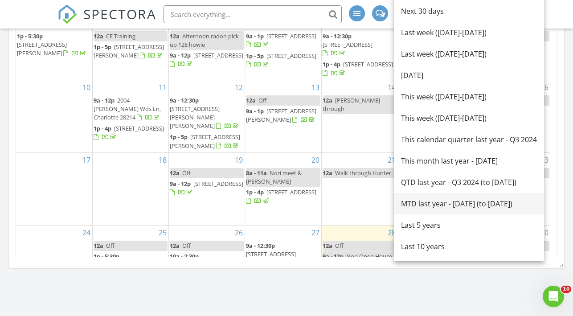
click at [422, 206] on div "MTD last year - [DATE] (to [DATE])" at bounding box center [469, 203] width 136 height 11
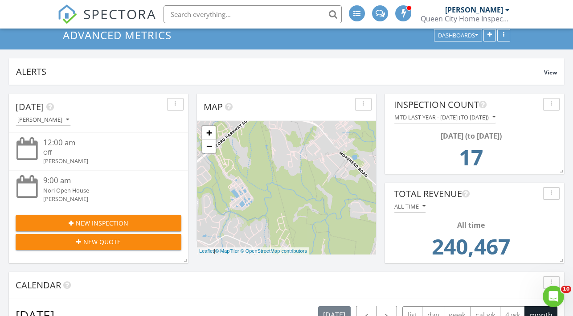
scroll to position [36, 0]
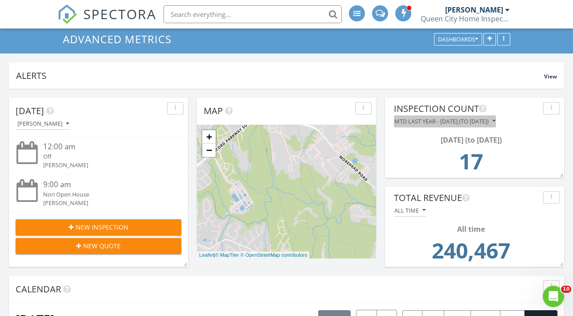
click at [428, 120] on div "MTD last year - [DATE] (to [DATE])" at bounding box center [445, 121] width 101 height 6
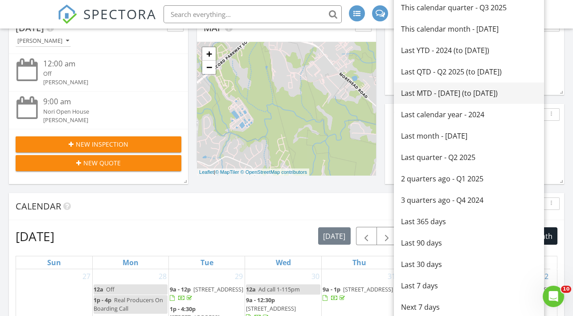
scroll to position [109, 0]
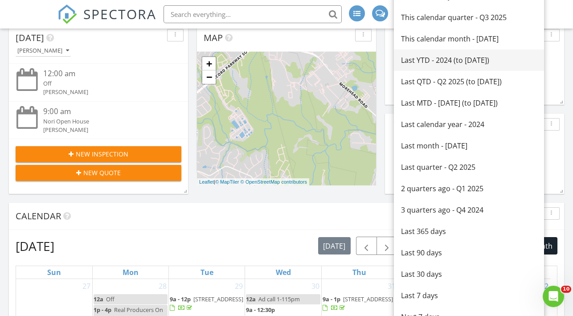
click at [436, 60] on div "Last YTD - 2024 (to [DATE])" at bounding box center [469, 60] width 136 height 11
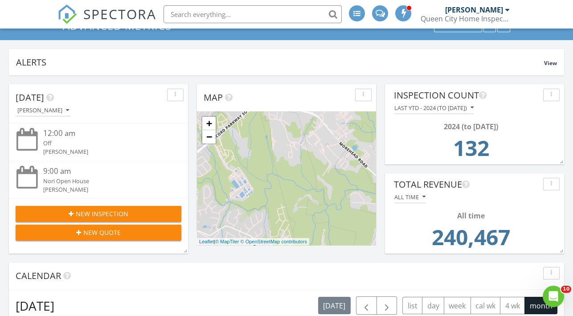
scroll to position [47, 0]
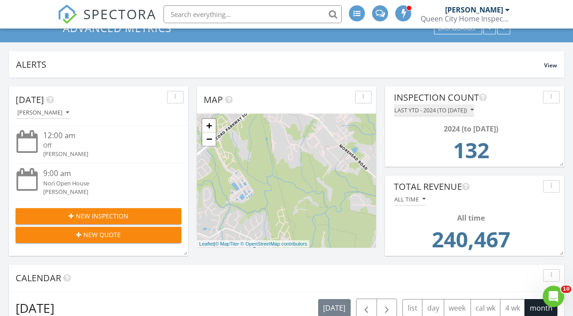
click at [407, 111] on div "Last YTD - 2024 (to [DATE])" at bounding box center [434, 110] width 79 height 6
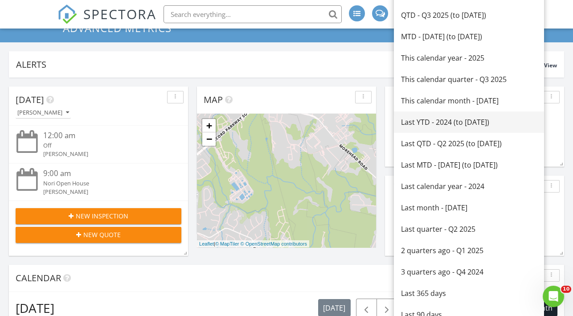
scroll to position [0, 0]
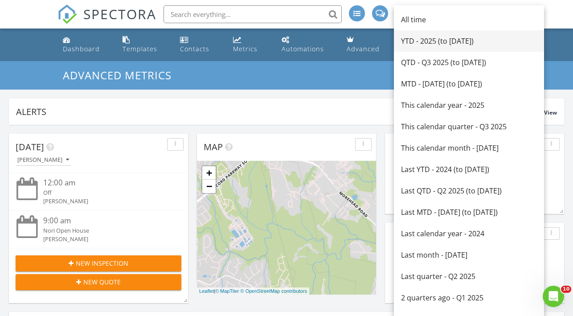
click at [436, 45] on div "YTD - 2025 (to [DATE])" at bounding box center [469, 41] width 136 height 11
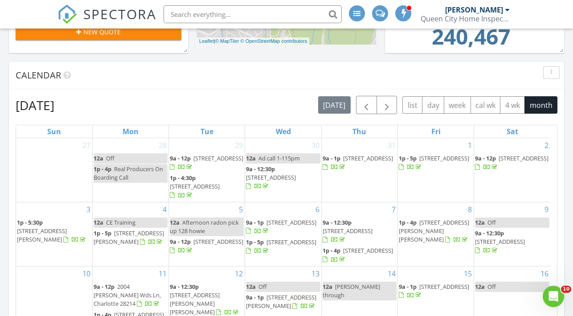
scroll to position [251, 0]
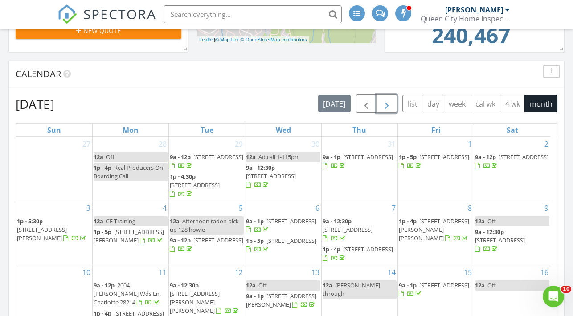
click at [396, 99] on button "button" at bounding box center [387, 104] width 21 height 18
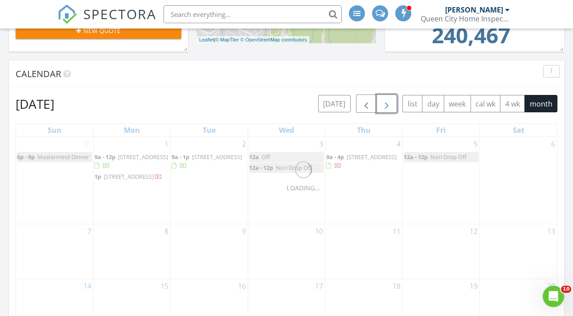
click at [396, 99] on button "button" at bounding box center [387, 104] width 21 height 18
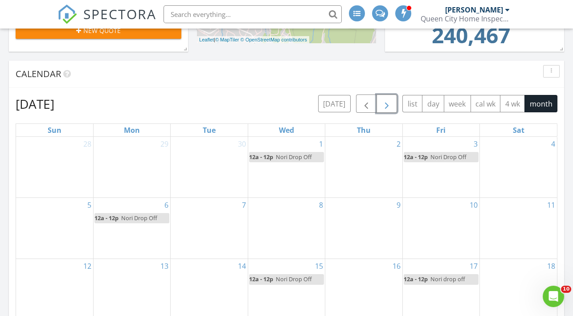
click at [396, 99] on button "button" at bounding box center [387, 104] width 21 height 18
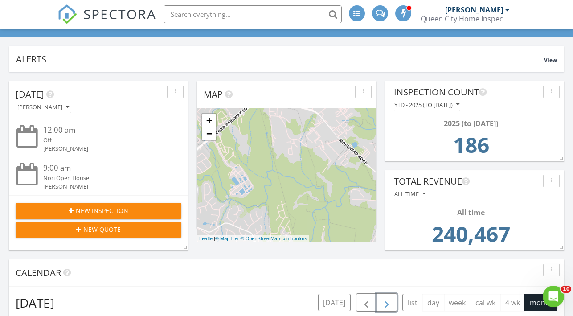
scroll to position [0, 0]
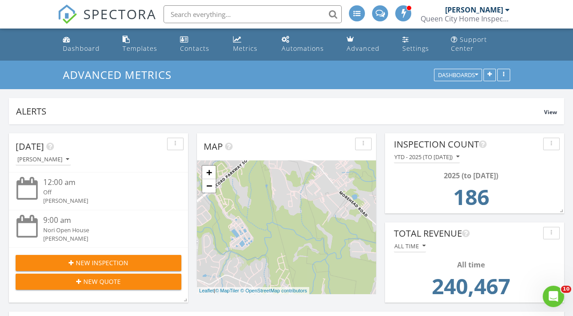
click at [411, 252] on div "All time 240,467" at bounding box center [475, 283] width 170 height 62
click at [412, 250] on button "All time" at bounding box center [410, 246] width 32 height 12
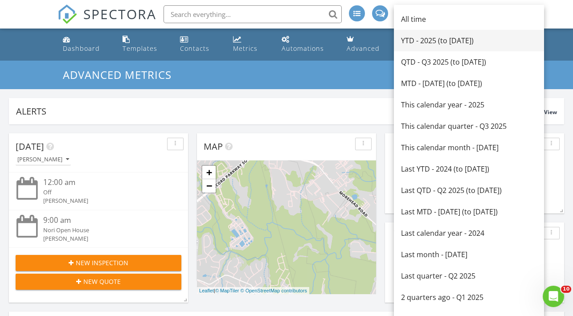
click at [444, 40] on div "YTD - 2025 (to [DATE])" at bounding box center [469, 40] width 136 height 11
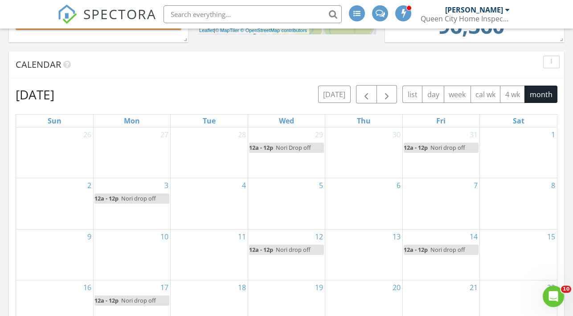
scroll to position [243, 0]
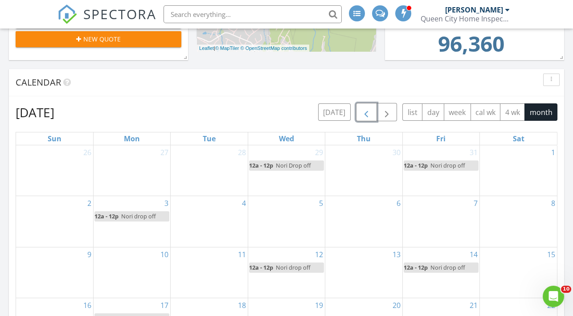
click at [376, 109] on button "button" at bounding box center [366, 112] width 21 height 18
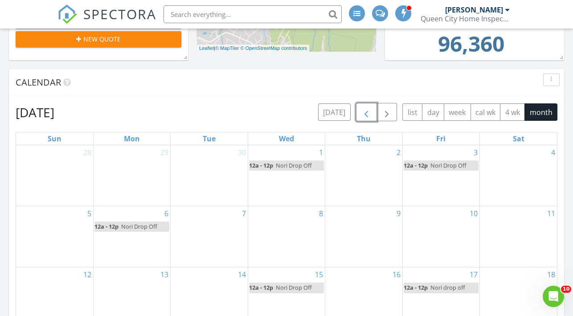
click at [376, 109] on button "button" at bounding box center [366, 112] width 21 height 18
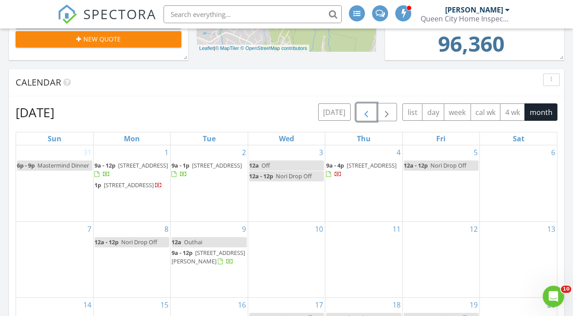
click at [376, 109] on button "button" at bounding box center [366, 112] width 21 height 18
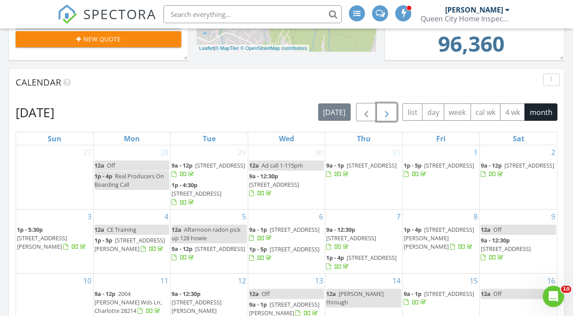
click at [392, 111] on span "button" at bounding box center [387, 112] width 11 height 11
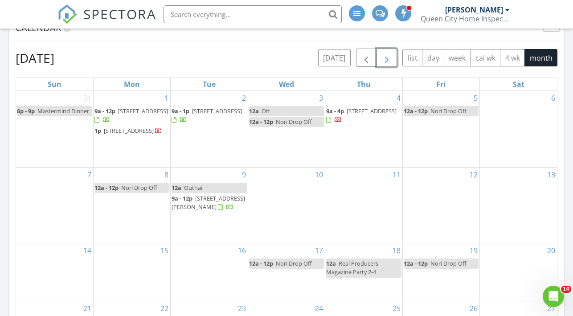
scroll to position [0, 0]
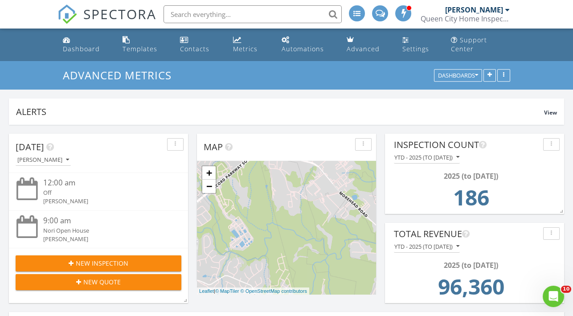
click at [103, 10] on span "SPECTORA" at bounding box center [119, 13] width 73 height 19
click at [81, 22] on link "SPECTORA" at bounding box center [107, 21] width 99 height 19
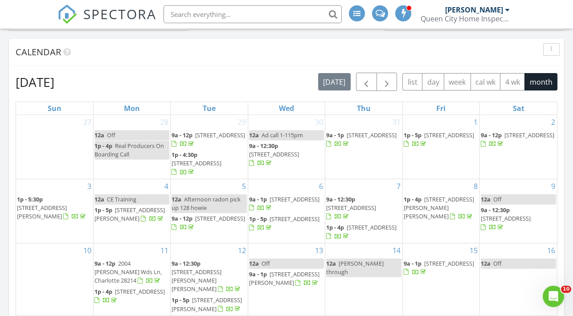
scroll to position [276, 0]
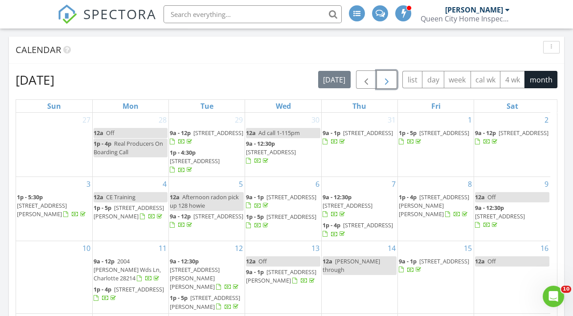
click at [388, 75] on span "button" at bounding box center [387, 79] width 11 height 11
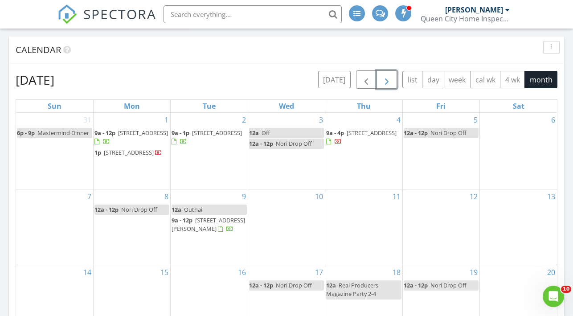
click at [388, 75] on span "button" at bounding box center [387, 79] width 11 height 11
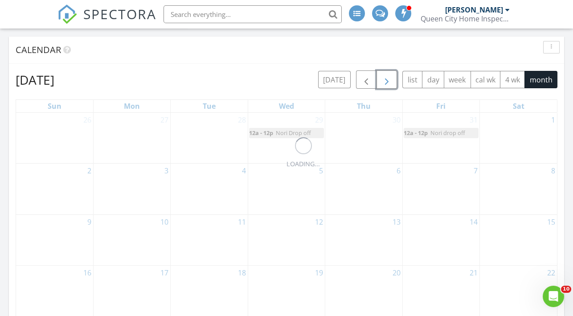
click at [388, 75] on span "button" at bounding box center [387, 79] width 11 height 11
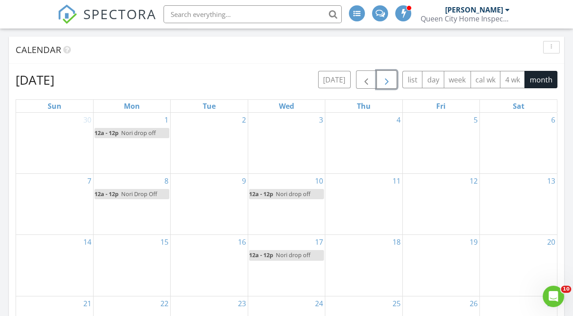
click at [388, 75] on span "button" at bounding box center [387, 79] width 11 height 11
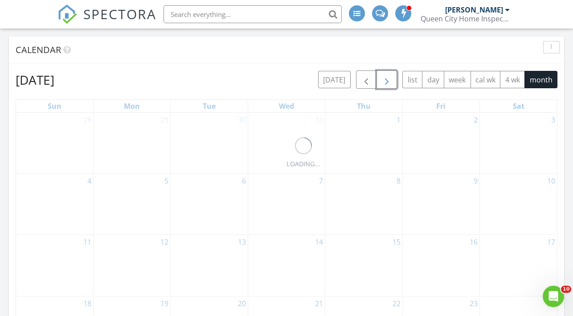
click at [388, 75] on span "button" at bounding box center [387, 79] width 11 height 11
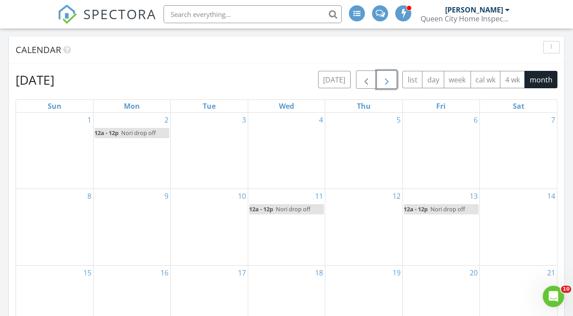
click at [388, 75] on span "button" at bounding box center [387, 79] width 11 height 11
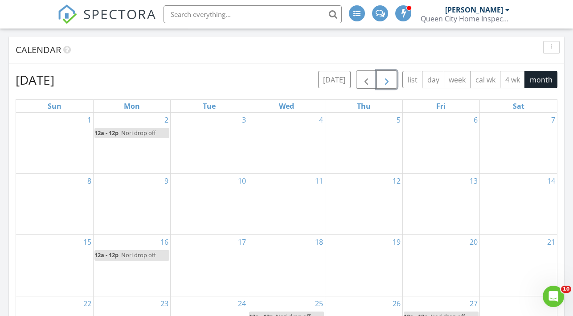
click at [388, 75] on span "button" at bounding box center [387, 79] width 11 height 11
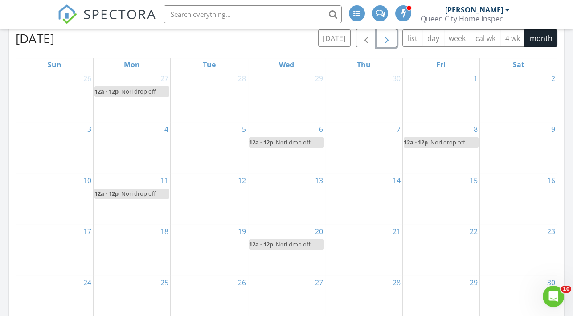
scroll to position [318, 0]
click at [448, 201] on div "15" at bounding box center [441, 198] width 77 height 51
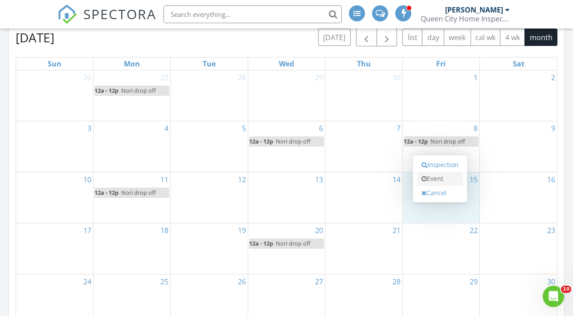
click at [438, 179] on link "Event" at bounding box center [440, 179] width 46 height 14
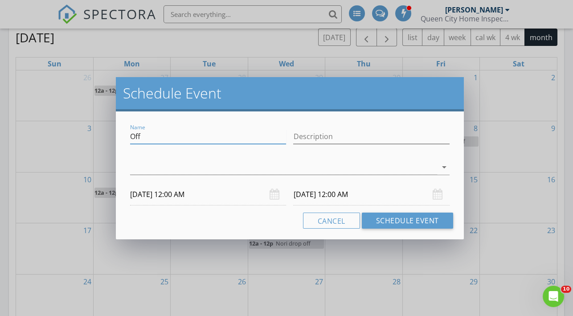
click at [211, 137] on input "Off" at bounding box center [208, 136] width 156 height 15
type input "O"
type input "Nori Graduation"
click at [210, 155] on div "check_box_outline_blank [PERSON_NAME] arrow_drop_down" at bounding box center [290, 169] width 320 height 29
click at [208, 161] on div at bounding box center [283, 167] width 307 height 15
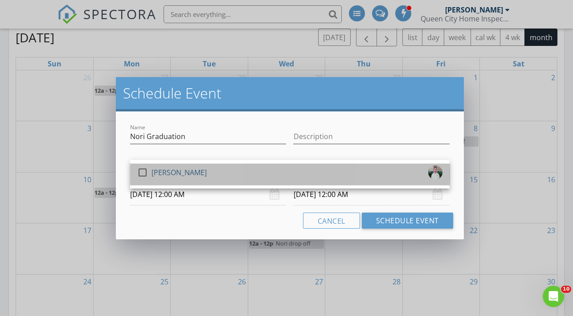
click at [207, 175] on div "[PERSON_NAME]" at bounding box center [179, 172] width 55 height 14
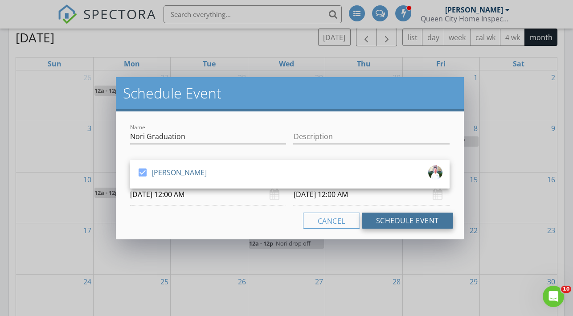
click at [400, 218] on button "Schedule Event" at bounding box center [407, 221] width 91 height 16
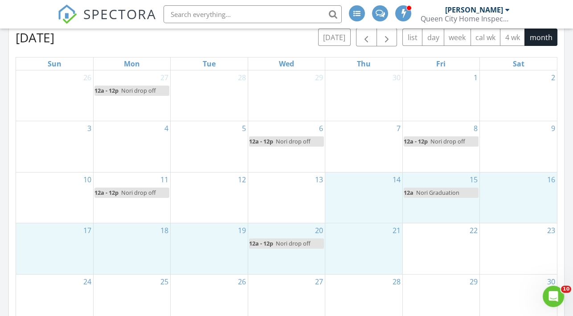
drag, startPoint x: 400, startPoint y: 218, endPoint x: 359, endPoint y: 265, distance: 62.3
click at [359, 265] on tbody "26 27 12a - 12p Nori drop off 28 29 30 1 2 3 4 5 6 12a - 12p Nori drop off 7 8 …" at bounding box center [286, 223] width 541 height 306
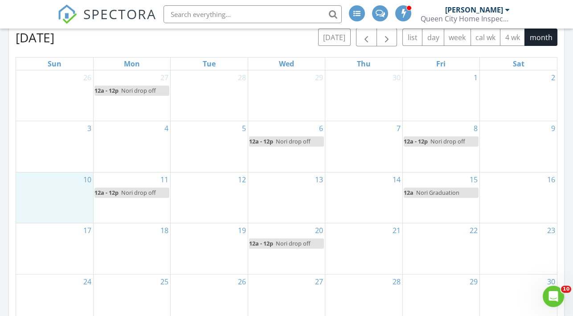
click at [59, 198] on div "10" at bounding box center [54, 198] width 77 height 51
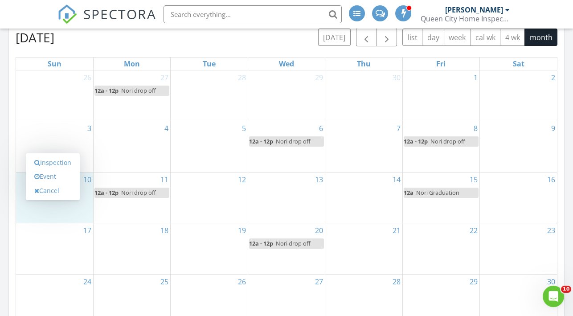
click at [112, 18] on span "SPECTORA" at bounding box center [119, 13] width 73 height 19
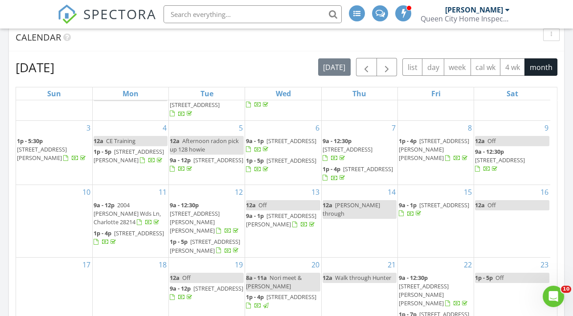
scroll to position [77, 0]
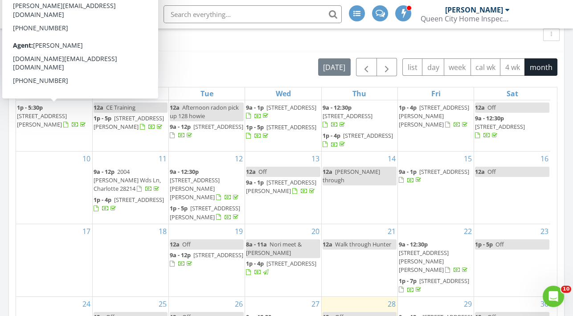
click at [170, 65] on div "[DATE] [DATE] list day week cal wk 4 wk month" at bounding box center [287, 67] width 542 height 18
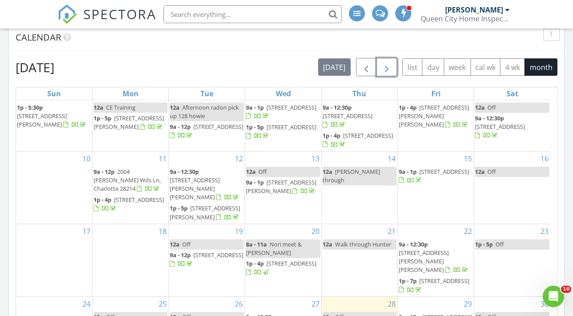
click at [395, 62] on button "button" at bounding box center [387, 67] width 21 height 18
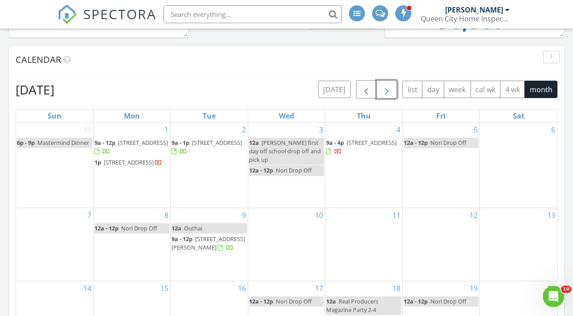
scroll to position [277, 0]
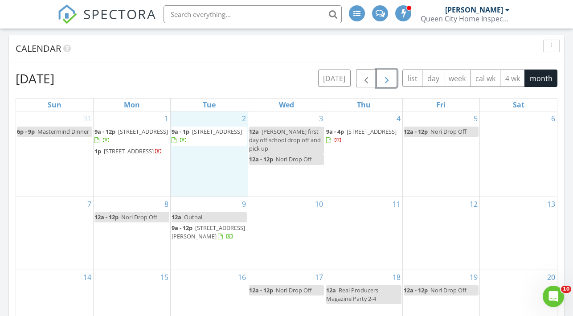
click at [203, 163] on div "2 9a - 1p [STREET_ADDRESS]" at bounding box center [209, 153] width 77 height 85
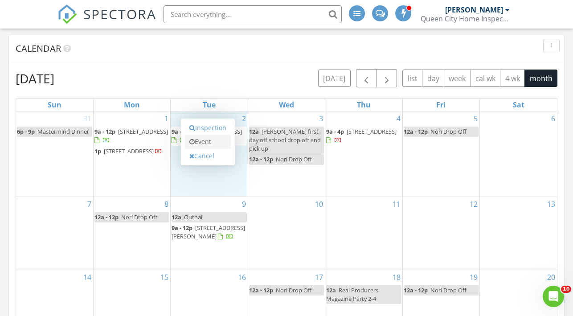
click at [204, 136] on link "Event" at bounding box center [208, 142] width 46 height 14
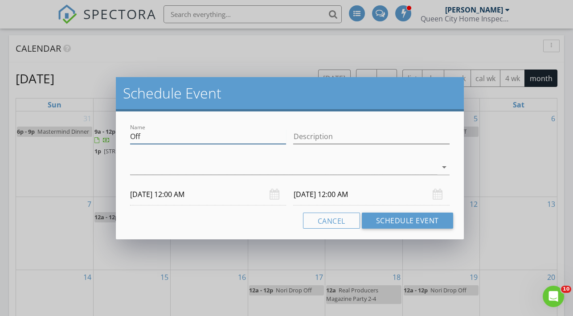
click at [161, 139] on input "Off" at bounding box center [208, 136] width 156 height 15
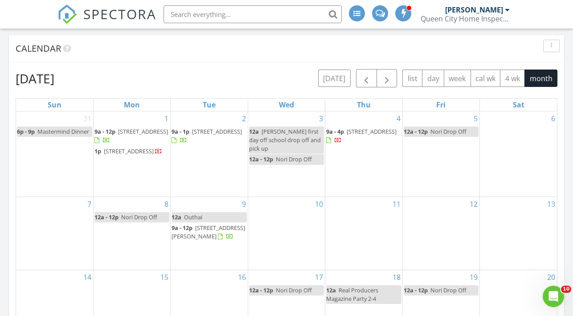
click at [64, 188] on div at bounding box center [286, 158] width 573 height 316
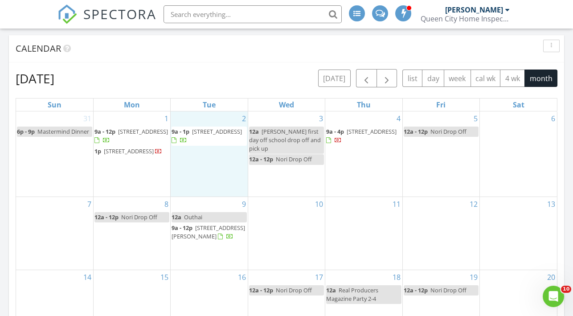
click at [191, 173] on div "2 9a - 1p 428 Clay St, Mooresville 28115" at bounding box center [209, 153] width 77 height 85
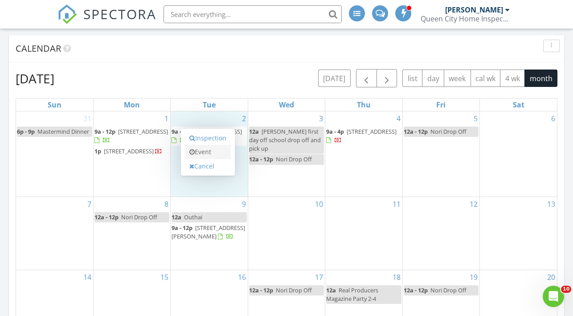
click at [201, 153] on link "Event" at bounding box center [208, 152] width 46 height 14
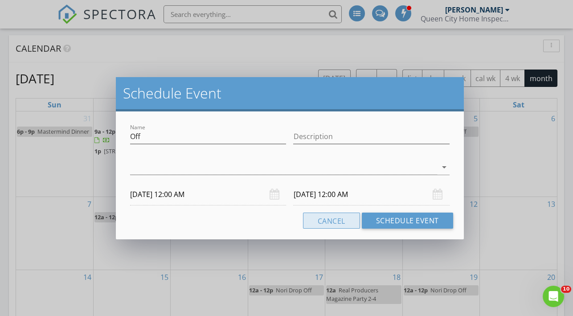
click at [340, 217] on button "Cancel" at bounding box center [331, 221] width 57 height 16
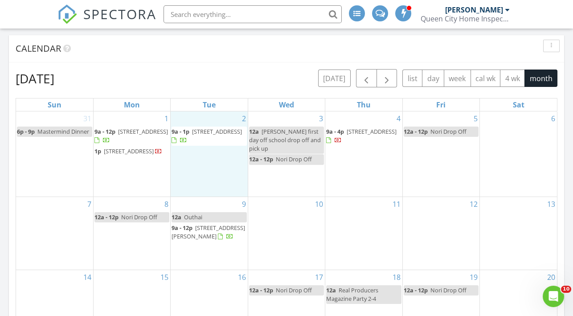
click at [223, 169] on div "2 9a - 1p 428 Clay St, Mooresville 28115" at bounding box center [209, 153] width 77 height 85
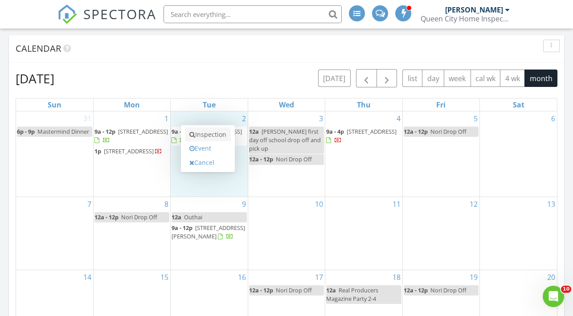
click at [208, 134] on link "Inspection" at bounding box center [208, 135] width 46 height 14
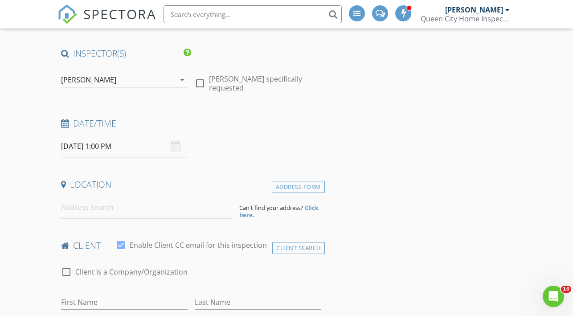
scroll to position [81, 0]
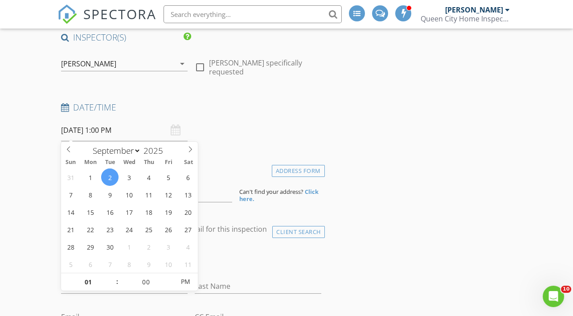
click at [114, 129] on input "[DATE] 1:00 PM" at bounding box center [124, 131] width 127 height 22
type input "05"
type input "[DATE] 1:05 PM"
click at [169, 276] on span at bounding box center [170, 277] width 6 height 9
type input "10"
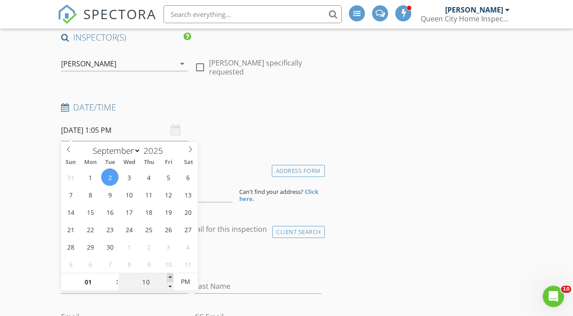
type input "[DATE] 1:10 PM"
click at [169, 276] on span at bounding box center [170, 277] width 6 height 9
type input "15"
type input "[DATE] 1:15 PM"
click at [169, 276] on span at bounding box center [170, 277] width 6 height 9
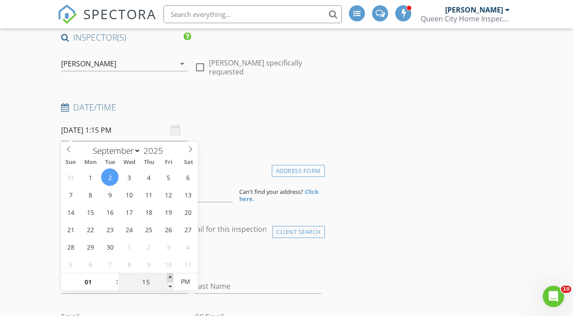
type input "20"
type input "[DATE] 1:20 PM"
click at [169, 276] on span at bounding box center [170, 277] width 6 height 9
type input "25"
type input "[DATE] 1:25 PM"
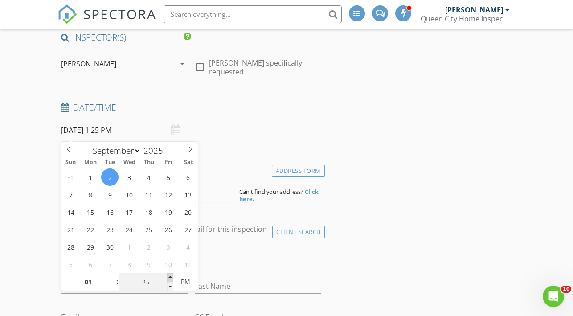
click at [169, 276] on span at bounding box center [170, 277] width 6 height 9
type input "30"
type input "[DATE] 1:30 PM"
click at [169, 276] on span at bounding box center [170, 277] width 6 height 9
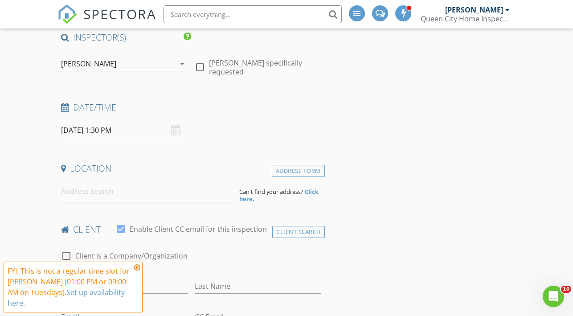
click at [80, 194] on input at bounding box center [146, 192] width 171 height 22
type input "6802 Rock Island Road, Charlotte, NC, USA"
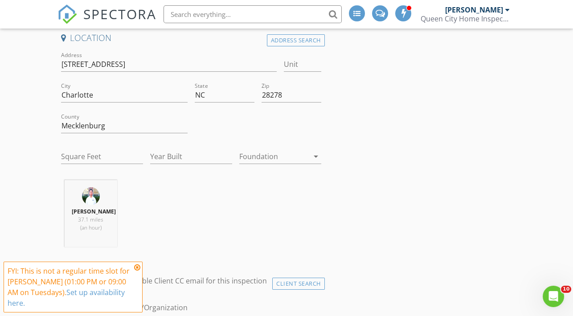
scroll to position [247, 0]
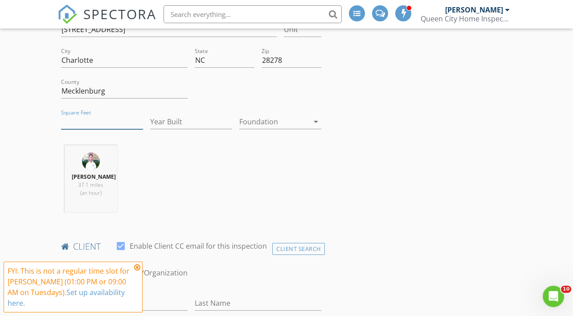
click at [76, 115] on input "Square Feet" at bounding box center [102, 122] width 82 height 15
type input "3551"
click at [177, 117] on input "Year Built" at bounding box center [191, 122] width 82 height 15
type input "2015"
click at [253, 123] on div at bounding box center [274, 122] width 70 height 14
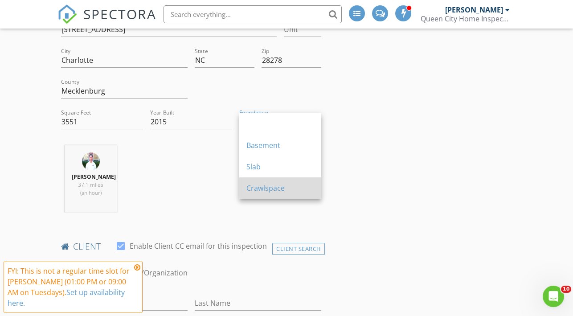
click at [255, 187] on div "Crawlspace" at bounding box center [281, 188] width 68 height 11
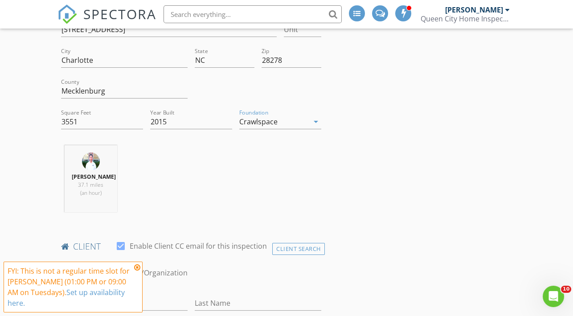
click at [181, 187] on div "Robert Heginbotham 37.1 miles (an hour)" at bounding box center [192, 182] width 268 height 74
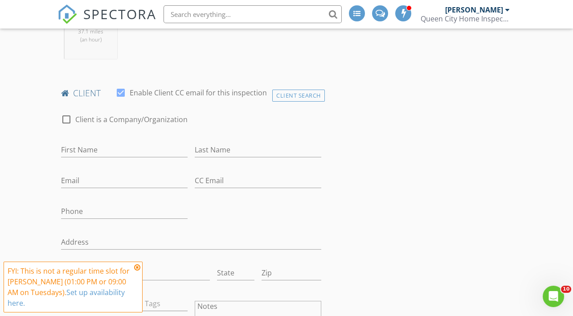
scroll to position [430, 0]
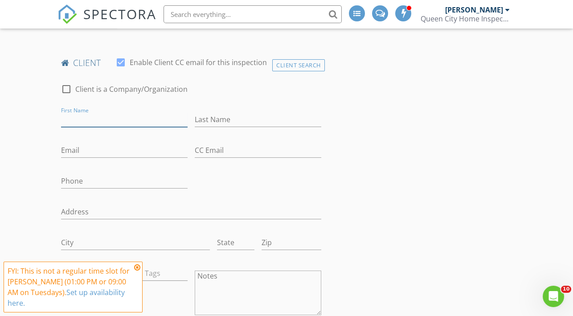
click at [94, 124] on input "First Name" at bounding box center [124, 119] width 127 height 15
type input "Nga"
click at [240, 127] on input "Last Name" at bounding box center [258, 119] width 127 height 15
type input "Truong"
click at [115, 157] on input "Email" at bounding box center [124, 150] width 127 height 15
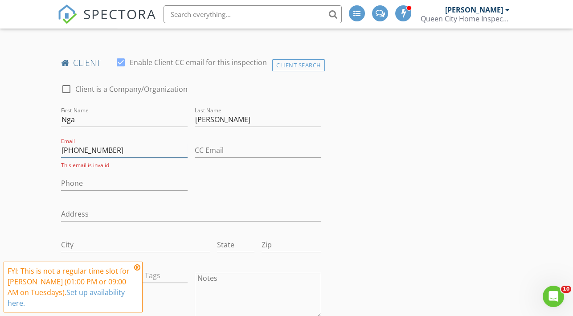
type input "704-526-8340"
drag, startPoint x: 112, startPoint y: 155, endPoint x: 29, endPoint y: 160, distance: 83.5
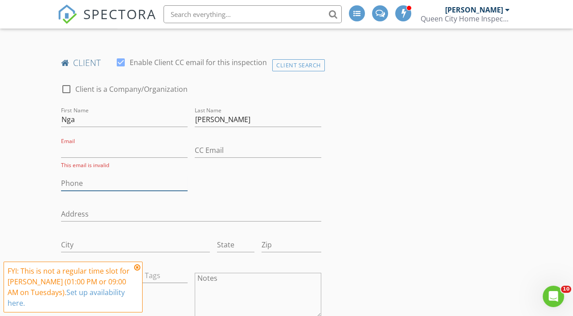
click at [81, 187] on input "Phone" at bounding box center [124, 183] width 127 height 15
paste input "704-526-8340"
type input "704-526-8340"
click at [91, 158] on input "Email" at bounding box center [124, 150] width 127 height 15
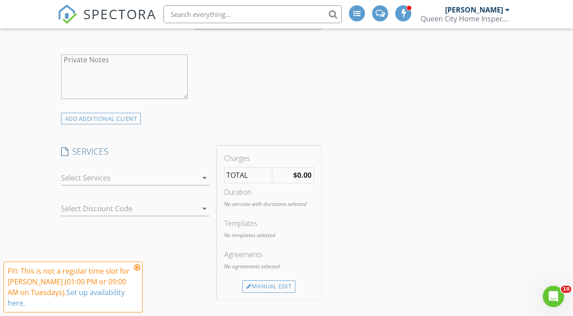
scroll to position [750, 0]
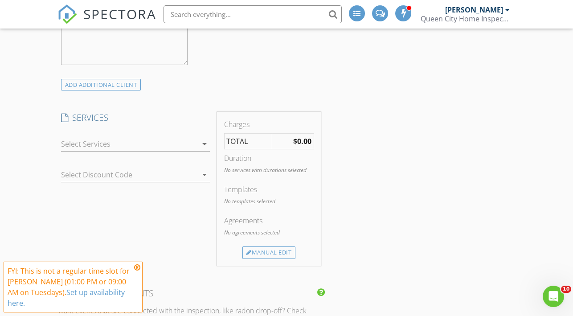
type input "katietruongus@gmail.com"
click at [82, 144] on div at bounding box center [129, 144] width 136 height 14
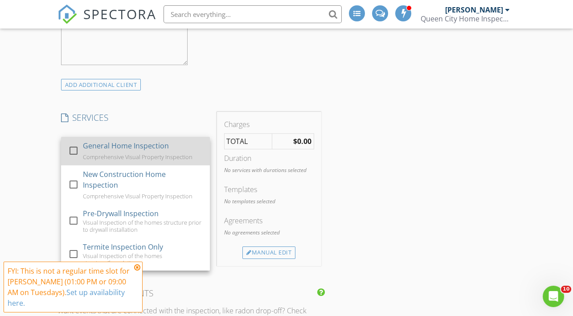
click at [77, 158] on div at bounding box center [73, 150] width 15 height 15
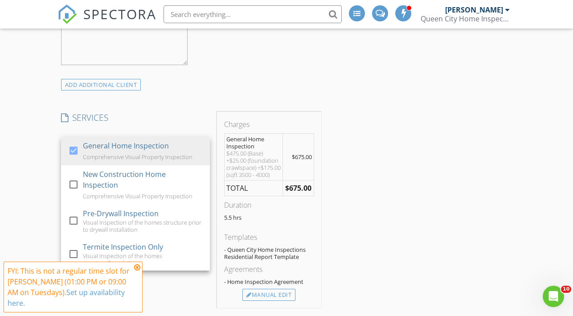
click at [40, 162] on div "New Inspection INSPECTOR(S) check_box Robert Heginbotham PRIMARY Robert Heginbo…" at bounding box center [286, 214] width 573 height 1806
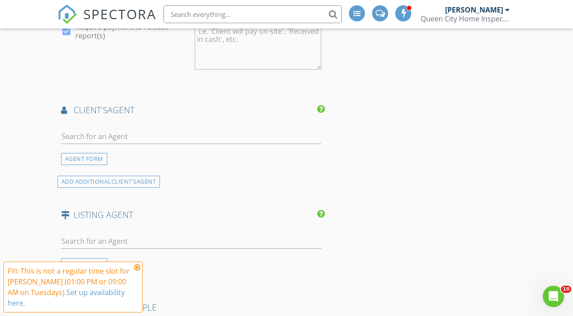
scroll to position [1153, 0]
click at [89, 136] on div at bounding box center [191, 138] width 260 height 29
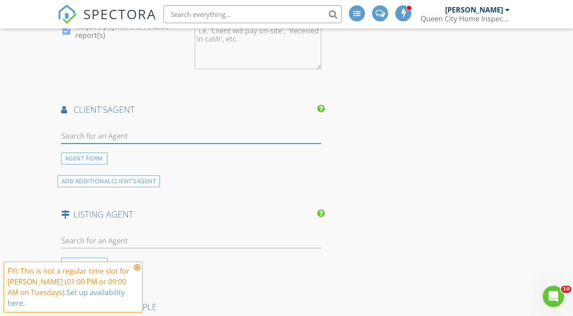
click at [88, 142] on input "text" at bounding box center [191, 136] width 260 height 15
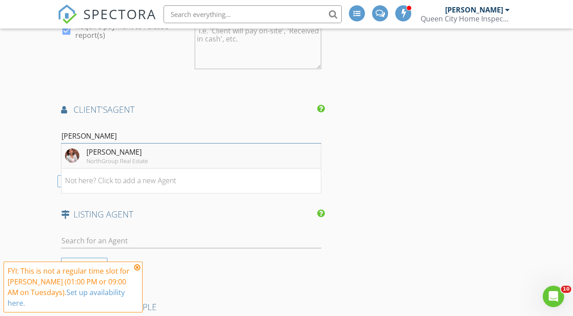
type input "jenny"
click at [96, 165] on div "NorthGroup Real Estate" at bounding box center [118, 160] width 62 height 7
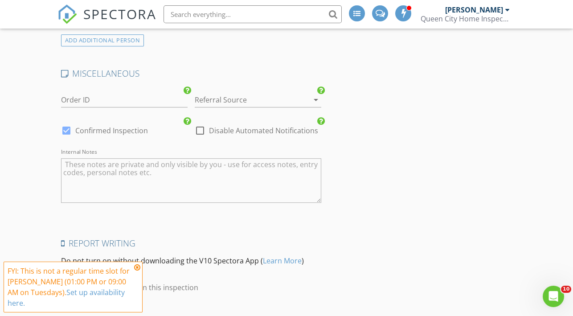
scroll to position [1790, 0]
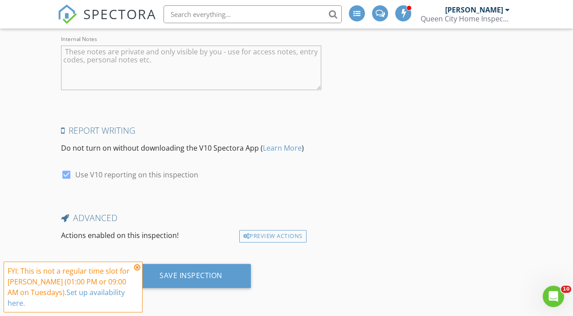
click at [138, 266] on icon at bounding box center [137, 267] width 6 height 7
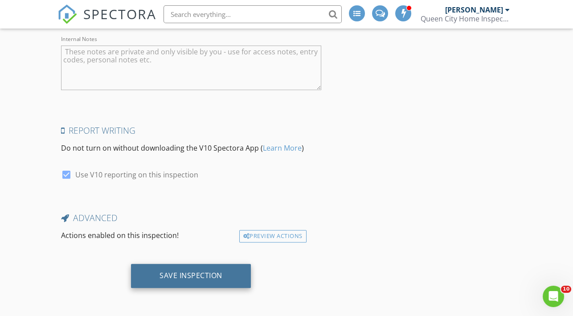
click at [152, 276] on div "Save Inspection" at bounding box center [191, 276] width 120 height 24
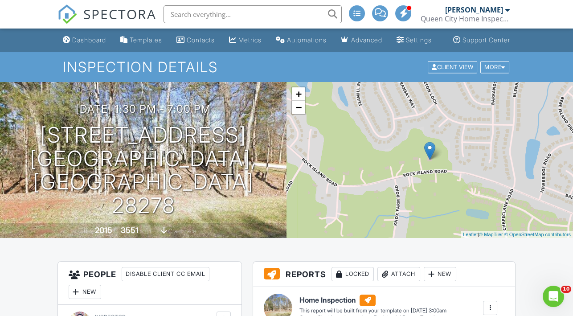
click at [97, 7] on span "SPECTORA" at bounding box center [119, 13] width 73 height 19
